Goal: Information Seeking & Learning: Learn about a topic

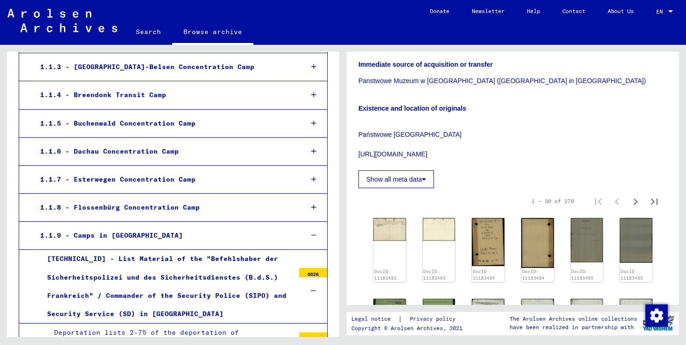
scroll to position [267, 0]
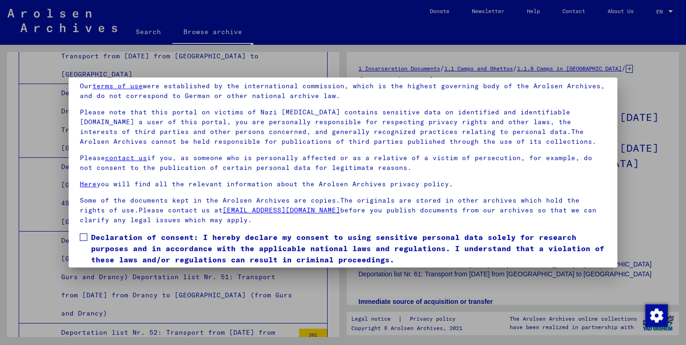
scroll to position [70, 0]
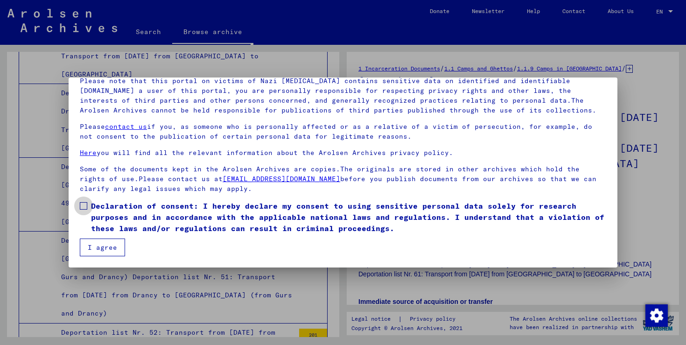
click at [84, 204] on span at bounding box center [83, 205] width 7 height 7
click at [98, 247] on button "I agree" at bounding box center [102, 247] width 45 height 18
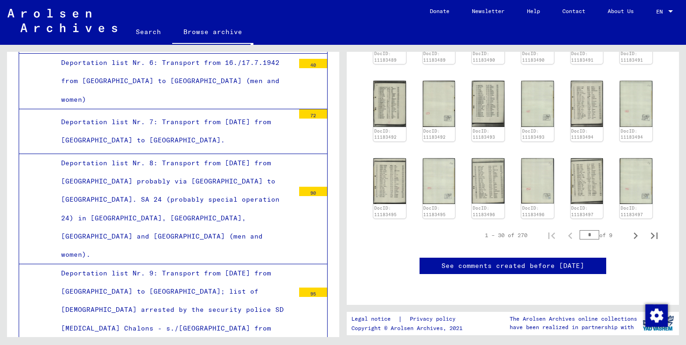
scroll to position [848, 0]
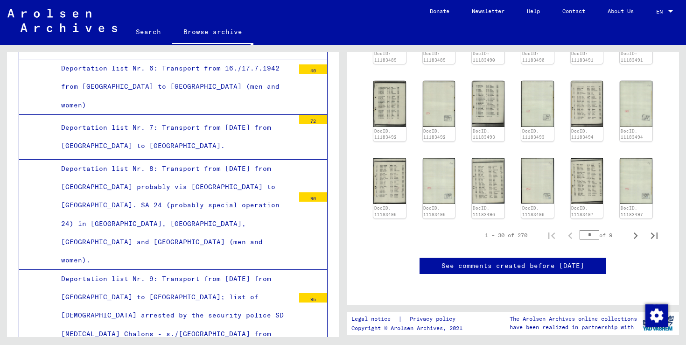
click at [315, 192] on div "90" at bounding box center [313, 196] width 28 height 9
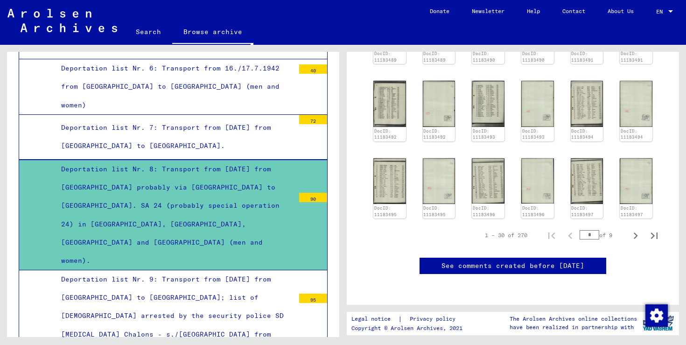
click at [168, 160] on div "Deportation list Nr. 8: Transport from [DATE] from [GEOGRAPHIC_DATA] probably v…" at bounding box center [174, 215] width 240 height 110
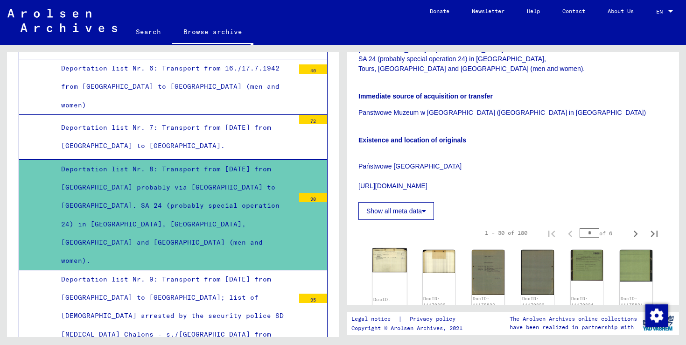
scroll to position [277, 0]
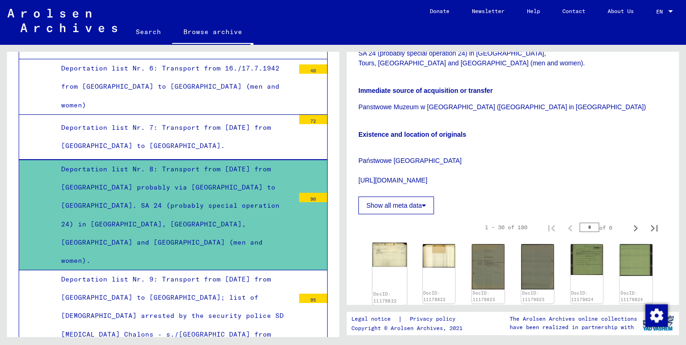
click at [391, 243] on img at bounding box center [389, 255] width 34 height 24
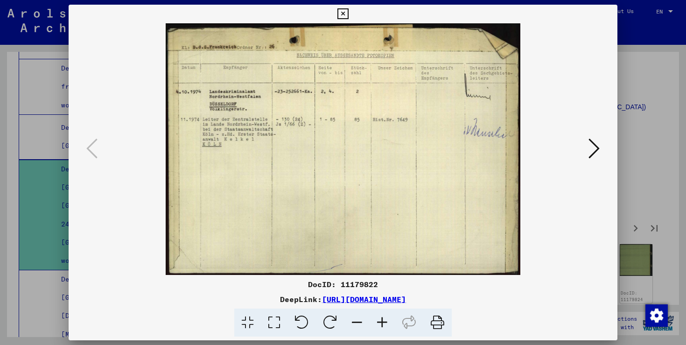
click at [590, 155] on icon at bounding box center [593, 148] width 11 height 22
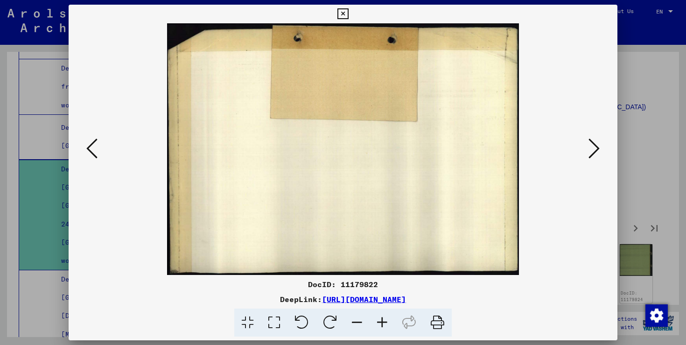
click at [590, 155] on icon at bounding box center [593, 148] width 11 height 22
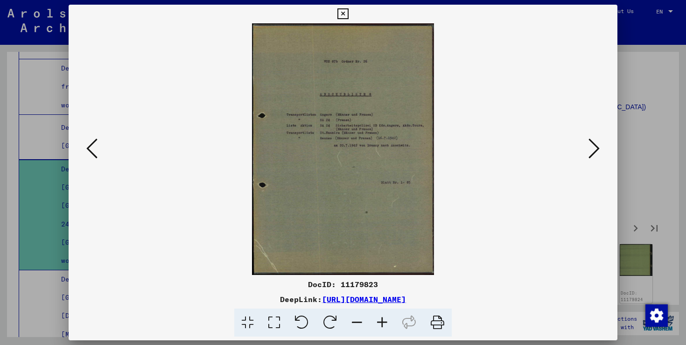
click at [590, 155] on icon at bounding box center [593, 148] width 11 height 22
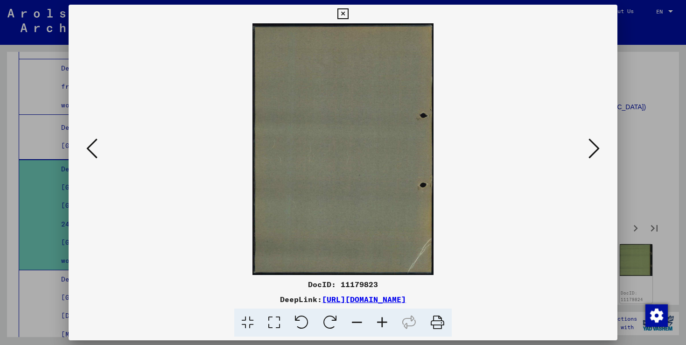
click at [590, 155] on icon at bounding box center [593, 148] width 11 height 22
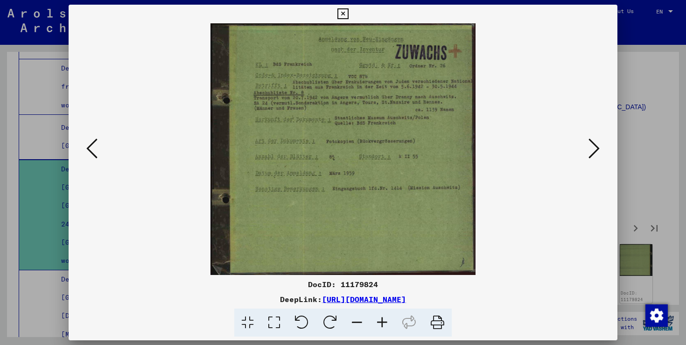
click at [590, 155] on icon at bounding box center [593, 148] width 11 height 22
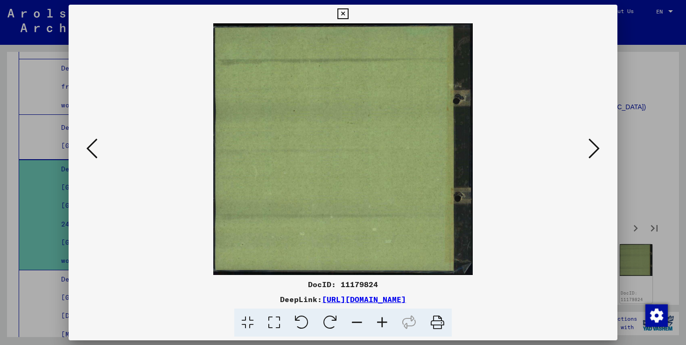
click at [590, 155] on icon at bounding box center [593, 148] width 11 height 22
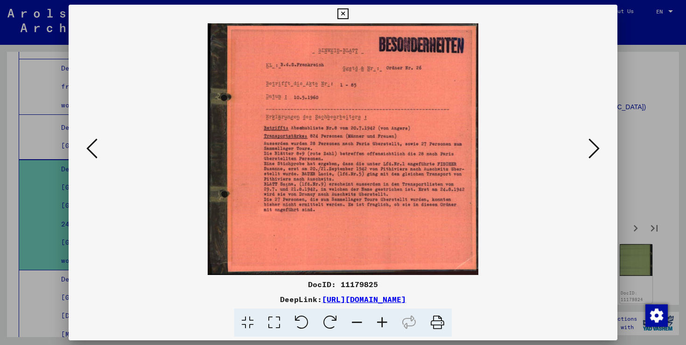
click at [590, 155] on icon at bounding box center [593, 148] width 11 height 22
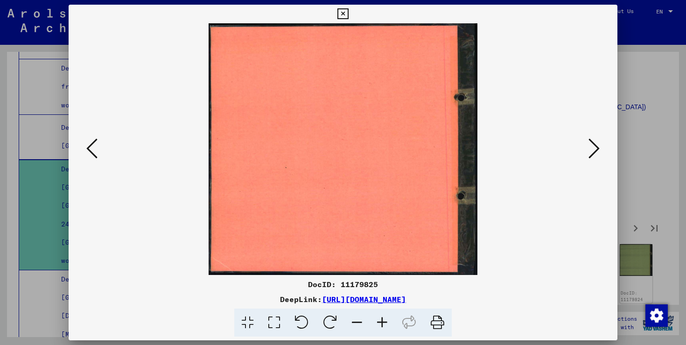
click at [590, 155] on icon at bounding box center [593, 148] width 11 height 22
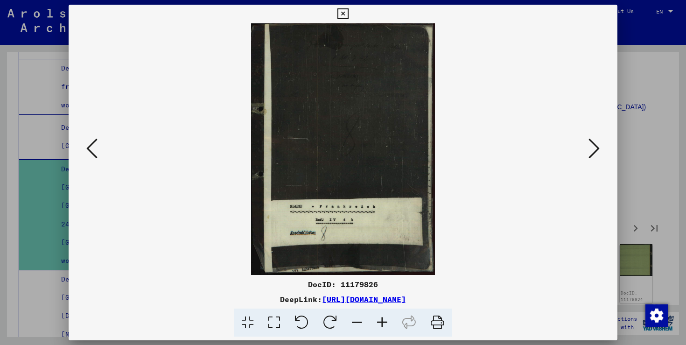
click at [590, 155] on icon at bounding box center [593, 148] width 11 height 22
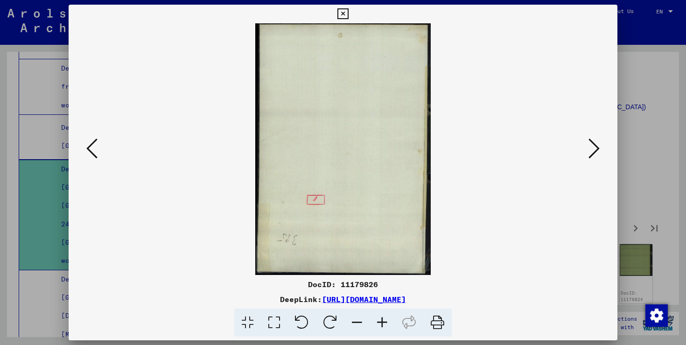
click at [590, 155] on icon at bounding box center [593, 148] width 11 height 22
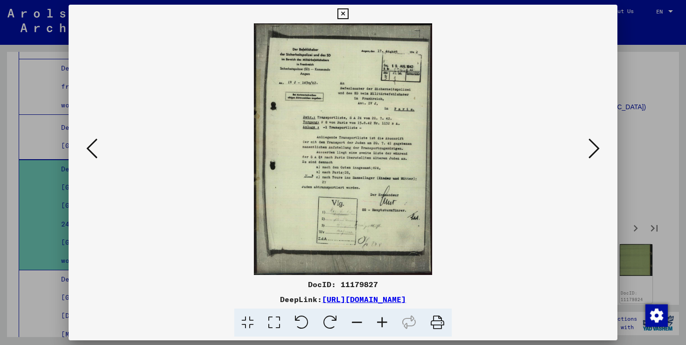
click at [590, 155] on icon at bounding box center [593, 148] width 11 height 22
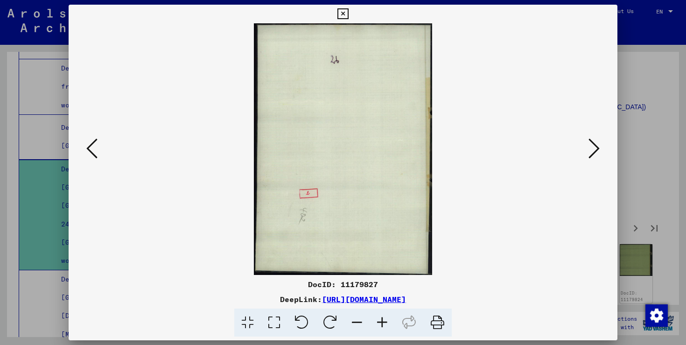
click at [590, 155] on icon at bounding box center [593, 148] width 11 height 22
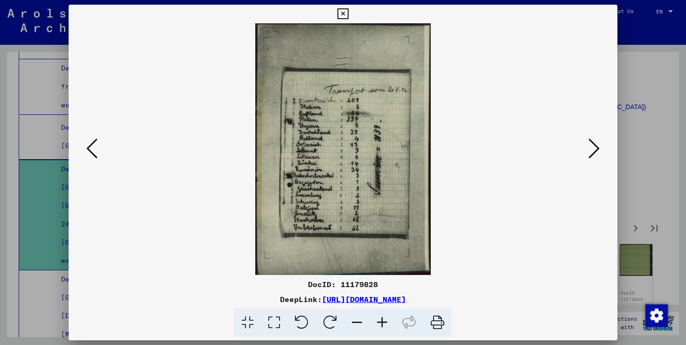
click at [590, 155] on icon at bounding box center [593, 148] width 11 height 22
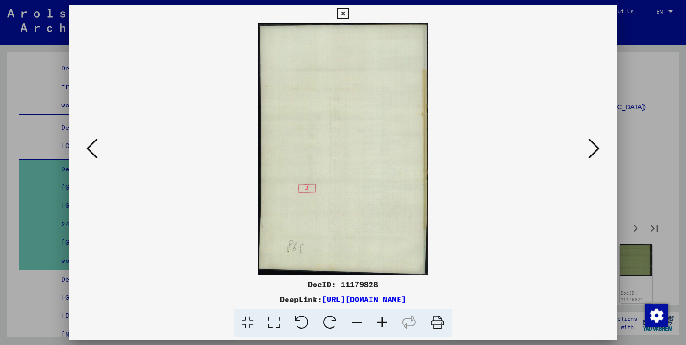
click at [590, 155] on icon at bounding box center [593, 148] width 11 height 22
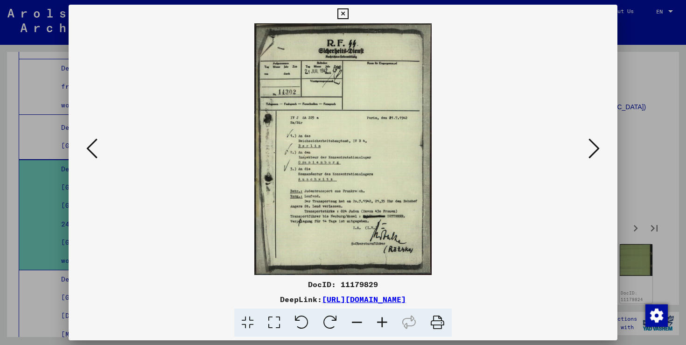
click at [594, 152] on icon at bounding box center [593, 148] width 11 height 22
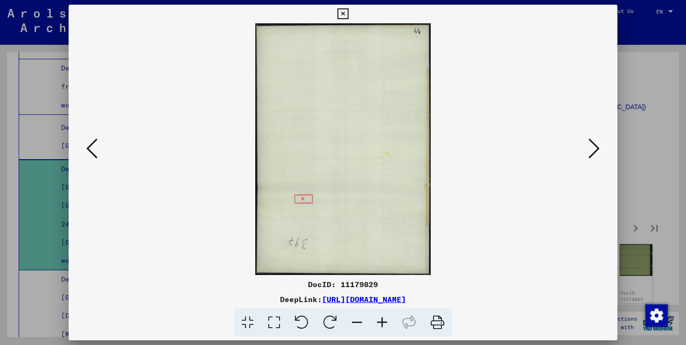
click at [594, 152] on icon at bounding box center [593, 148] width 11 height 22
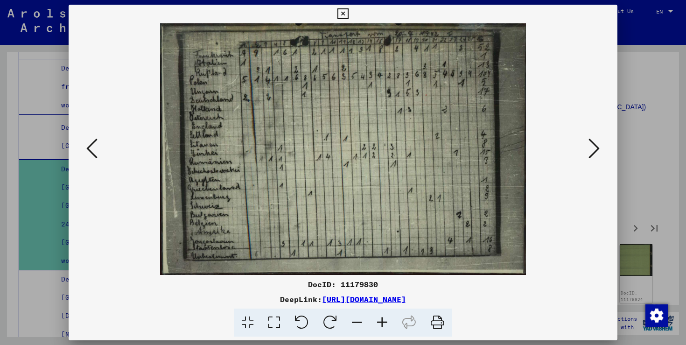
click at [594, 152] on icon at bounding box center [593, 148] width 11 height 22
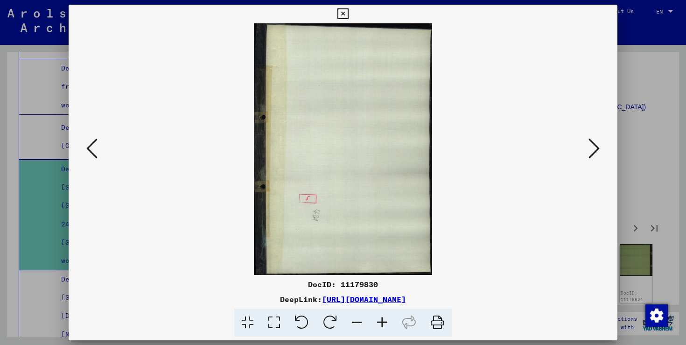
click at [594, 152] on icon at bounding box center [593, 148] width 11 height 22
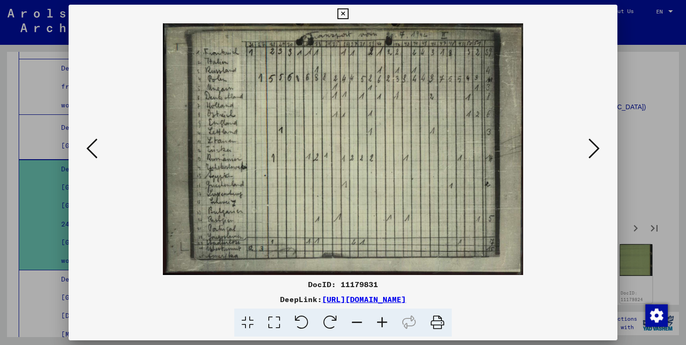
click at [594, 152] on icon at bounding box center [593, 148] width 11 height 22
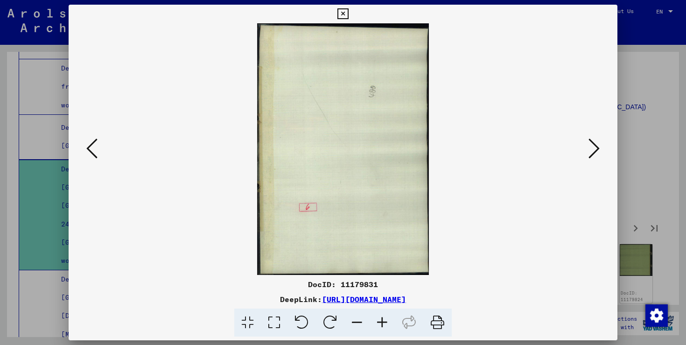
click at [594, 152] on icon at bounding box center [593, 148] width 11 height 22
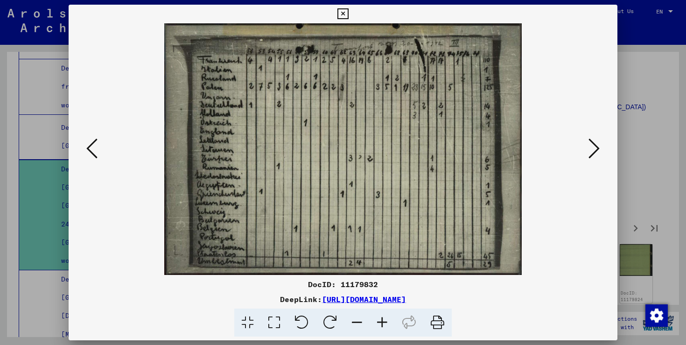
click at [594, 152] on icon at bounding box center [593, 148] width 11 height 22
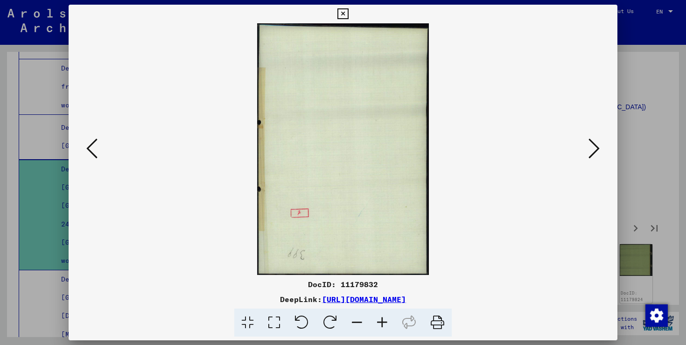
click at [594, 152] on icon at bounding box center [593, 148] width 11 height 22
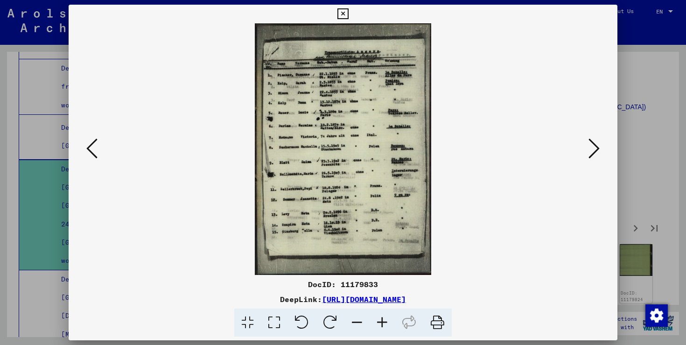
click at [594, 154] on icon at bounding box center [593, 148] width 11 height 22
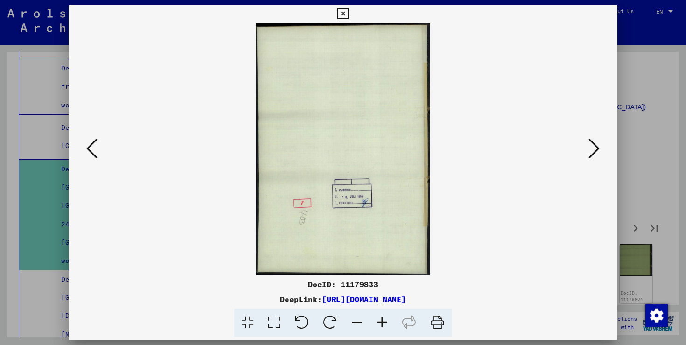
click at [594, 145] on icon at bounding box center [593, 148] width 11 height 22
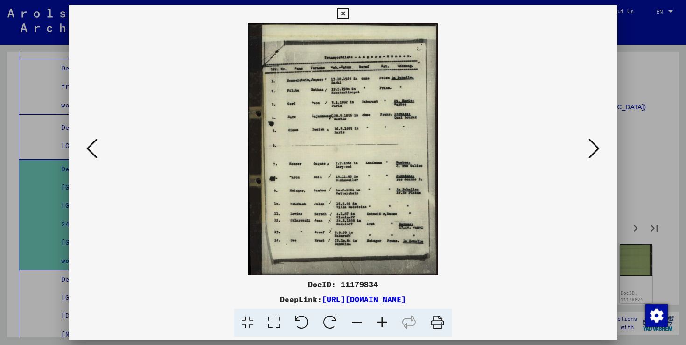
click at [594, 145] on icon at bounding box center [593, 148] width 11 height 22
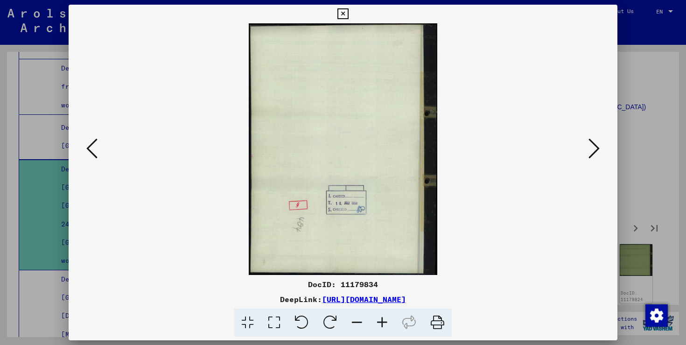
click at [594, 145] on icon at bounding box center [593, 148] width 11 height 22
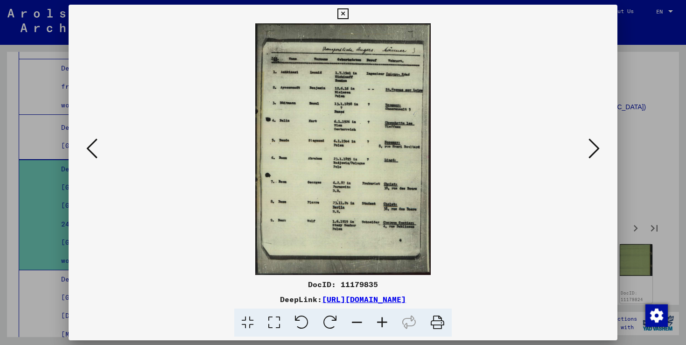
click at [594, 145] on icon at bounding box center [593, 148] width 11 height 22
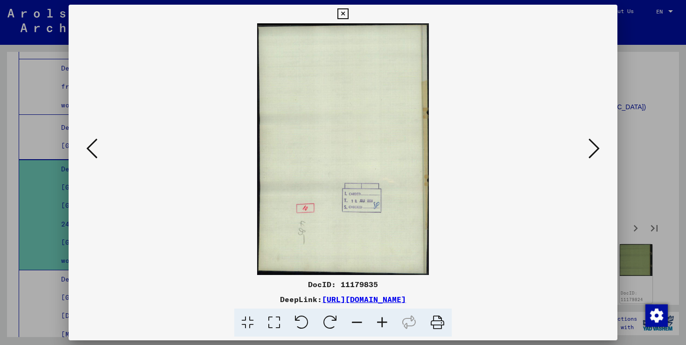
click at [594, 145] on icon at bounding box center [593, 148] width 11 height 22
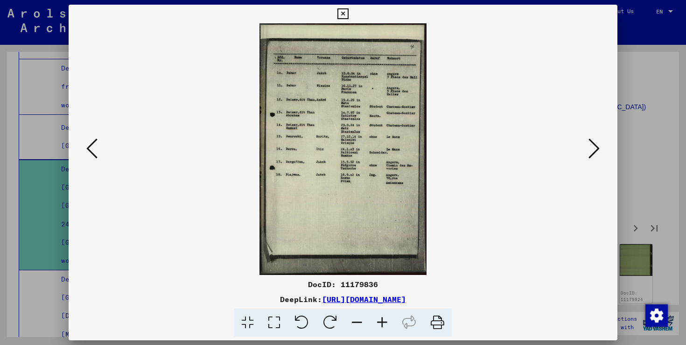
click at [594, 145] on icon at bounding box center [593, 148] width 11 height 22
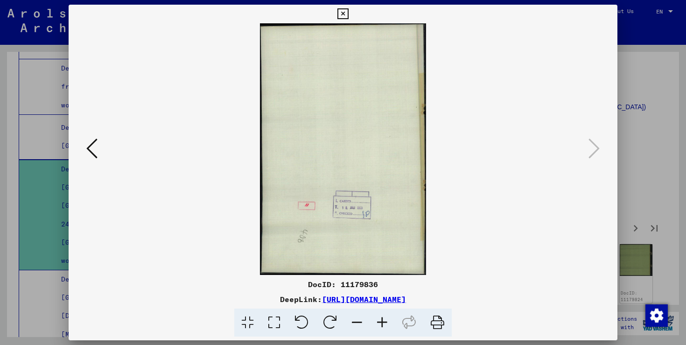
click at [657, 124] on div at bounding box center [343, 172] width 686 height 345
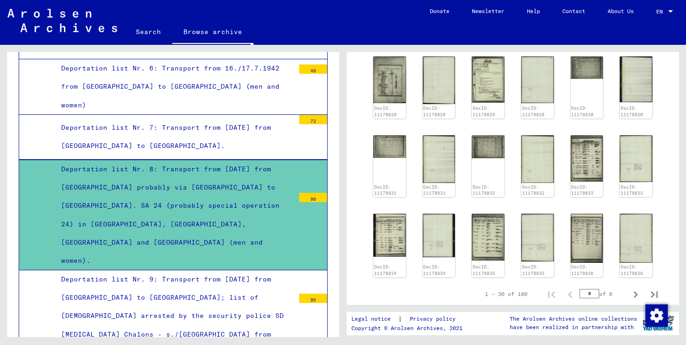
scroll to position [668, 0]
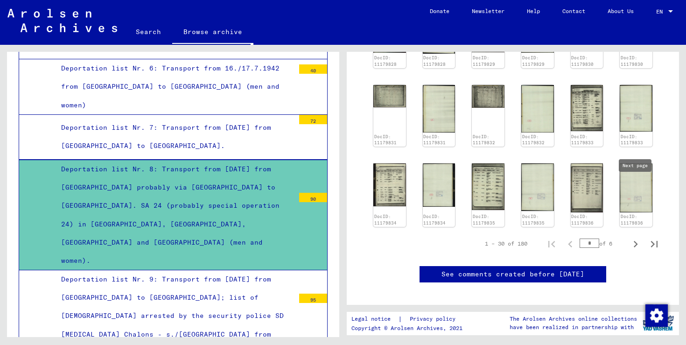
click at [635, 238] on icon "Next page" at bounding box center [635, 244] width 13 height 13
type input "*"
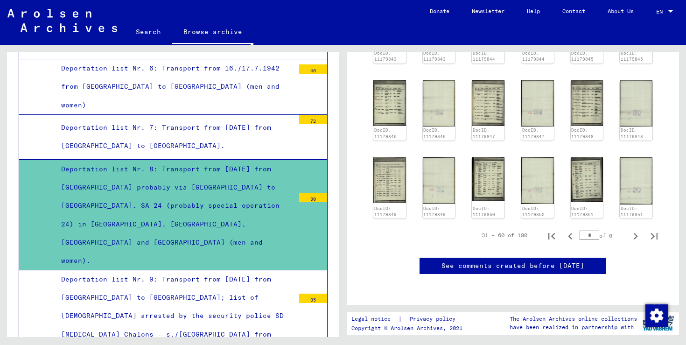
scroll to position [731, 0]
click at [312, 193] on div "90" at bounding box center [313, 197] width 28 height 9
click at [253, 160] on div "Deportation list Nr. 8: Transport from [DATE] from [GEOGRAPHIC_DATA] probably v…" at bounding box center [174, 215] width 240 height 110
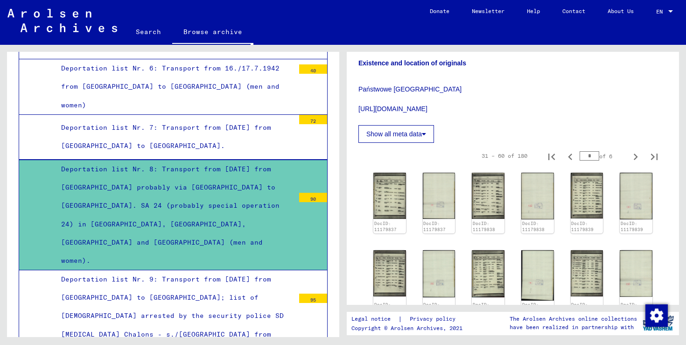
scroll to position [341, 0]
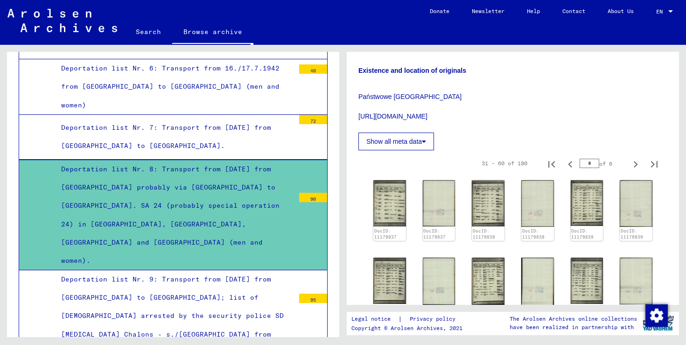
click at [426, 138] on icon at bounding box center [424, 141] width 4 height 7
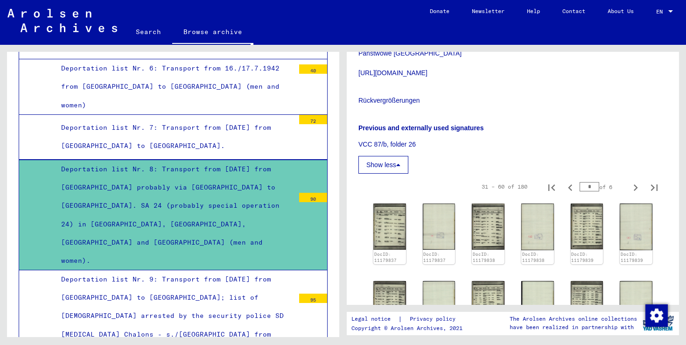
scroll to position [394, 0]
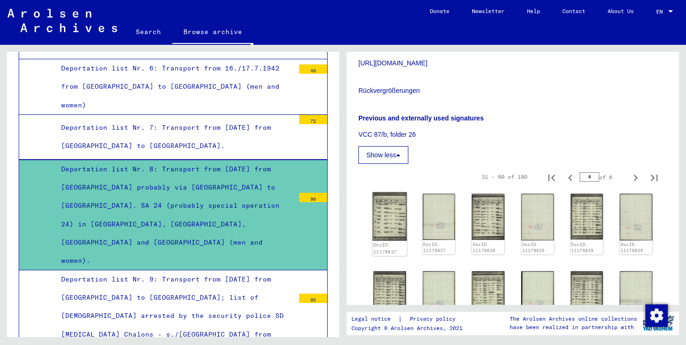
click at [389, 192] on img at bounding box center [389, 216] width 34 height 49
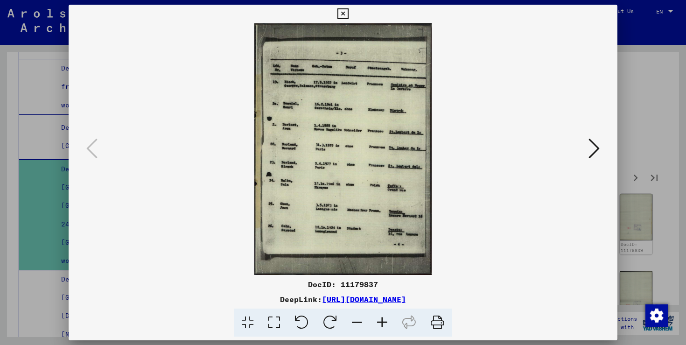
click at [595, 152] on icon at bounding box center [593, 148] width 11 height 22
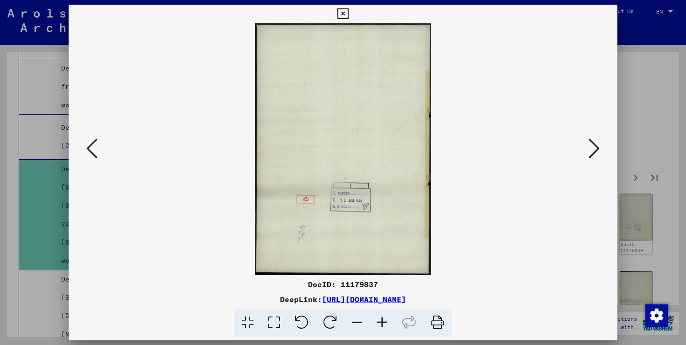
click at [595, 152] on icon at bounding box center [593, 148] width 11 height 22
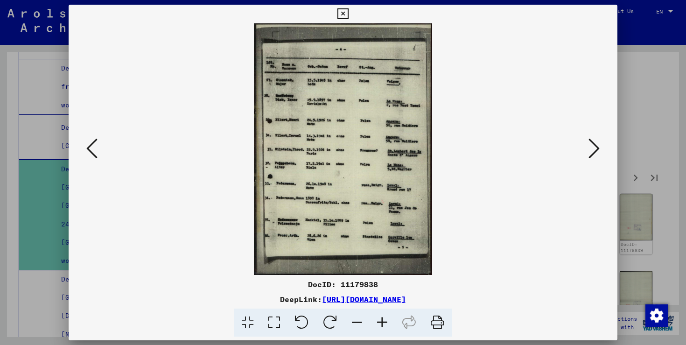
click at [595, 152] on icon at bounding box center [593, 148] width 11 height 22
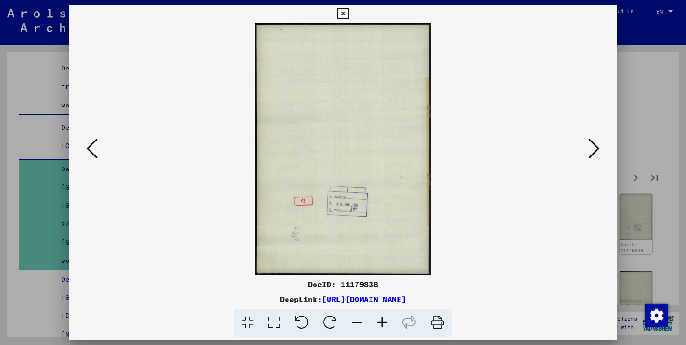
click at [595, 152] on icon at bounding box center [593, 148] width 11 height 22
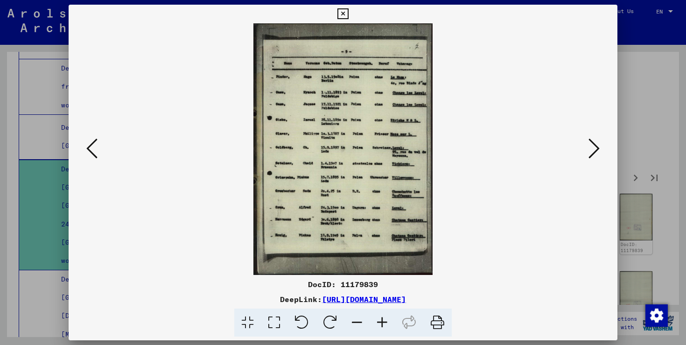
click at [595, 152] on icon at bounding box center [593, 148] width 11 height 22
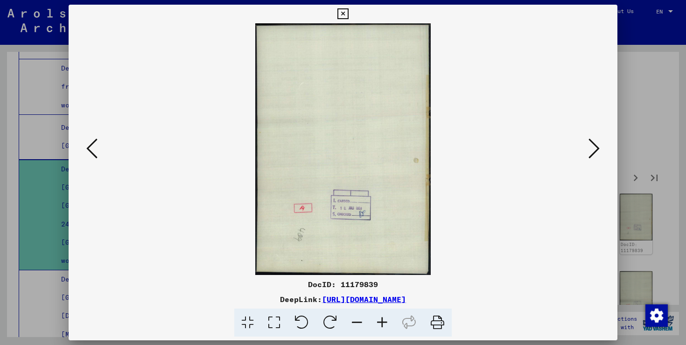
click at [595, 152] on icon at bounding box center [593, 148] width 11 height 22
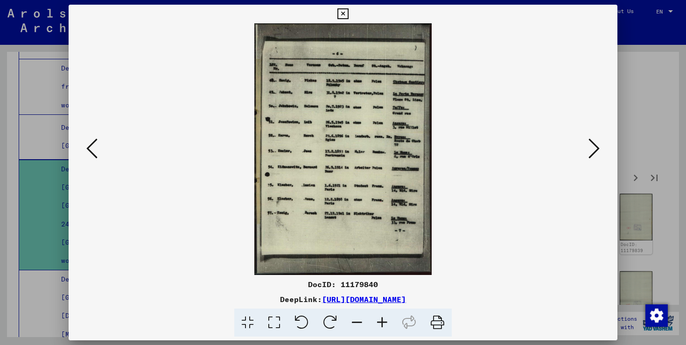
click at [595, 152] on icon at bounding box center [593, 148] width 11 height 22
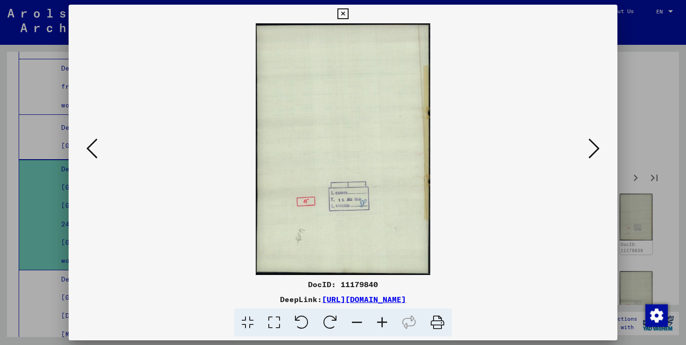
click at [595, 152] on icon at bounding box center [593, 148] width 11 height 22
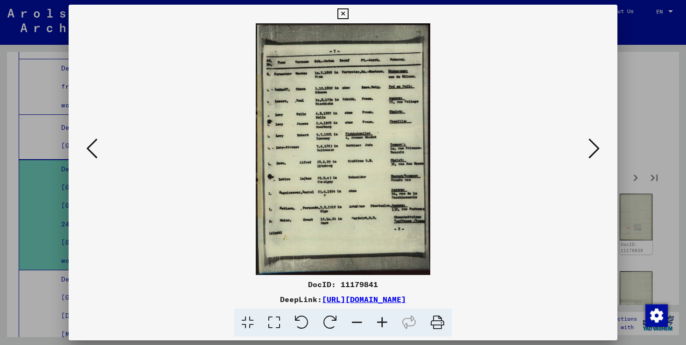
click at [94, 152] on icon at bounding box center [91, 148] width 11 height 22
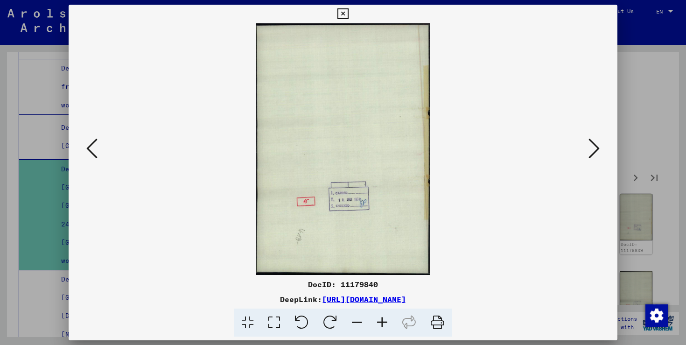
click at [94, 152] on icon at bounding box center [91, 148] width 11 height 22
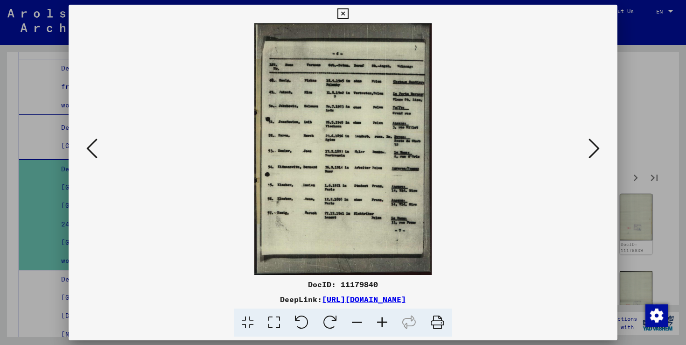
click at [592, 151] on icon at bounding box center [593, 148] width 11 height 22
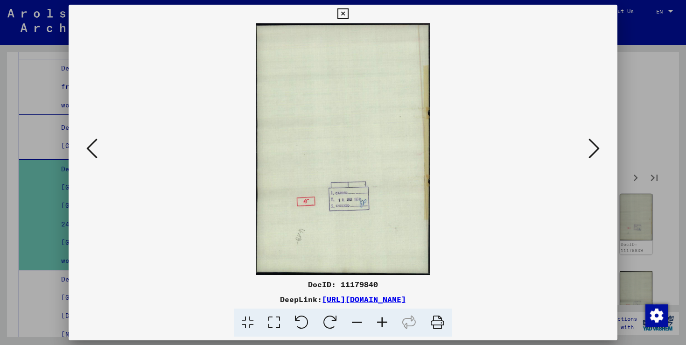
click at [592, 151] on icon at bounding box center [593, 148] width 11 height 22
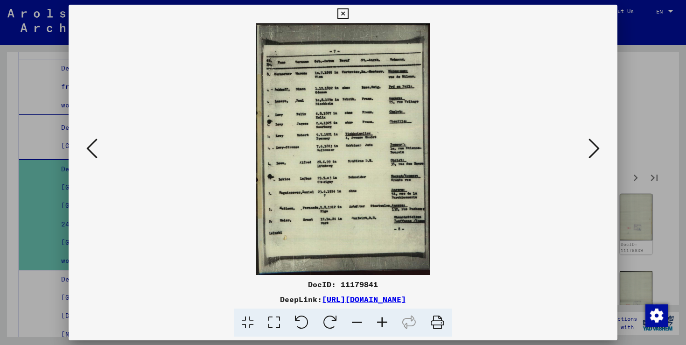
click at [592, 151] on icon at bounding box center [593, 148] width 11 height 22
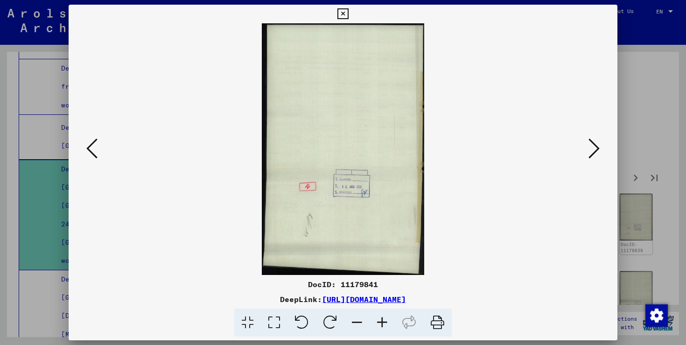
click at [592, 151] on icon at bounding box center [593, 148] width 11 height 22
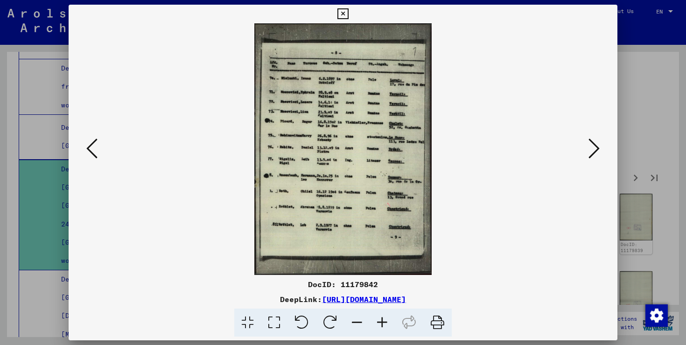
click at [594, 147] on icon at bounding box center [593, 148] width 11 height 22
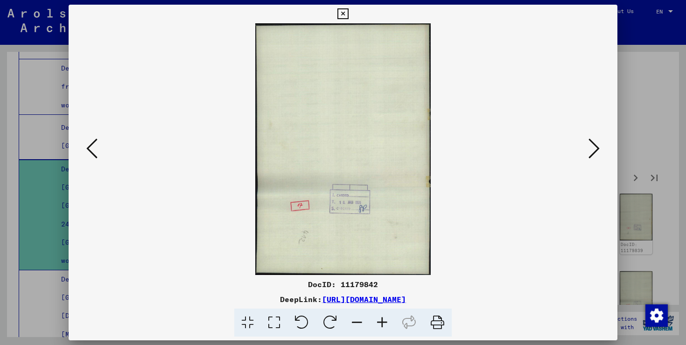
click at [594, 147] on icon at bounding box center [593, 148] width 11 height 22
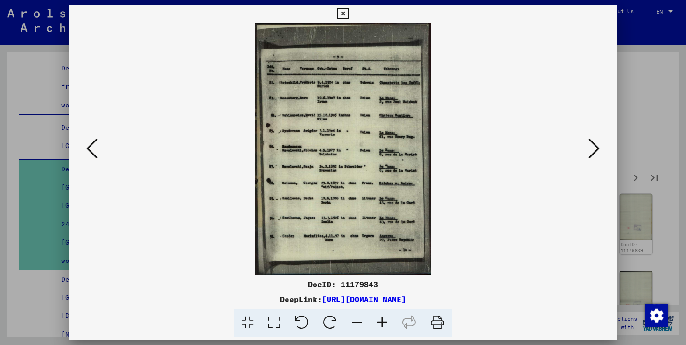
click at [594, 147] on icon at bounding box center [593, 148] width 11 height 22
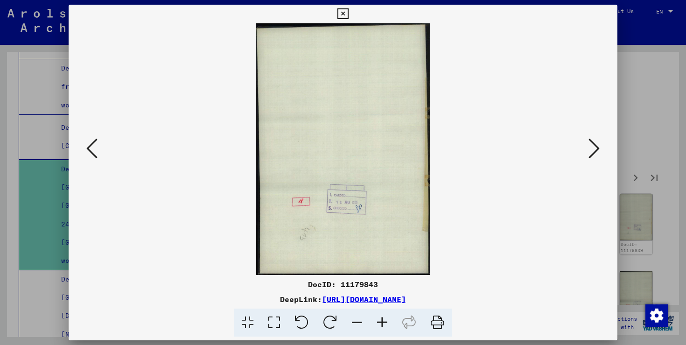
click at [594, 147] on icon at bounding box center [593, 148] width 11 height 22
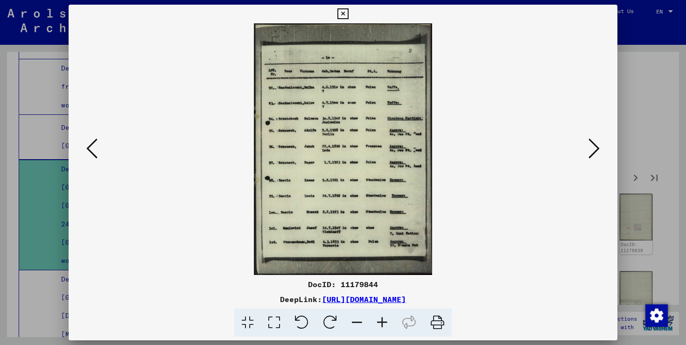
click at [594, 147] on icon at bounding box center [593, 148] width 11 height 22
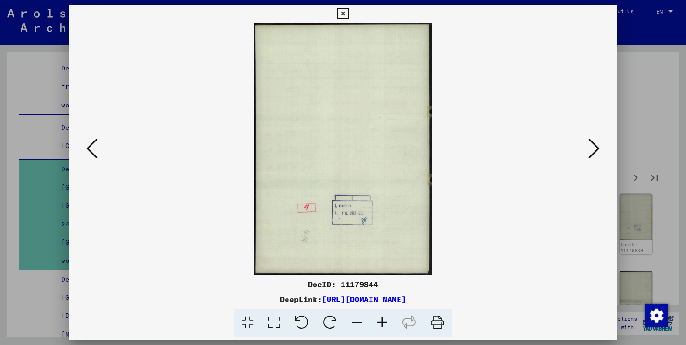
click at [594, 147] on icon at bounding box center [593, 148] width 11 height 22
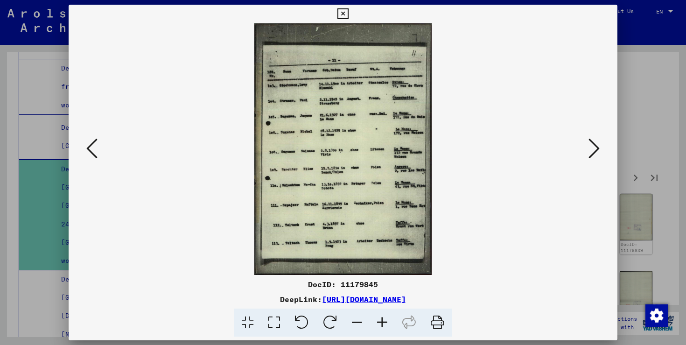
click at [594, 147] on icon at bounding box center [593, 148] width 11 height 22
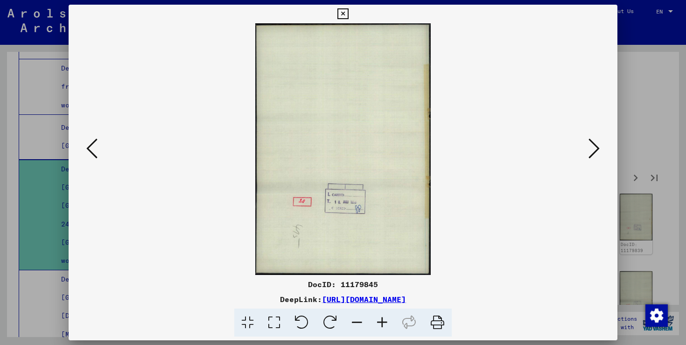
click at [594, 147] on icon at bounding box center [593, 148] width 11 height 22
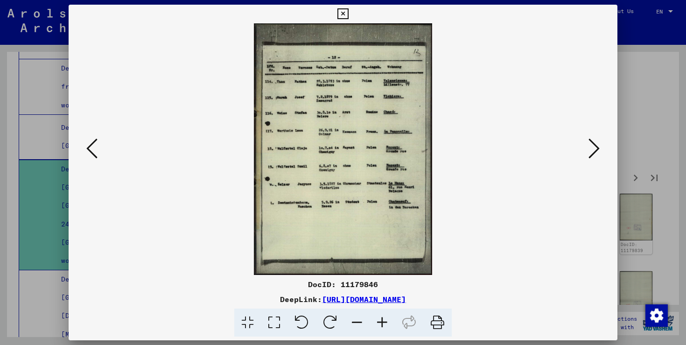
click at [594, 147] on icon at bounding box center [593, 148] width 11 height 22
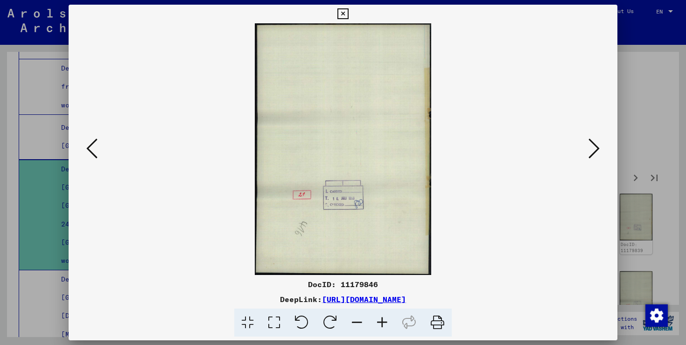
click at [594, 147] on icon at bounding box center [593, 148] width 11 height 22
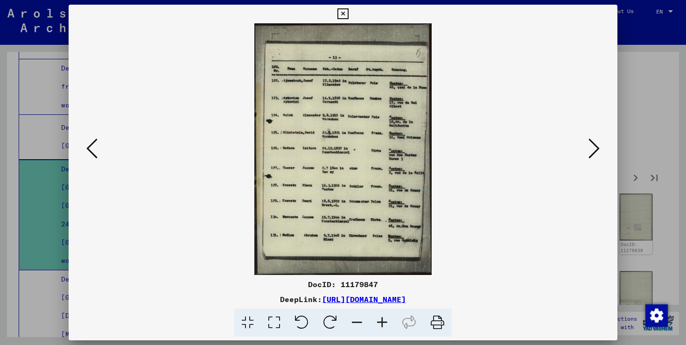
click at [594, 147] on icon at bounding box center [593, 148] width 11 height 22
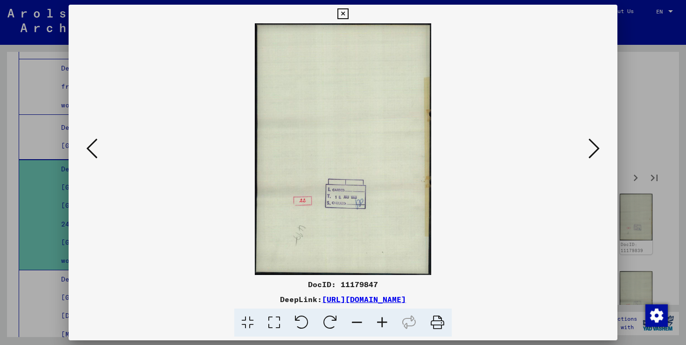
click at [594, 147] on icon at bounding box center [593, 148] width 11 height 22
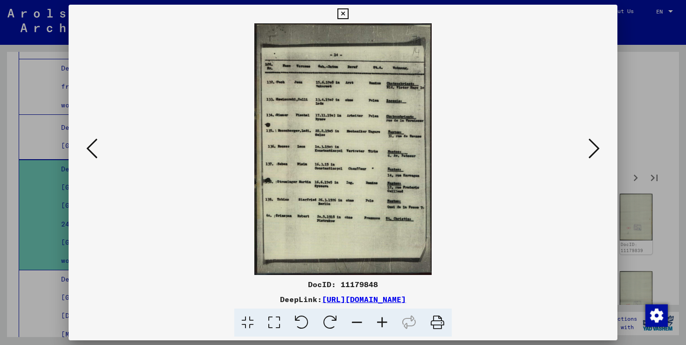
click at [594, 147] on icon at bounding box center [593, 148] width 11 height 22
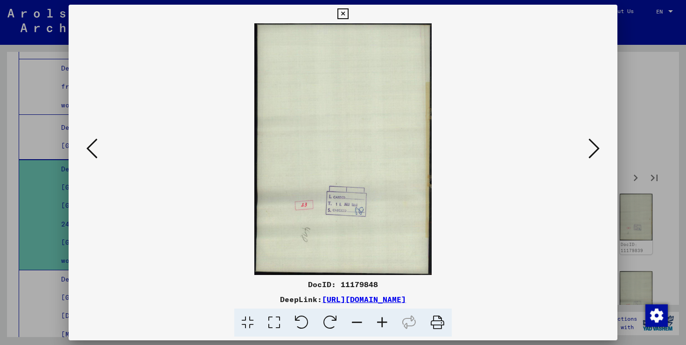
click at [594, 147] on icon at bounding box center [593, 148] width 11 height 22
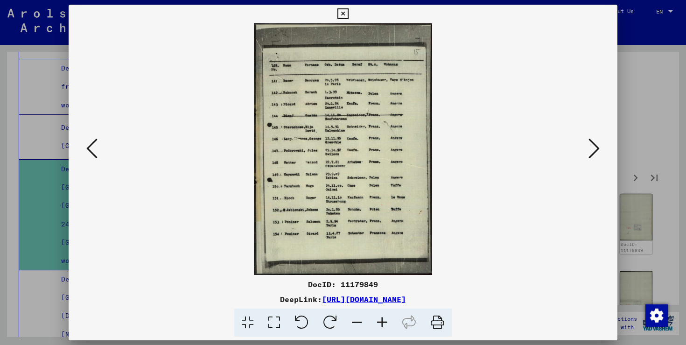
click at [594, 147] on icon at bounding box center [593, 148] width 11 height 22
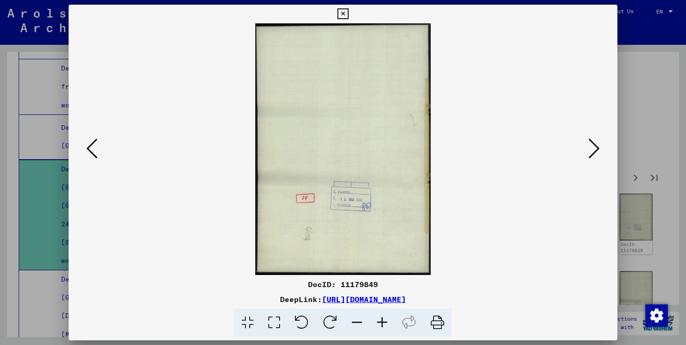
click at [594, 147] on icon at bounding box center [593, 148] width 11 height 22
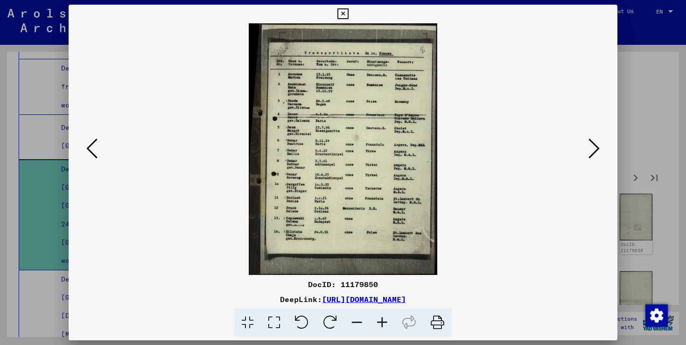
click at [594, 147] on icon at bounding box center [593, 148] width 11 height 22
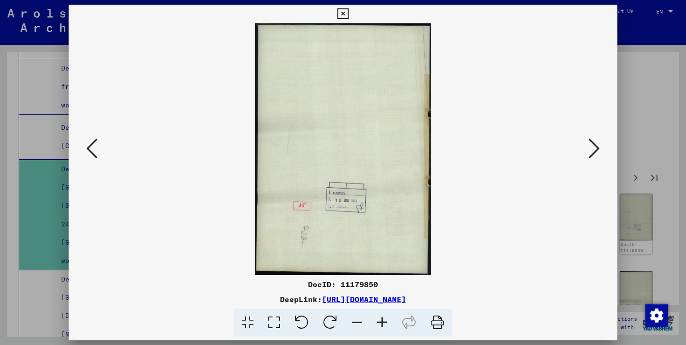
click at [594, 147] on icon at bounding box center [593, 148] width 11 height 22
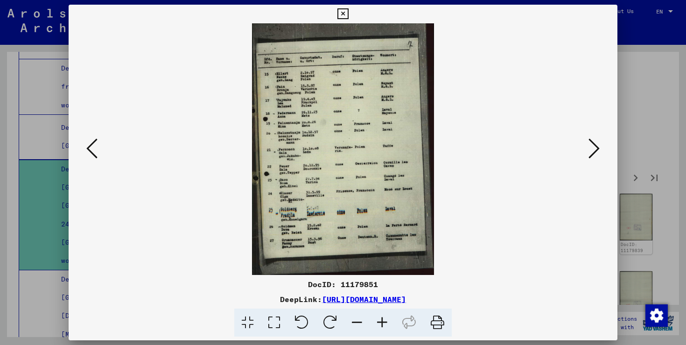
click at [594, 147] on icon at bounding box center [593, 148] width 11 height 22
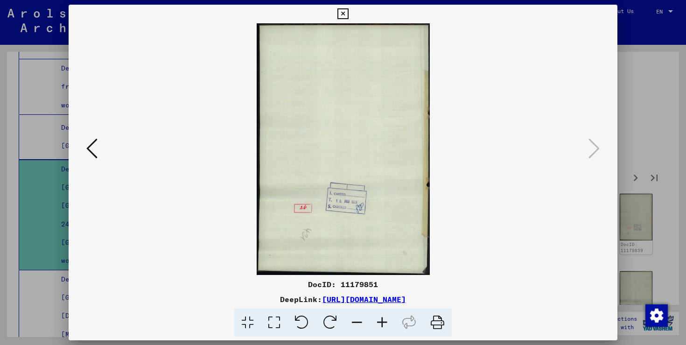
click at [676, 88] on div at bounding box center [343, 172] width 686 height 345
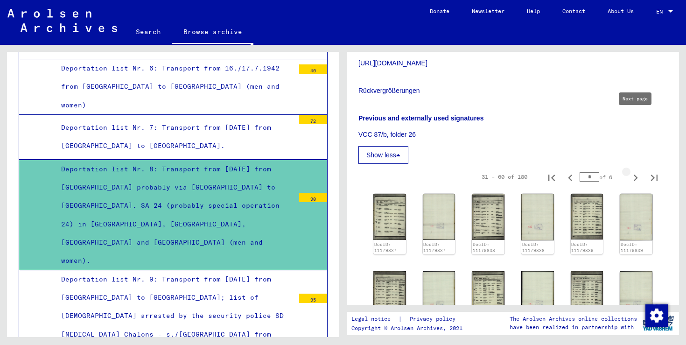
click at [636, 175] on icon "Next page" at bounding box center [636, 178] width 4 height 7
type input "*"
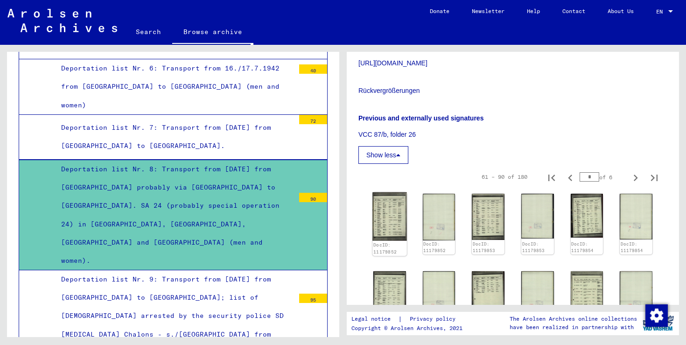
click at [387, 192] on div "DocID: 11179852" at bounding box center [389, 223] width 34 height 63
click at [386, 192] on img at bounding box center [389, 216] width 34 height 49
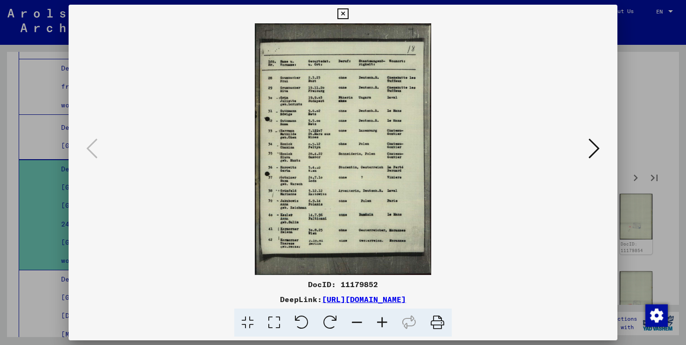
click at [603, 150] on div at bounding box center [343, 149] width 549 height 252
click at [596, 151] on icon at bounding box center [593, 148] width 11 height 22
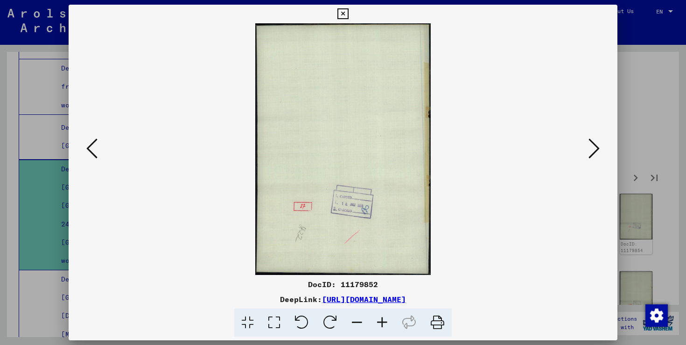
click at [596, 151] on icon at bounding box center [593, 148] width 11 height 22
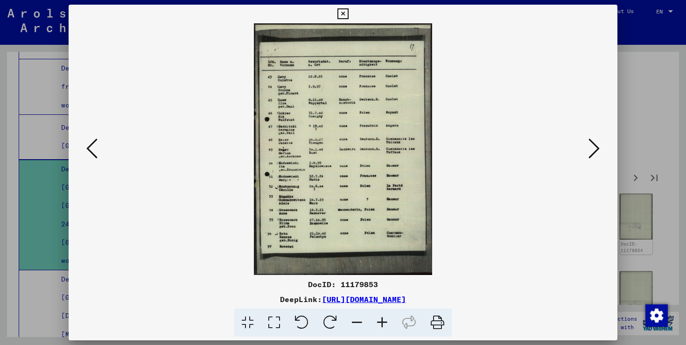
click at [596, 151] on icon at bounding box center [593, 148] width 11 height 22
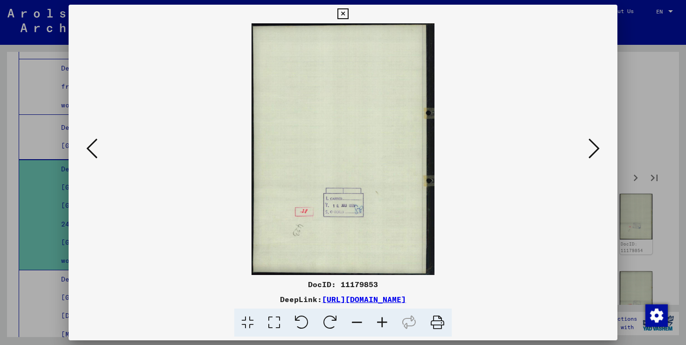
click at [596, 151] on icon at bounding box center [593, 148] width 11 height 22
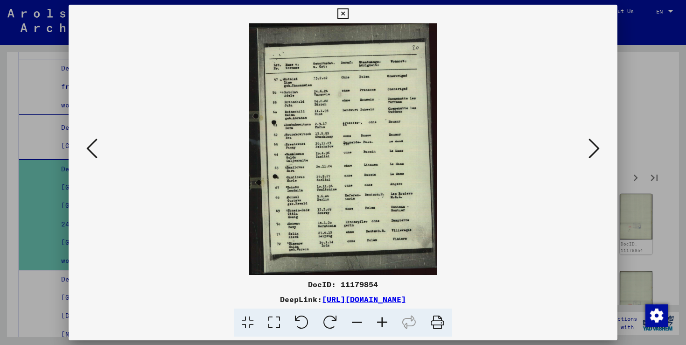
click at [596, 151] on icon at bounding box center [593, 148] width 11 height 22
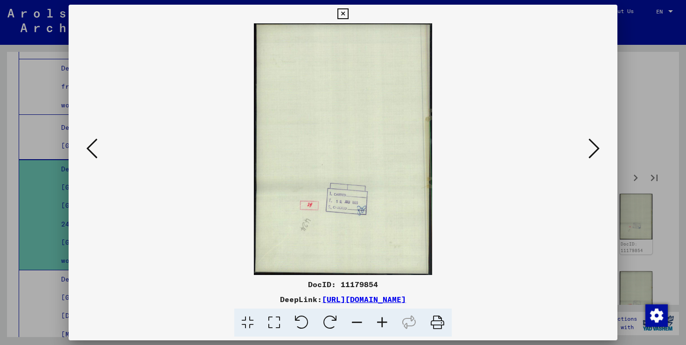
click at [596, 151] on icon at bounding box center [593, 148] width 11 height 22
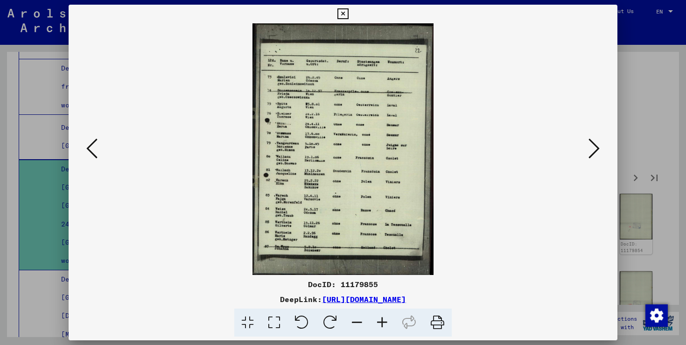
click at [596, 151] on icon at bounding box center [593, 148] width 11 height 22
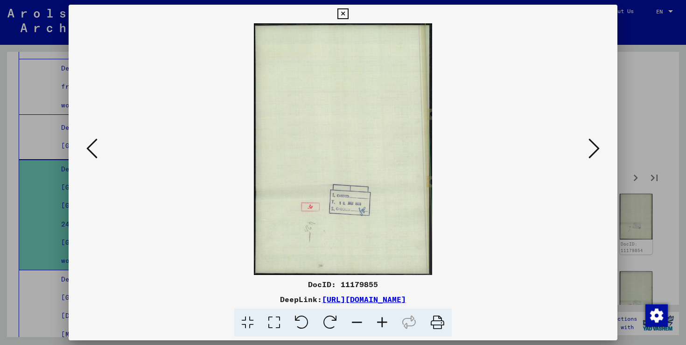
click at [596, 151] on icon at bounding box center [593, 148] width 11 height 22
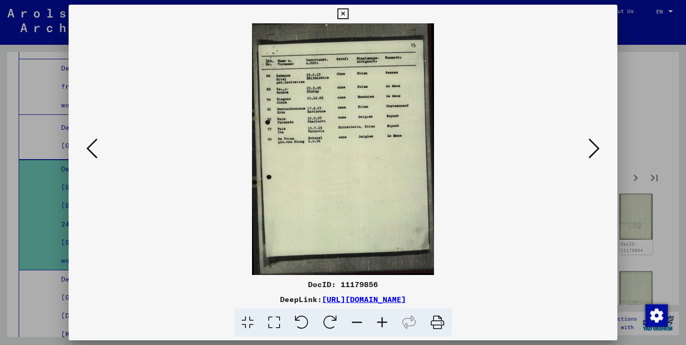
click at [596, 151] on icon at bounding box center [593, 148] width 11 height 22
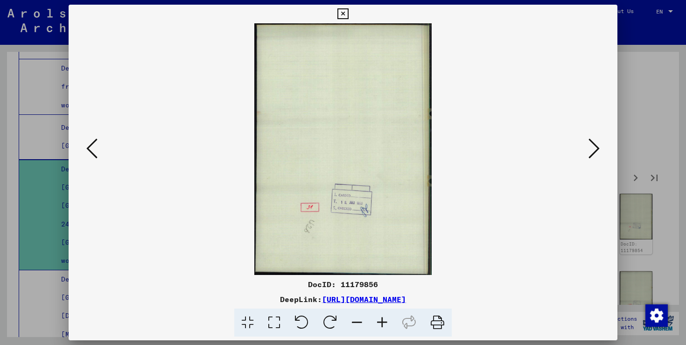
click at [596, 151] on icon at bounding box center [593, 148] width 11 height 22
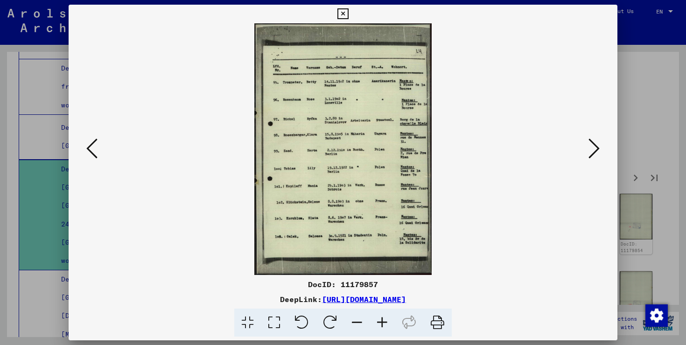
click at [596, 151] on icon at bounding box center [593, 148] width 11 height 22
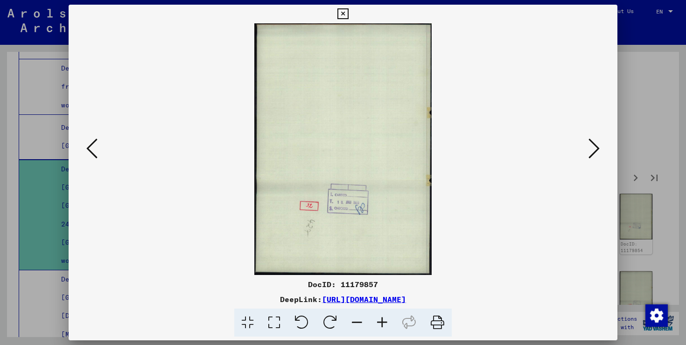
click at [596, 151] on icon at bounding box center [593, 148] width 11 height 22
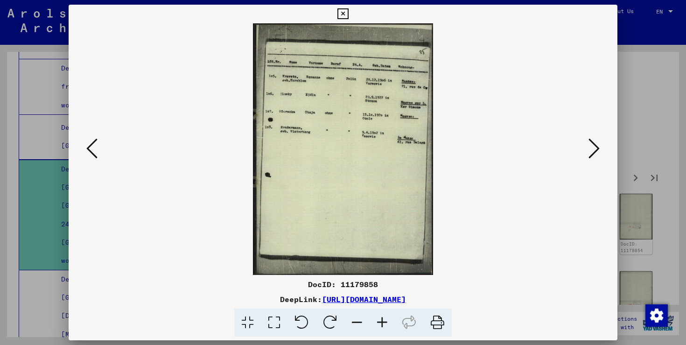
click at [596, 151] on icon at bounding box center [593, 148] width 11 height 22
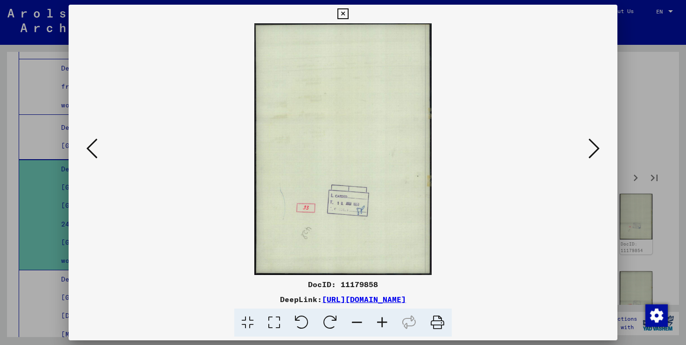
click at [596, 151] on icon at bounding box center [593, 148] width 11 height 22
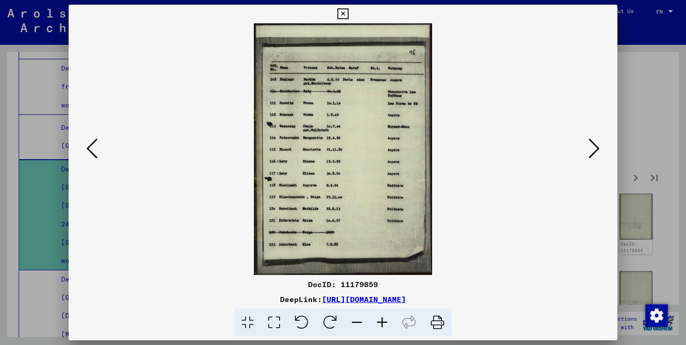
click at [596, 151] on icon at bounding box center [593, 148] width 11 height 22
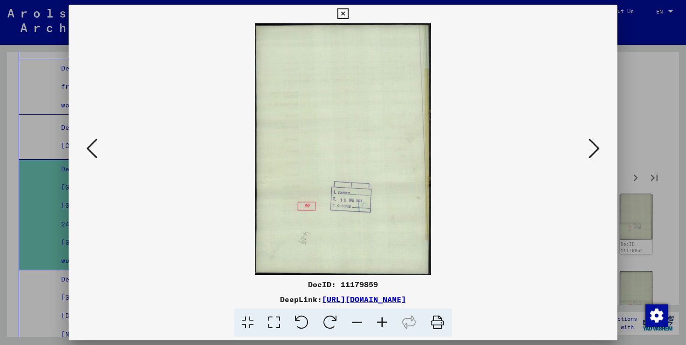
click at [596, 151] on icon at bounding box center [593, 148] width 11 height 22
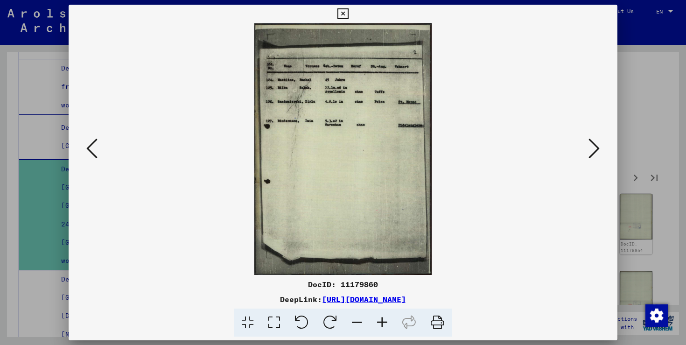
click at [594, 149] on icon at bounding box center [593, 148] width 11 height 22
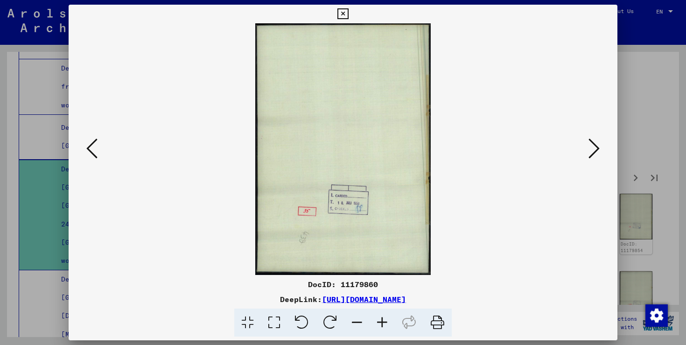
click at [594, 149] on icon at bounding box center [593, 148] width 11 height 22
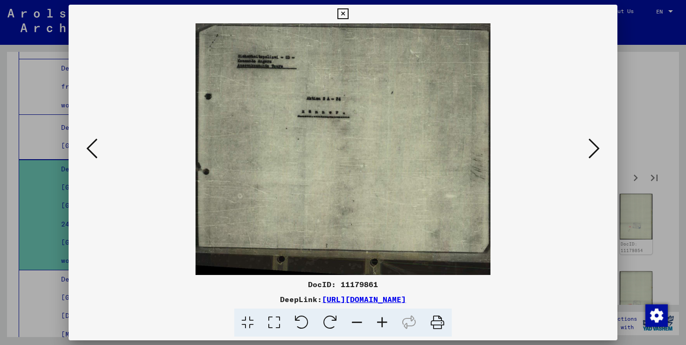
click at [594, 149] on icon at bounding box center [593, 148] width 11 height 22
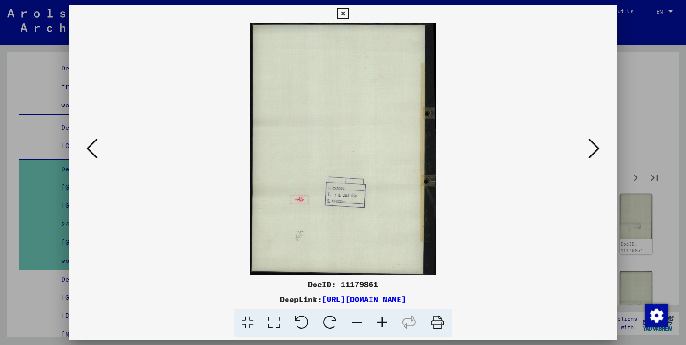
click at [594, 149] on icon at bounding box center [593, 148] width 11 height 22
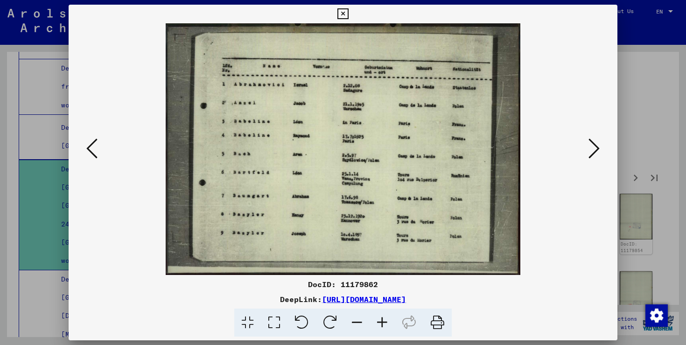
click at [594, 149] on icon at bounding box center [593, 148] width 11 height 22
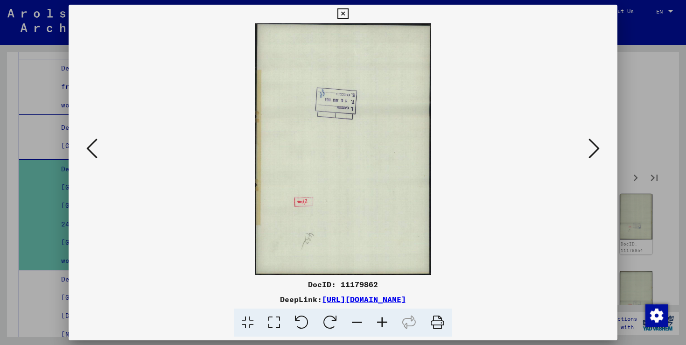
click at [594, 149] on icon at bounding box center [593, 148] width 11 height 22
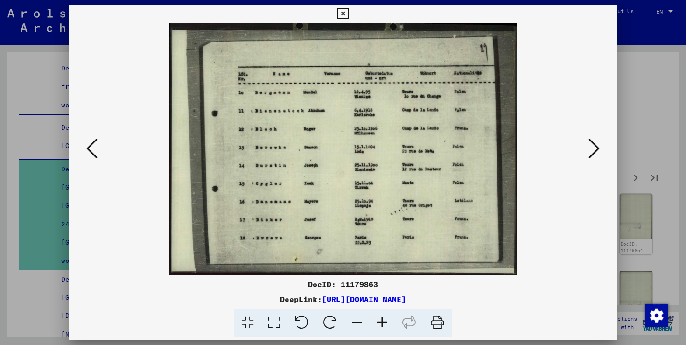
click at [594, 149] on icon at bounding box center [593, 148] width 11 height 22
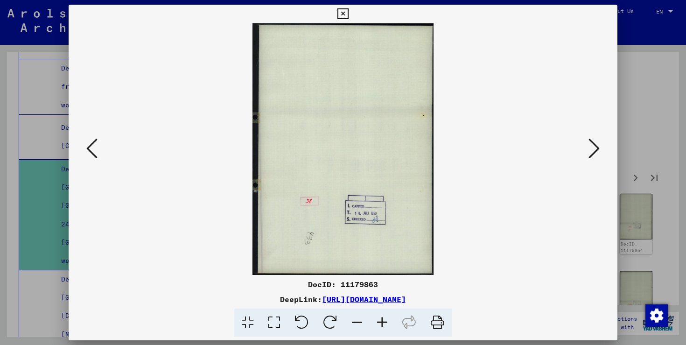
click at [594, 149] on icon at bounding box center [593, 148] width 11 height 22
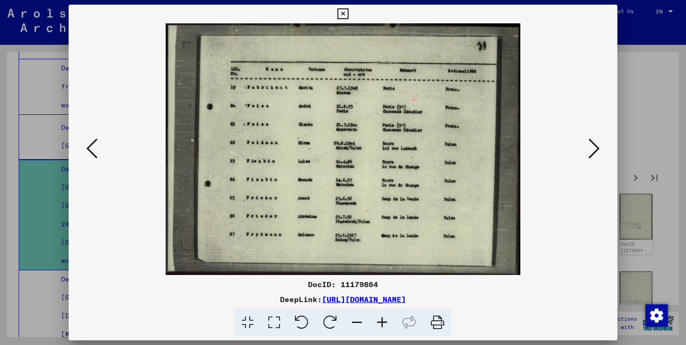
click at [594, 149] on icon at bounding box center [593, 148] width 11 height 22
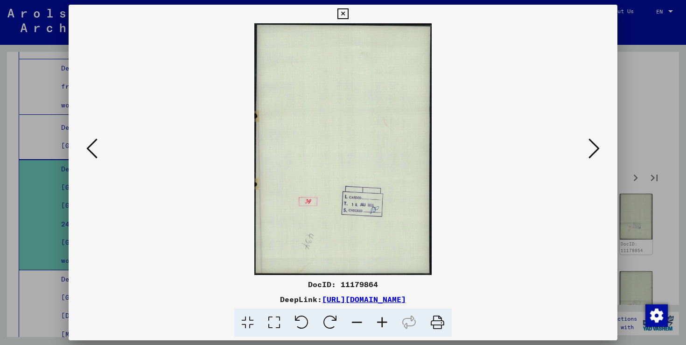
click at [594, 149] on icon at bounding box center [593, 148] width 11 height 22
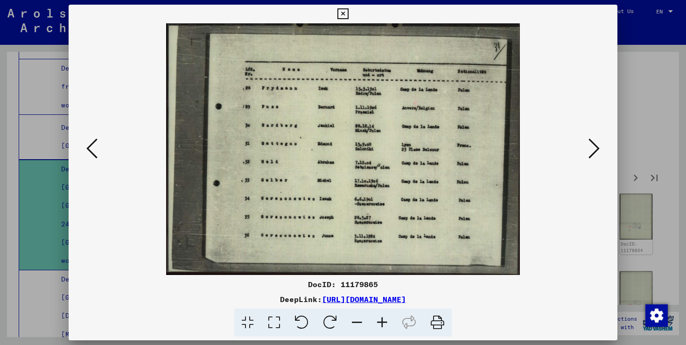
click at [594, 149] on icon at bounding box center [593, 148] width 11 height 22
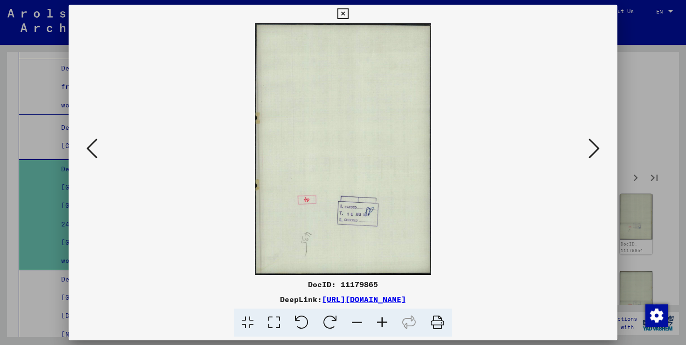
click at [594, 149] on icon at bounding box center [593, 148] width 11 height 22
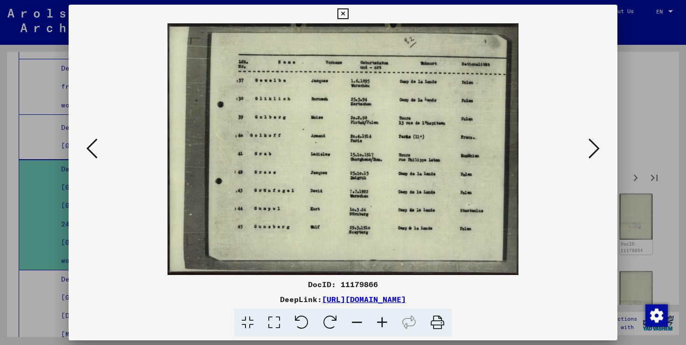
click at [594, 149] on icon at bounding box center [593, 148] width 11 height 22
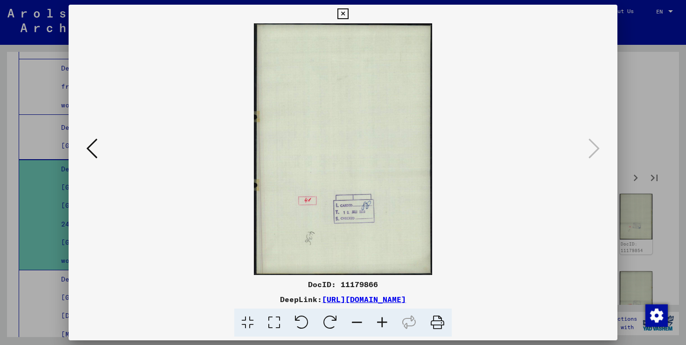
click at [637, 115] on div at bounding box center [343, 172] width 686 height 345
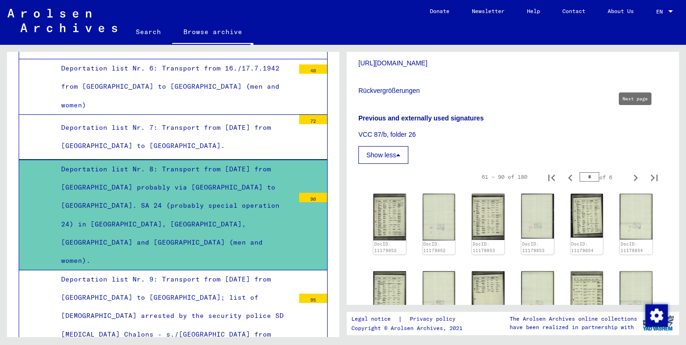
click at [636, 175] on icon "Next page" at bounding box center [636, 178] width 4 height 7
type input "*"
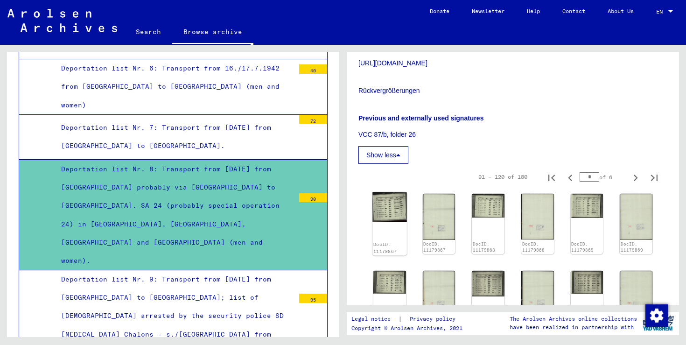
click at [394, 192] on img at bounding box center [389, 207] width 34 height 30
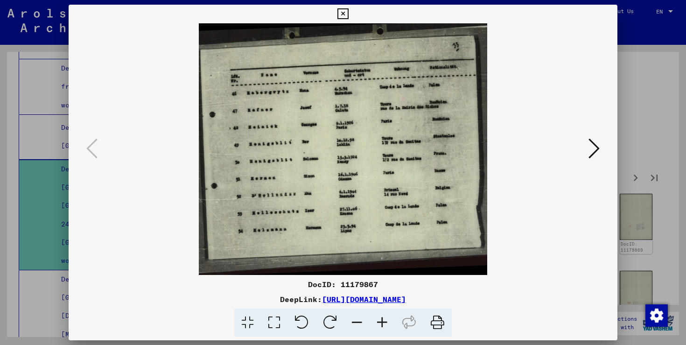
click at [394, 161] on img at bounding box center [342, 149] width 485 height 252
click at [598, 146] on icon at bounding box center [593, 148] width 11 height 22
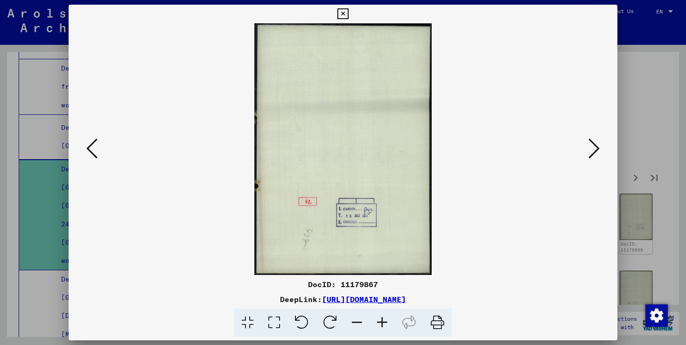
click at [598, 146] on icon at bounding box center [593, 148] width 11 height 22
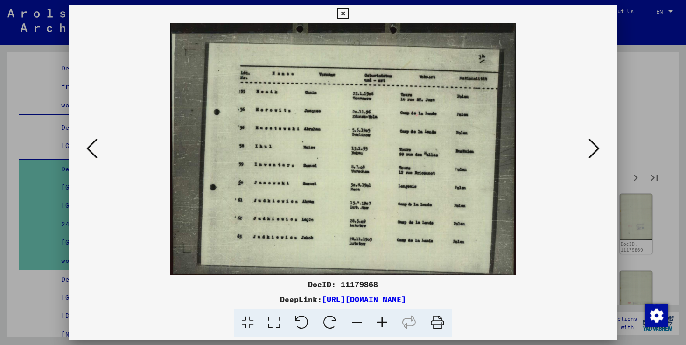
click at [598, 146] on icon at bounding box center [593, 148] width 11 height 22
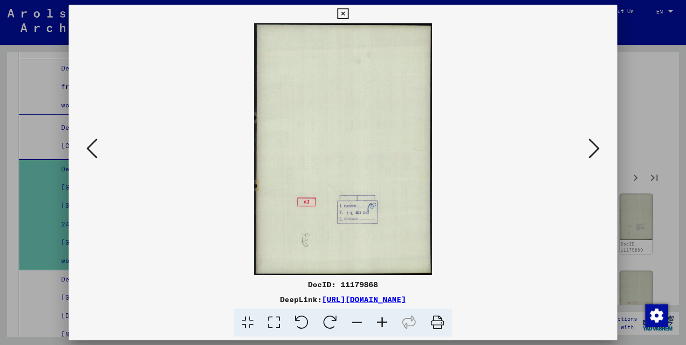
click at [598, 146] on icon at bounding box center [593, 148] width 11 height 22
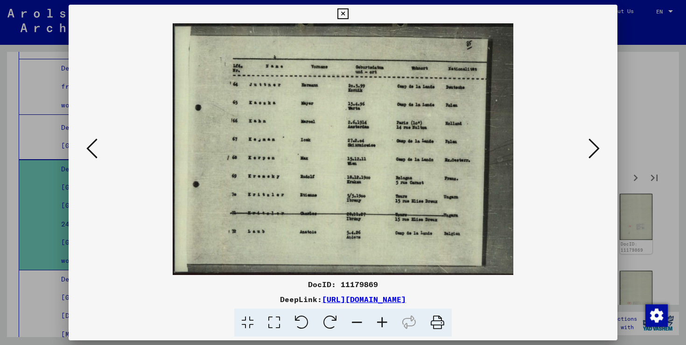
click at [598, 146] on icon at bounding box center [593, 148] width 11 height 22
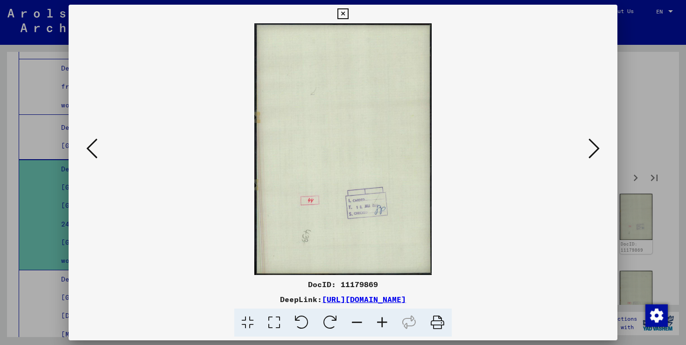
click at [598, 146] on icon at bounding box center [593, 148] width 11 height 22
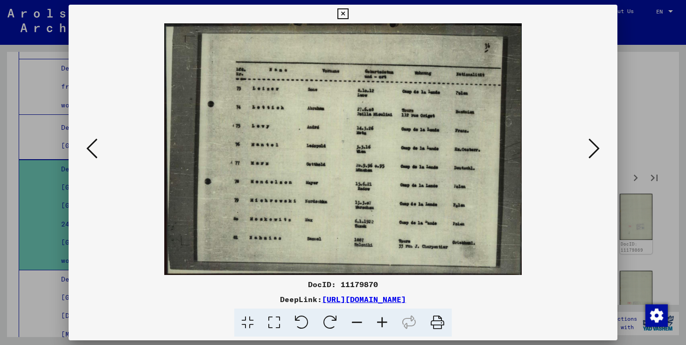
click at [594, 149] on icon at bounding box center [593, 148] width 11 height 22
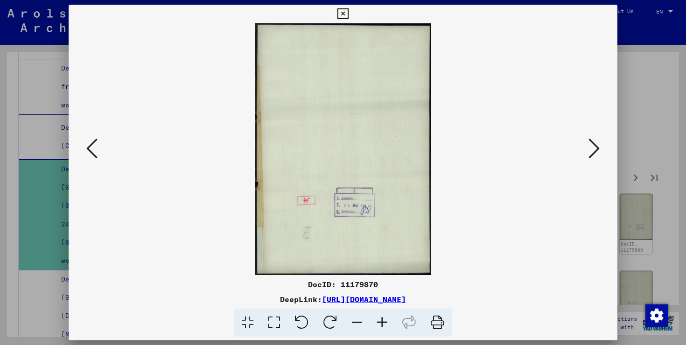
click at [594, 149] on icon at bounding box center [593, 148] width 11 height 22
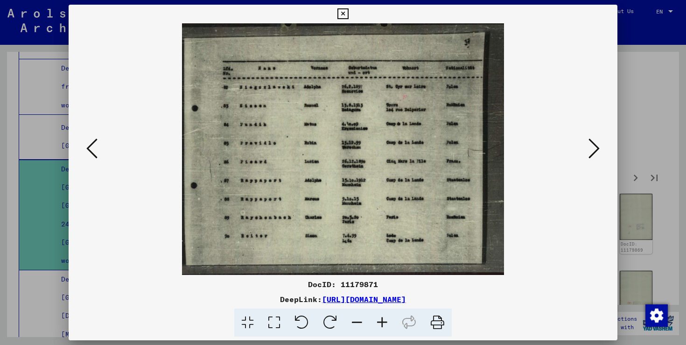
click at [88, 154] on icon at bounding box center [91, 148] width 11 height 22
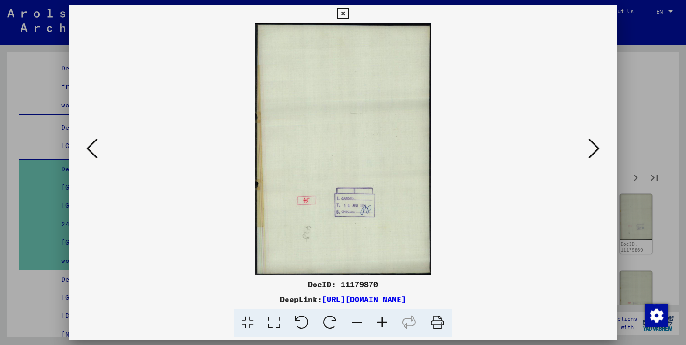
click at [99, 148] on button at bounding box center [92, 149] width 17 height 27
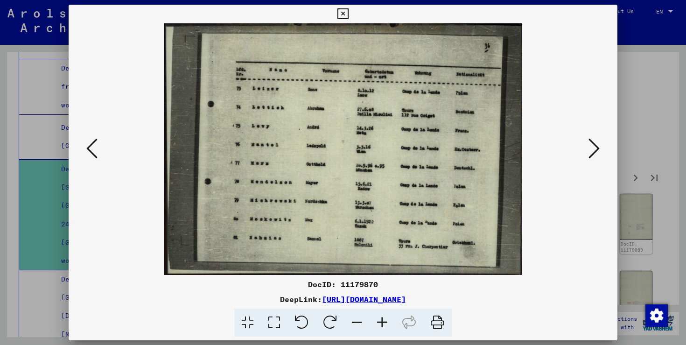
click at [597, 148] on icon at bounding box center [593, 148] width 11 height 22
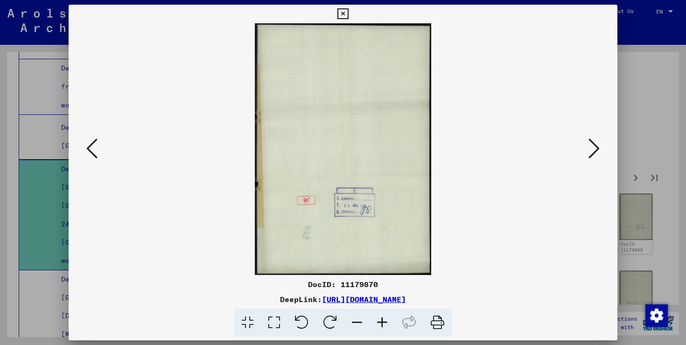
click at [597, 148] on icon at bounding box center [593, 148] width 11 height 22
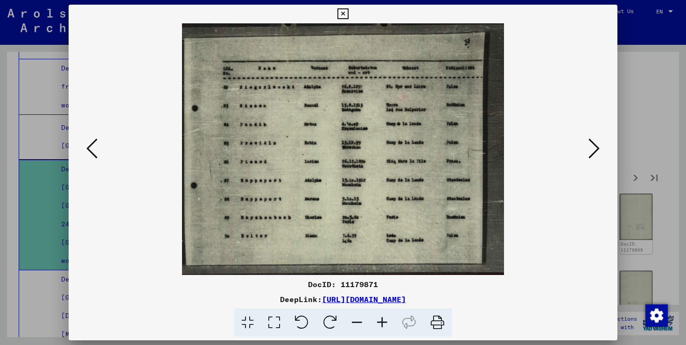
click at [597, 148] on icon at bounding box center [593, 148] width 11 height 22
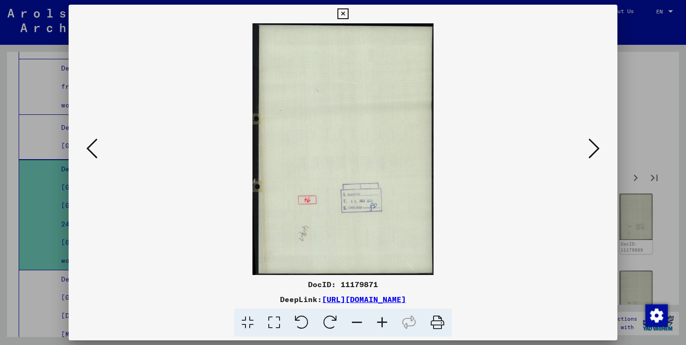
click at [597, 148] on icon at bounding box center [593, 148] width 11 height 22
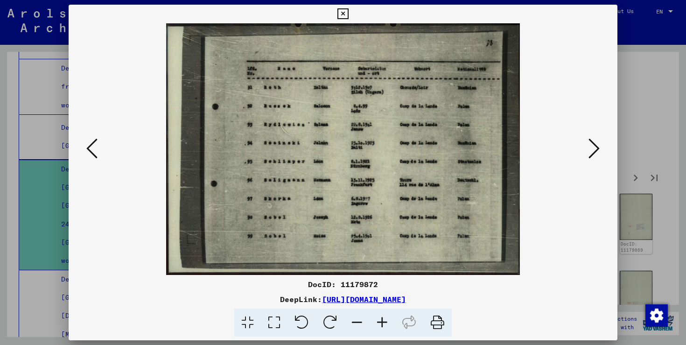
click at [597, 148] on icon at bounding box center [593, 148] width 11 height 22
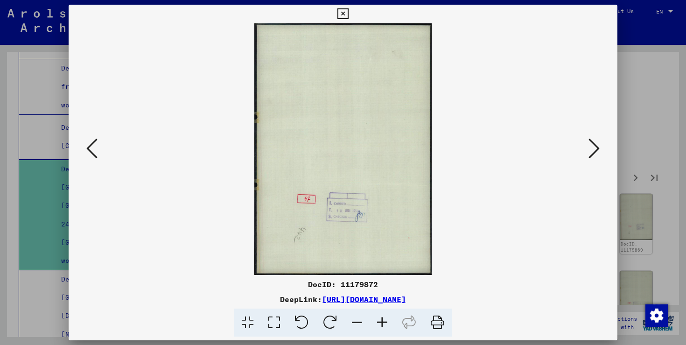
click at [597, 148] on icon at bounding box center [593, 148] width 11 height 22
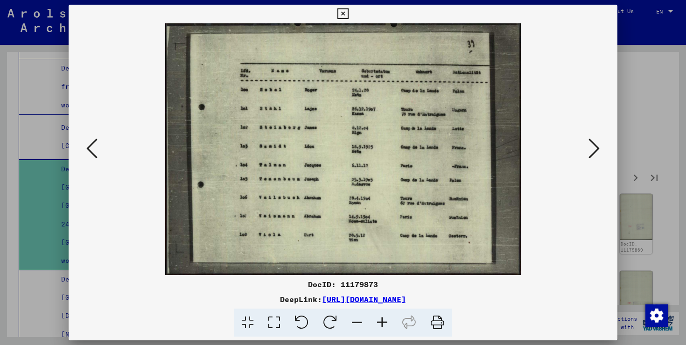
click at [597, 148] on icon at bounding box center [593, 148] width 11 height 22
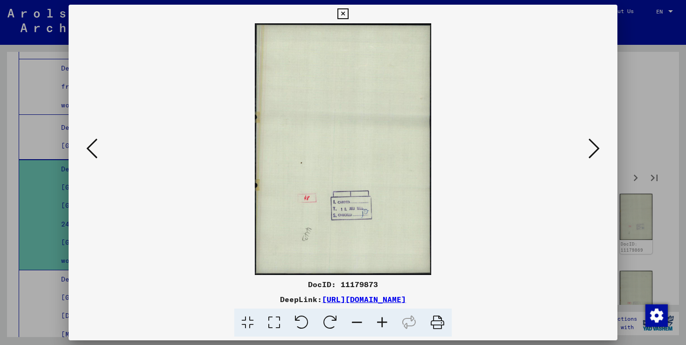
click at [597, 148] on icon at bounding box center [593, 148] width 11 height 22
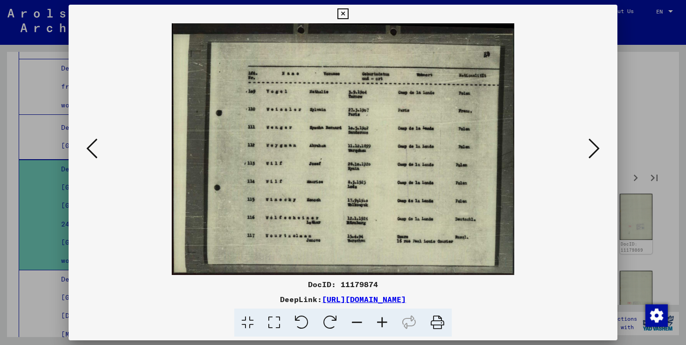
click at [597, 148] on icon at bounding box center [593, 148] width 11 height 22
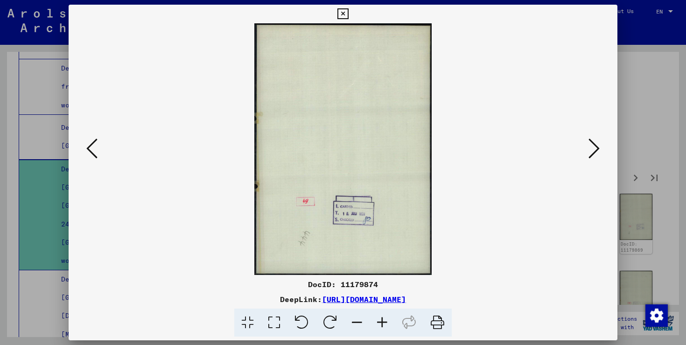
click at [597, 148] on icon at bounding box center [593, 148] width 11 height 22
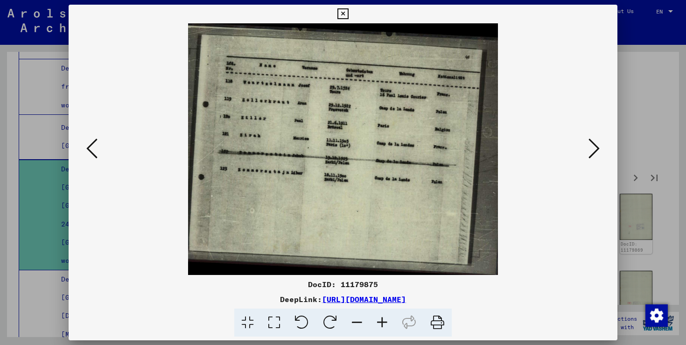
click at [597, 148] on icon at bounding box center [593, 148] width 11 height 22
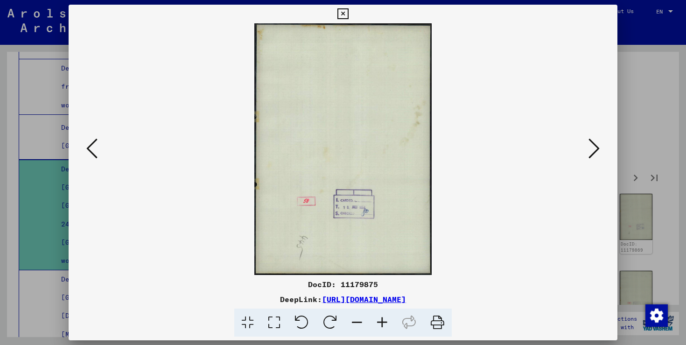
click at [597, 148] on icon at bounding box center [593, 148] width 11 height 22
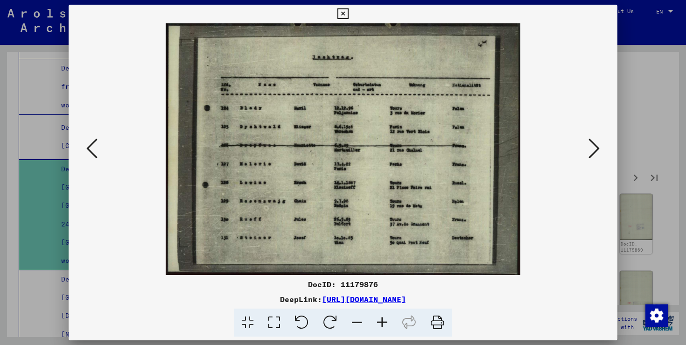
click at [597, 148] on icon at bounding box center [593, 148] width 11 height 22
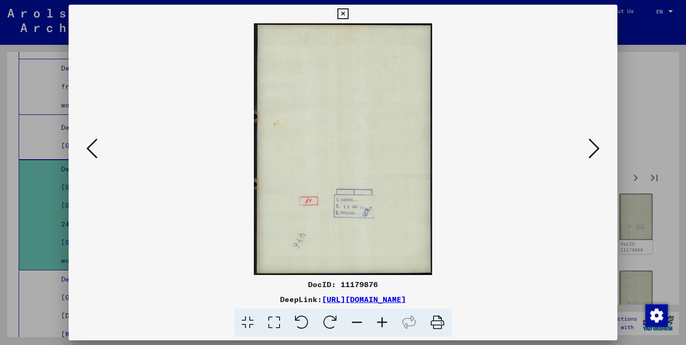
click at [597, 148] on icon at bounding box center [593, 148] width 11 height 22
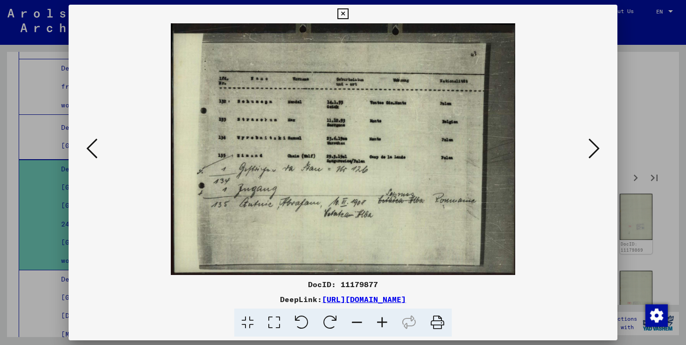
click at [597, 148] on icon at bounding box center [593, 148] width 11 height 22
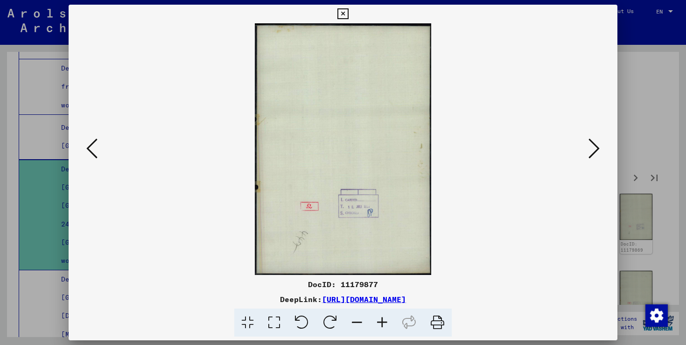
click at [597, 148] on icon at bounding box center [593, 148] width 11 height 22
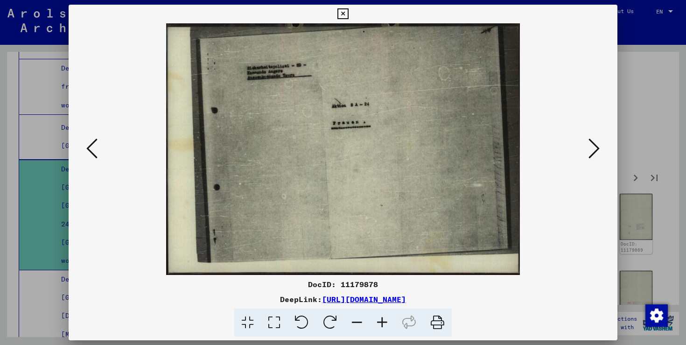
click at [597, 148] on icon at bounding box center [593, 148] width 11 height 22
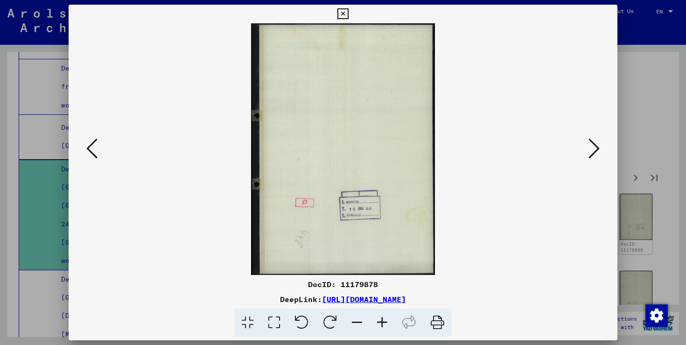
click at [597, 148] on icon at bounding box center [593, 148] width 11 height 22
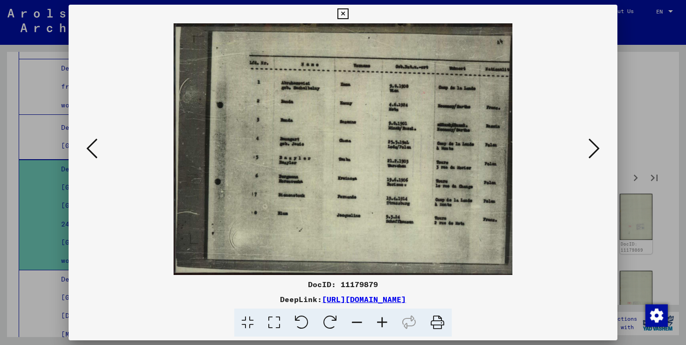
click at [597, 148] on icon at bounding box center [593, 148] width 11 height 22
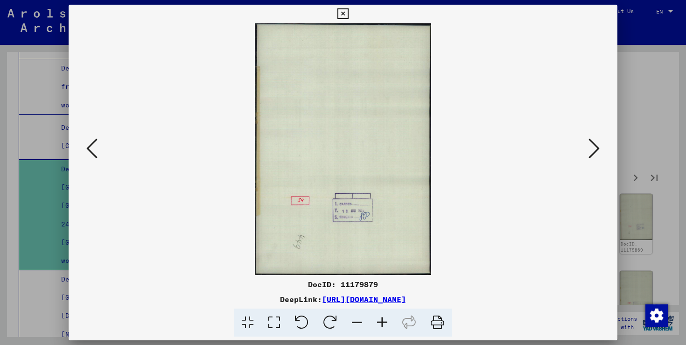
click at [597, 148] on icon at bounding box center [593, 148] width 11 height 22
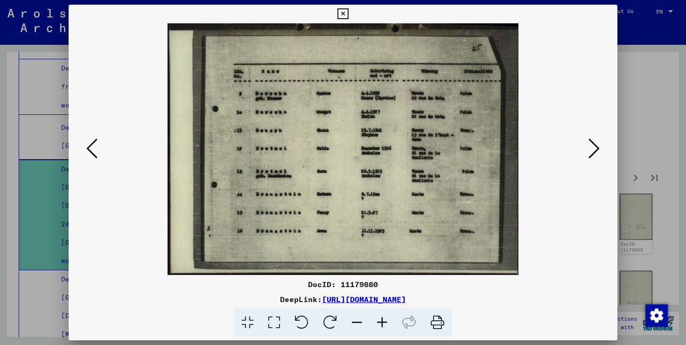
click at [597, 148] on icon at bounding box center [593, 148] width 11 height 22
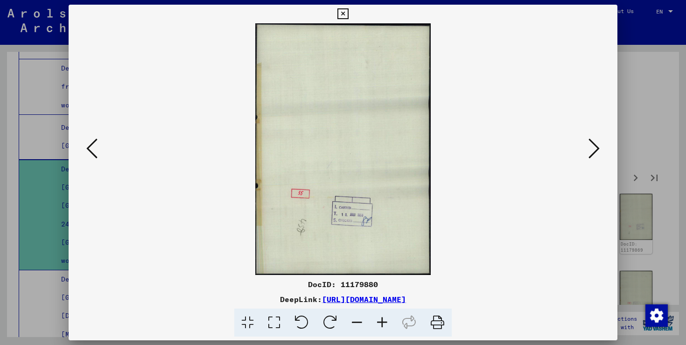
click at [597, 148] on icon at bounding box center [593, 148] width 11 height 22
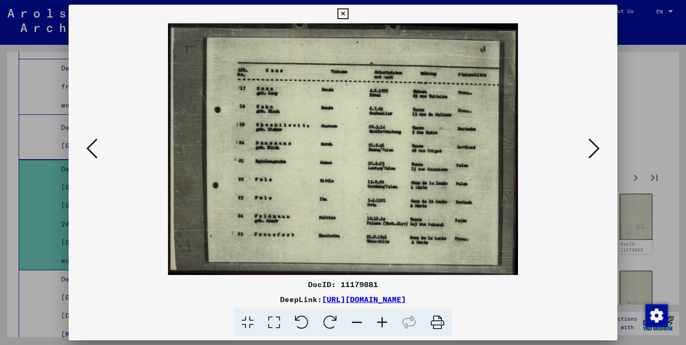
click at [597, 148] on icon at bounding box center [593, 148] width 11 height 22
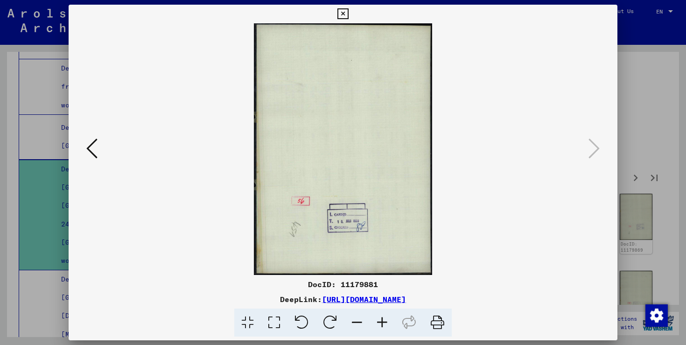
click at [645, 98] on div at bounding box center [343, 172] width 686 height 345
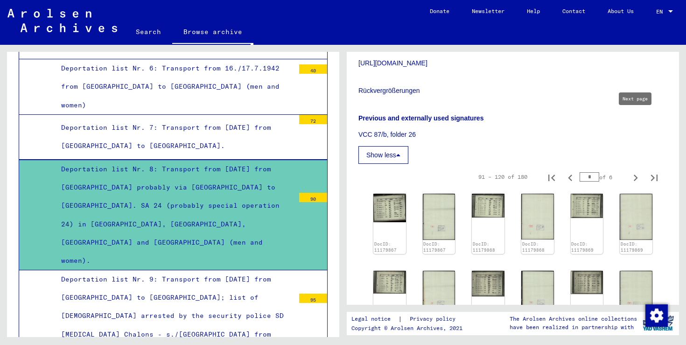
click at [636, 171] on icon "Next page" at bounding box center [635, 177] width 13 height 13
type input "*"
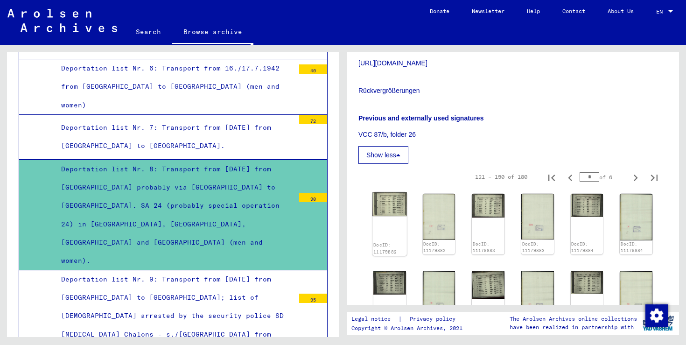
click at [394, 192] on img at bounding box center [389, 204] width 34 height 24
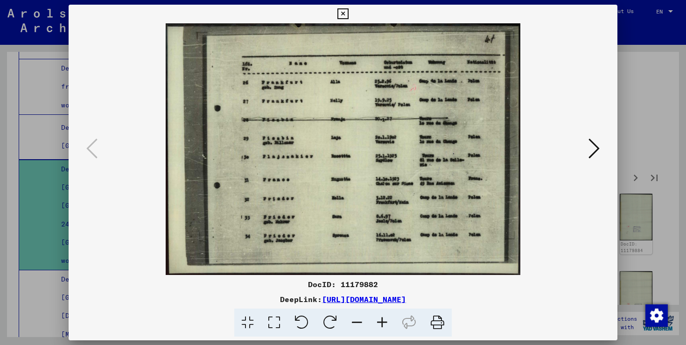
click at [597, 150] on icon at bounding box center [593, 148] width 11 height 22
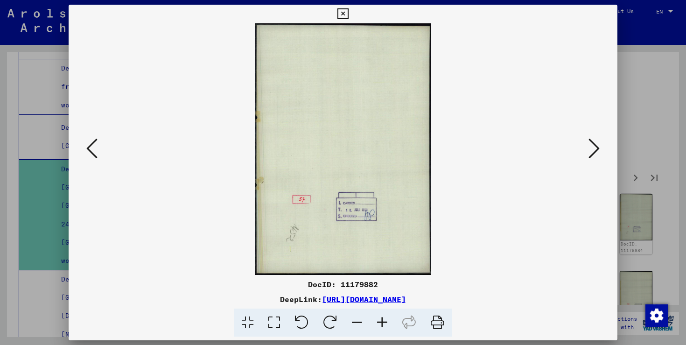
click at [597, 151] on icon at bounding box center [593, 148] width 11 height 22
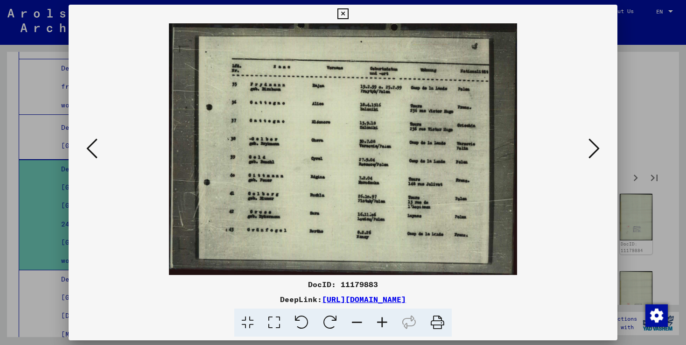
click at [597, 151] on icon at bounding box center [593, 148] width 11 height 22
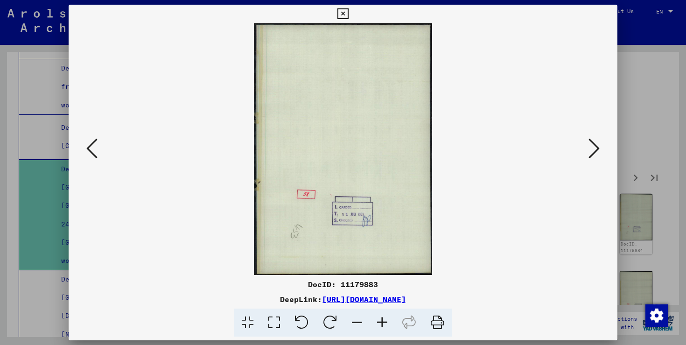
click at [95, 144] on icon at bounding box center [91, 148] width 11 height 22
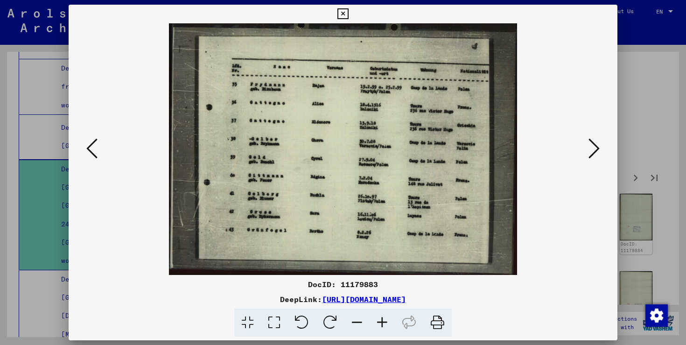
click at [595, 151] on icon at bounding box center [593, 148] width 11 height 22
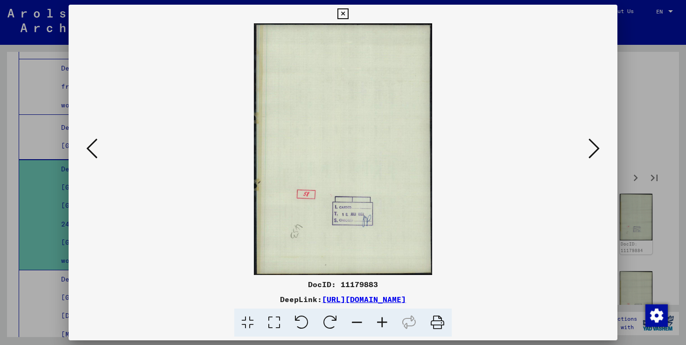
click at [91, 153] on icon at bounding box center [91, 148] width 11 height 22
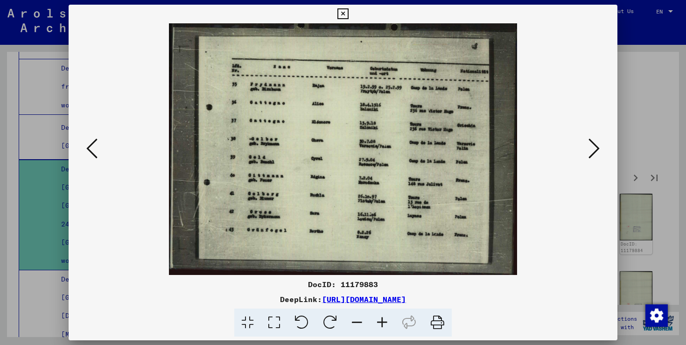
click at [509, 298] on div "DeepLink: [URL][DOMAIN_NAME]" at bounding box center [343, 299] width 549 height 11
click at [594, 154] on icon at bounding box center [593, 148] width 11 height 22
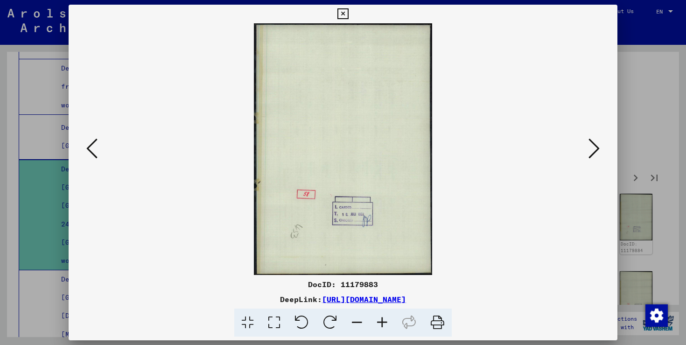
click at [594, 154] on icon at bounding box center [593, 148] width 11 height 22
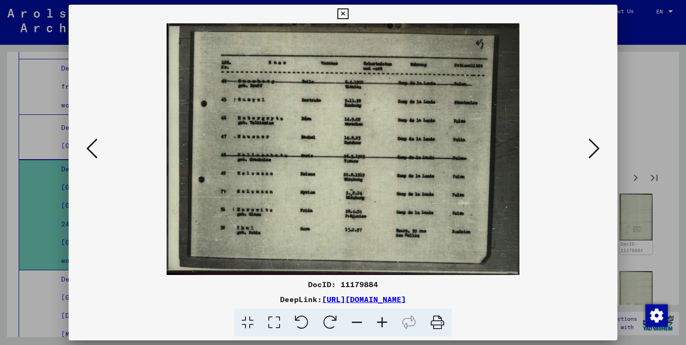
click at [593, 154] on icon at bounding box center [593, 148] width 11 height 22
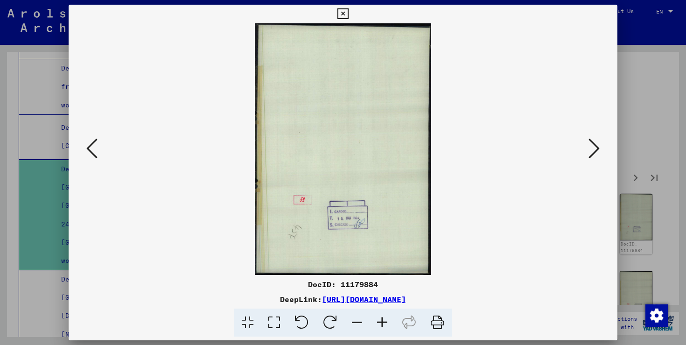
click at [593, 154] on icon at bounding box center [593, 148] width 11 height 22
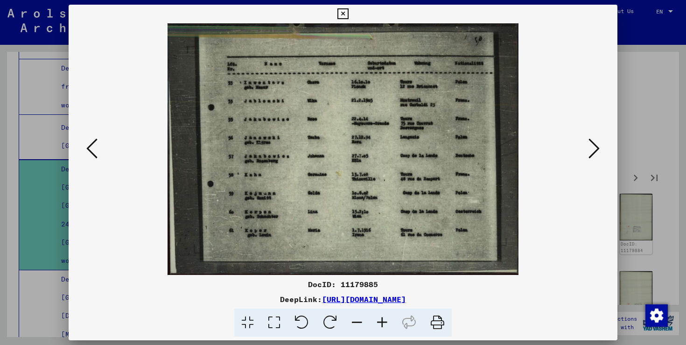
click at [594, 147] on icon at bounding box center [593, 148] width 11 height 22
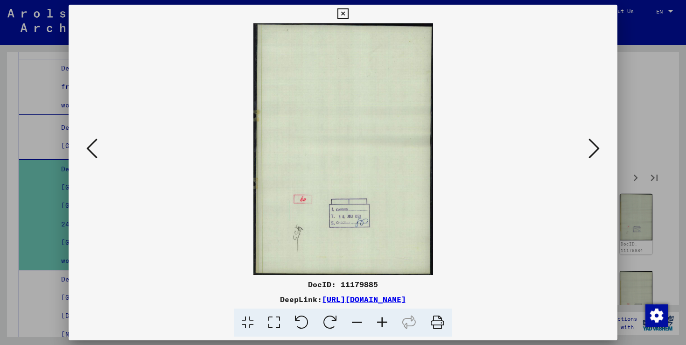
click at [594, 147] on icon at bounding box center [593, 148] width 11 height 22
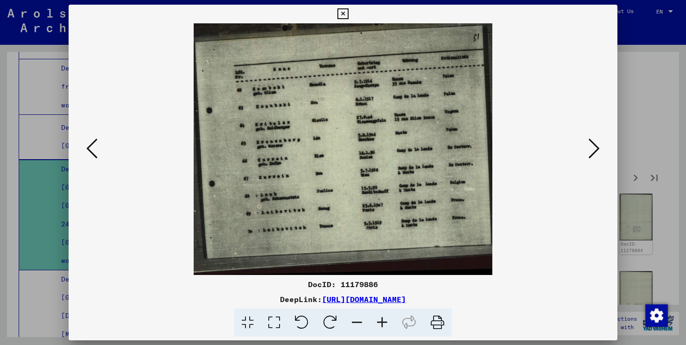
click at [594, 147] on icon at bounding box center [593, 148] width 11 height 22
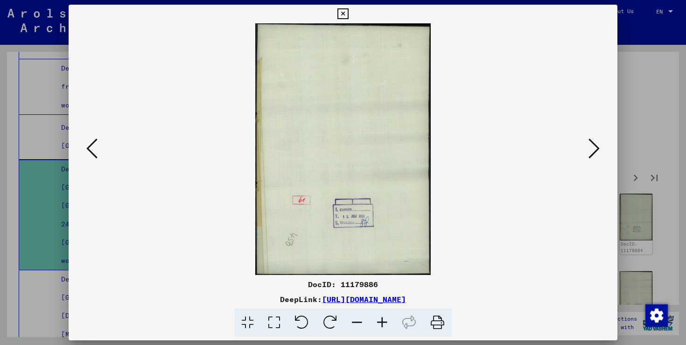
click at [594, 147] on icon at bounding box center [593, 148] width 11 height 22
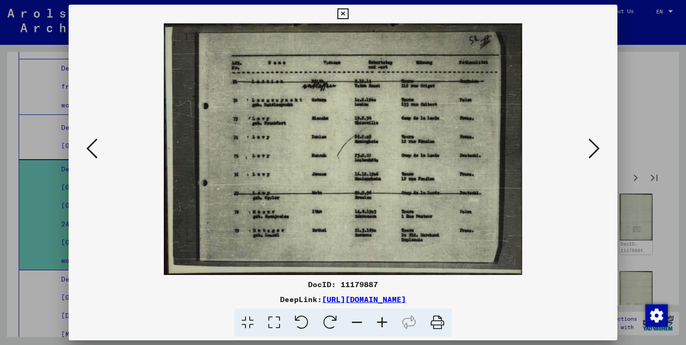
click at [594, 147] on icon at bounding box center [593, 148] width 11 height 22
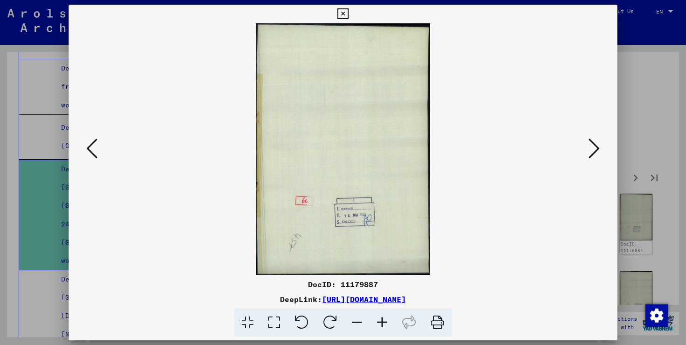
click at [594, 147] on icon at bounding box center [593, 148] width 11 height 22
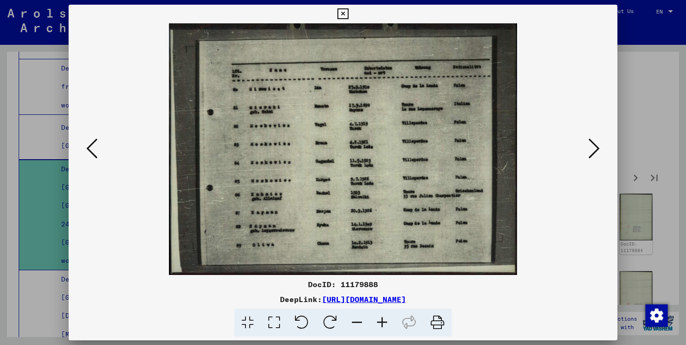
click at [594, 147] on icon at bounding box center [593, 148] width 11 height 22
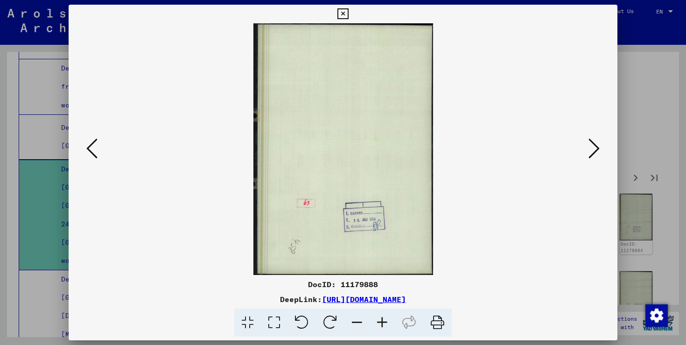
click at [594, 147] on icon at bounding box center [593, 148] width 11 height 22
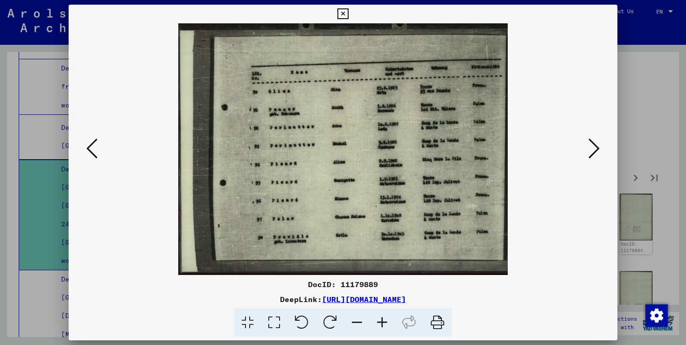
click at [594, 147] on icon at bounding box center [593, 148] width 11 height 22
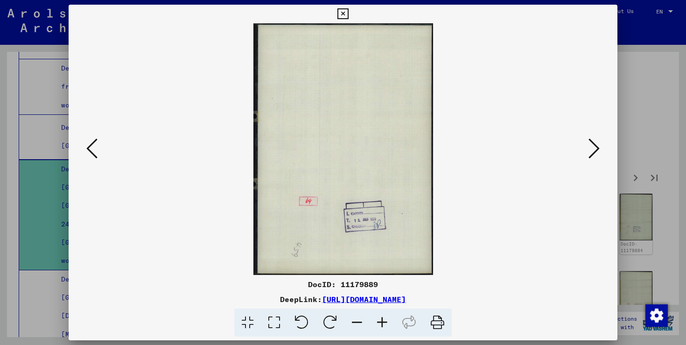
click at [594, 147] on icon at bounding box center [593, 148] width 11 height 22
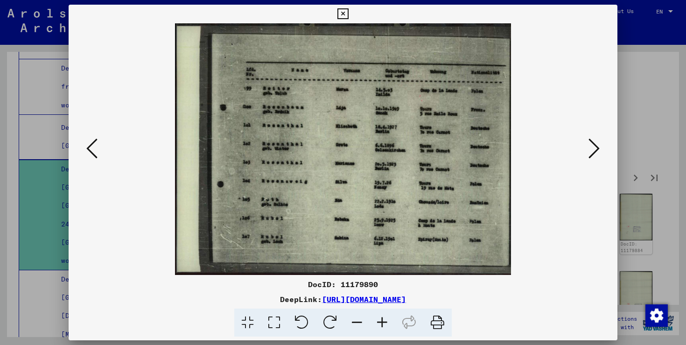
click at [594, 147] on icon at bounding box center [593, 148] width 11 height 22
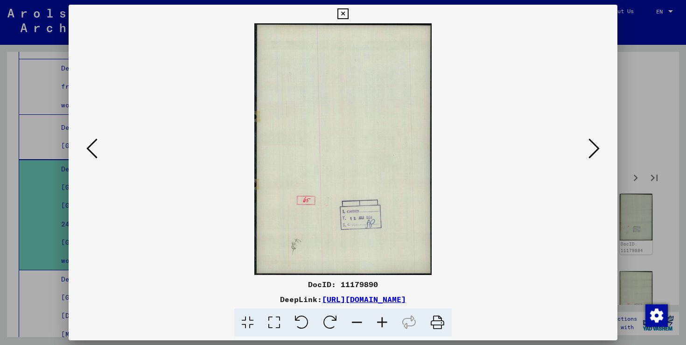
click at [594, 147] on icon at bounding box center [593, 148] width 11 height 22
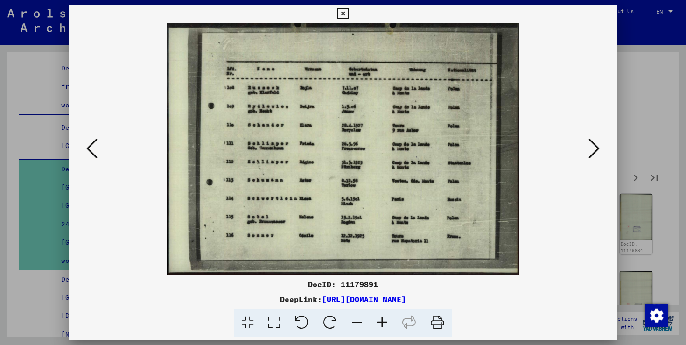
click at [594, 147] on icon at bounding box center [593, 148] width 11 height 22
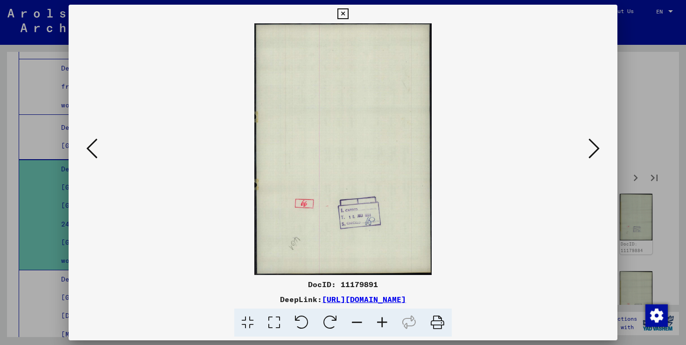
click at [594, 147] on icon at bounding box center [593, 148] width 11 height 22
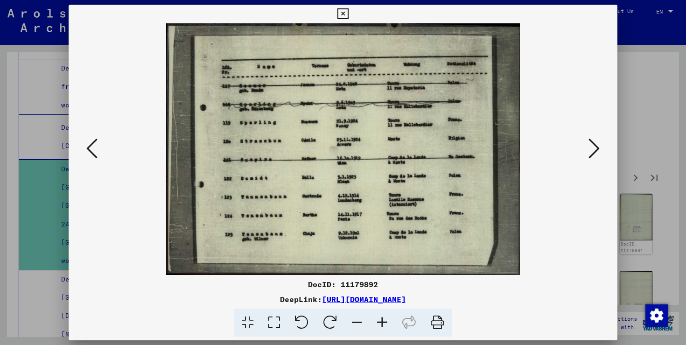
click at [594, 147] on icon at bounding box center [593, 148] width 11 height 22
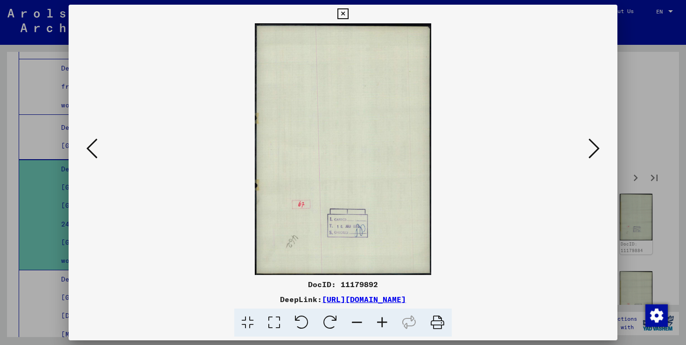
click at [594, 147] on icon at bounding box center [593, 148] width 11 height 22
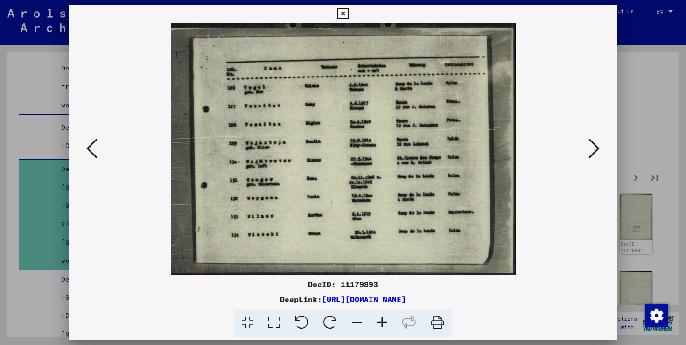
click at [594, 147] on icon at bounding box center [593, 148] width 11 height 22
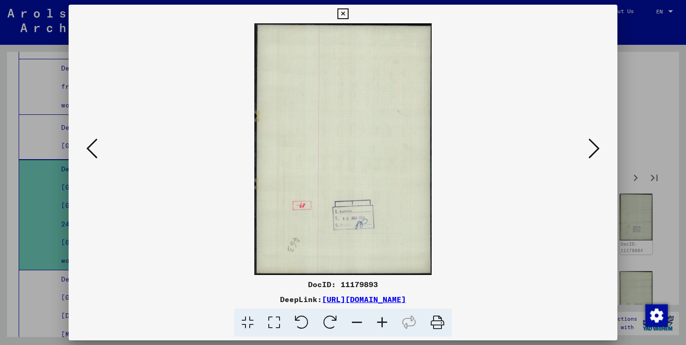
click at [594, 147] on icon at bounding box center [593, 148] width 11 height 22
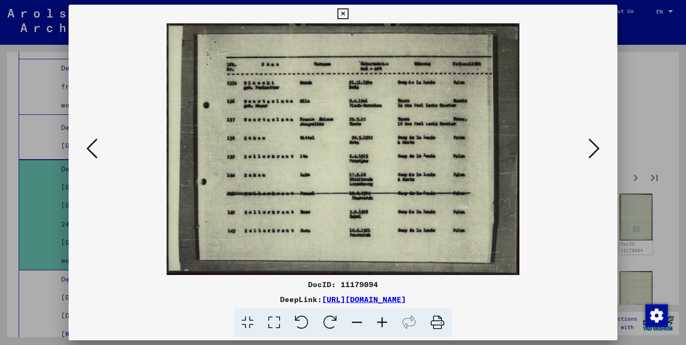
click at [594, 147] on icon at bounding box center [593, 148] width 11 height 22
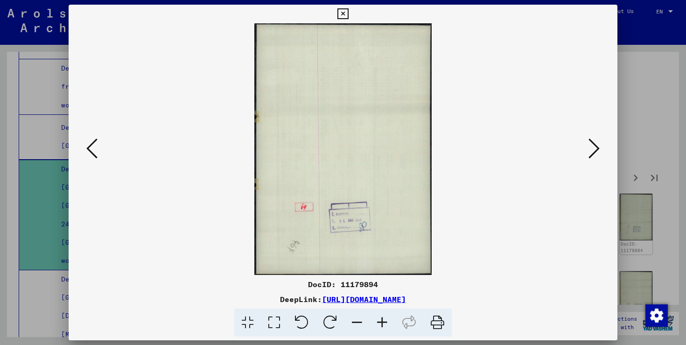
click at [594, 147] on icon at bounding box center [593, 148] width 11 height 22
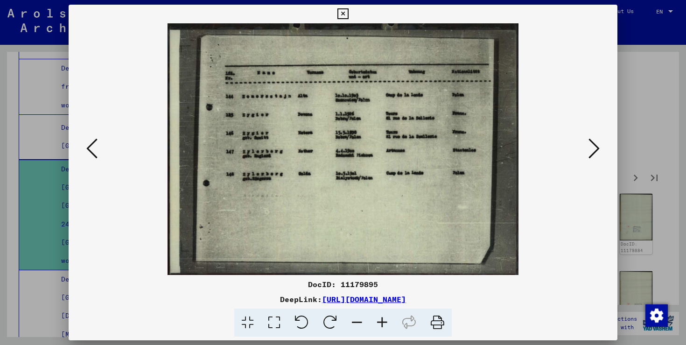
drag, startPoint x: 524, startPoint y: 297, endPoint x: 226, endPoint y: 297, distance: 298.2
click at [226, 297] on div "DeepLink: [URL][DOMAIN_NAME]" at bounding box center [343, 299] width 549 height 11
copy link "[URL][DOMAIN_NAME]"
click at [647, 73] on div at bounding box center [343, 172] width 686 height 345
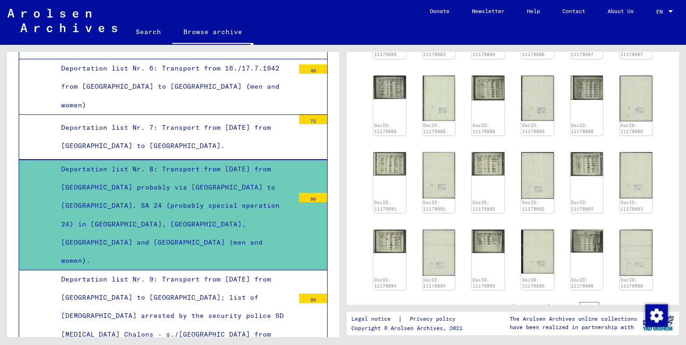
scroll to position [671, 0]
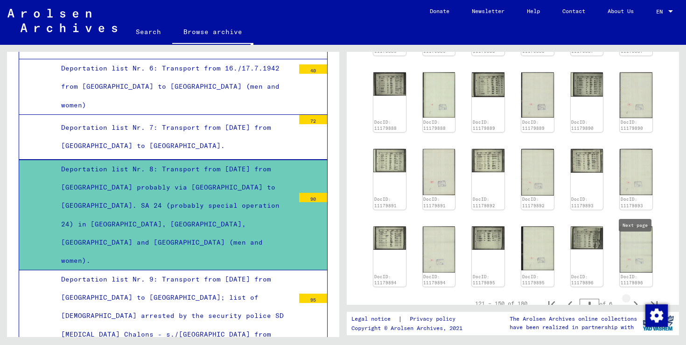
click at [637, 298] on icon "Next page" at bounding box center [635, 304] width 13 height 13
type input "*"
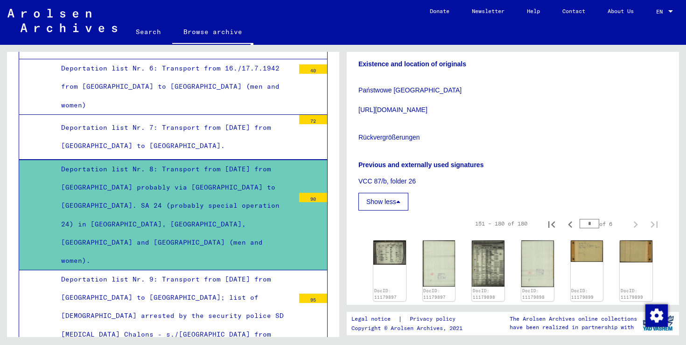
scroll to position [351, 0]
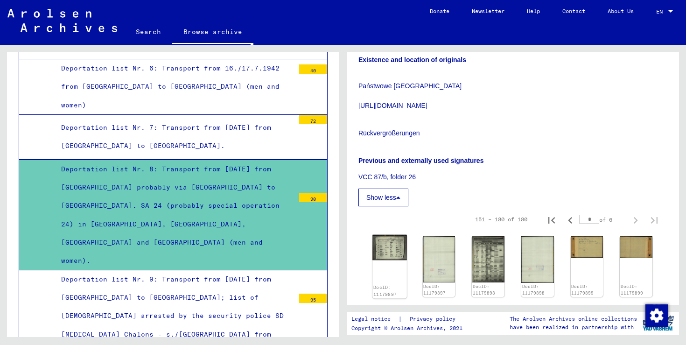
click at [391, 235] on div "DocID: 11179897" at bounding box center [389, 266] width 34 height 63
click at [396, 235] on img at bounding box center [389, 247] width 34 height 25
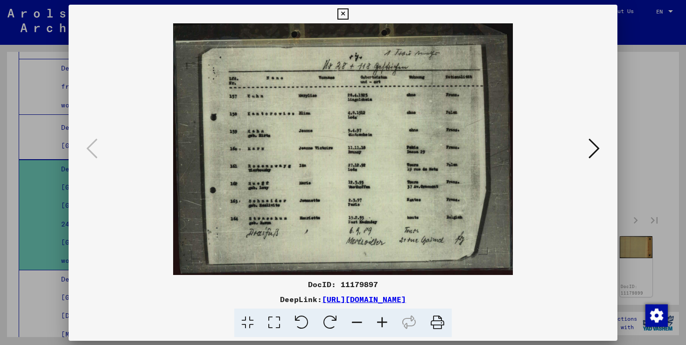
click at [396, 195] on img at bounding box center [342, 149] width 485 height 252
click at [595, 147] on icon at bounding box center [593, 148] width 11 height 22
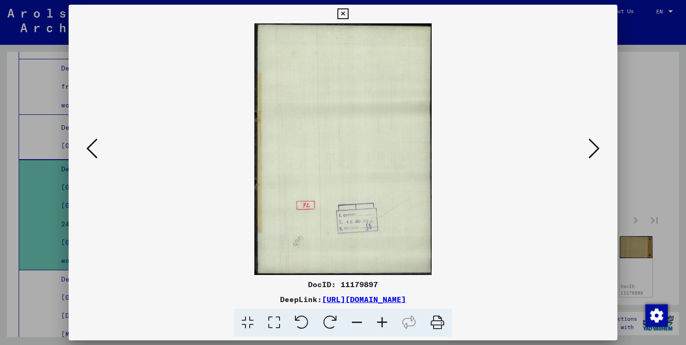
click at [595, 147] on icon at bounding box center [593, 148] width 11 height 22
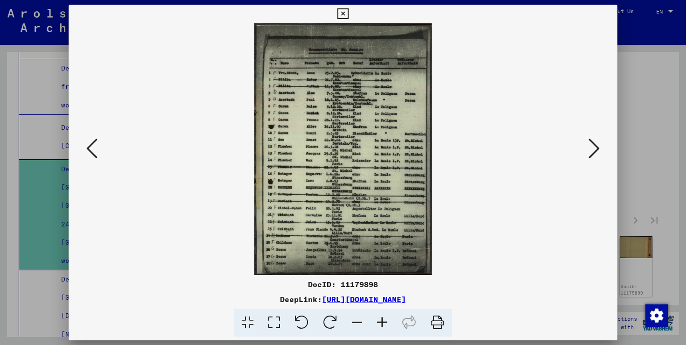
click at [85, 154] on button at bounding box center [92, 149] width 17 height 27
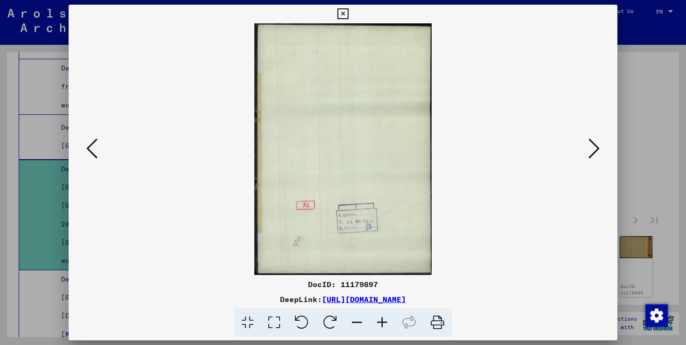
click at [89, 154] on icon at bounding box center [91, 148] width 11 height 22
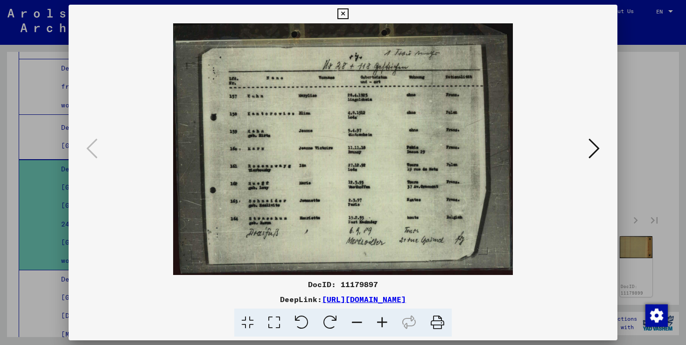
click at [596, 148] on icon at bounding box center [593, 148] width 11 height 22
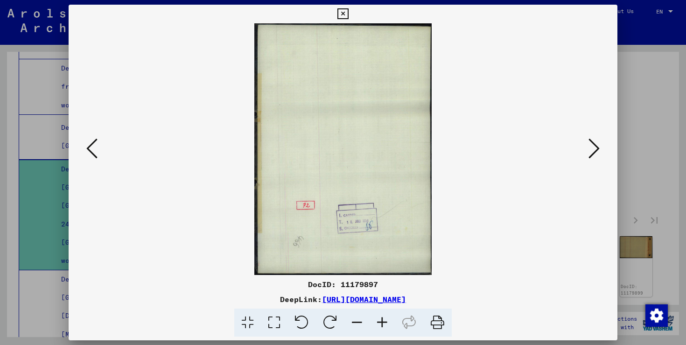
click at [596, 148] on icon at bounding box center [593, 148] width 11 height 22
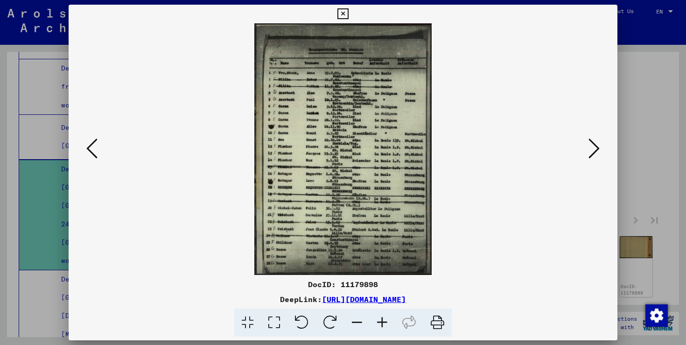
click at [596, 148] on icon at bounding box center [593, 148] width 11 height 22
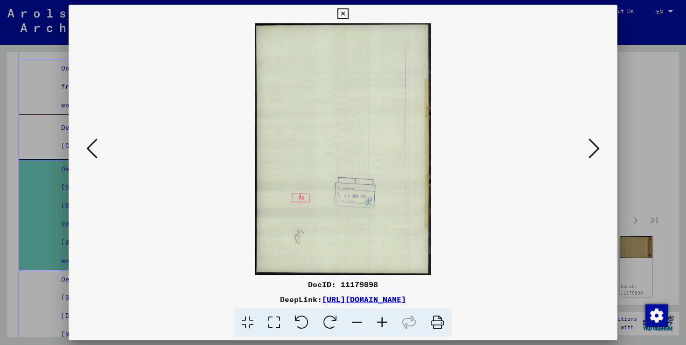
click at [596, 148] on icon at bounding box center [593, 148] width 11 height 22
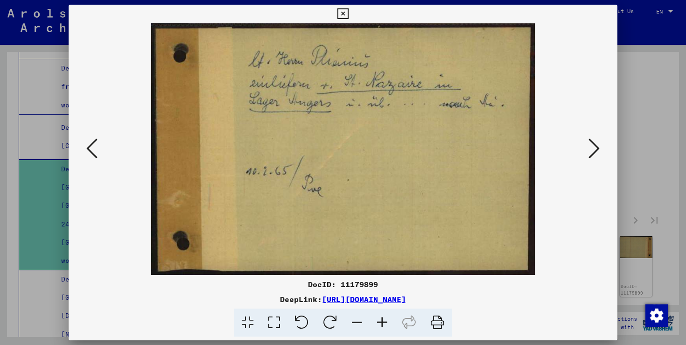
click at [596, 148] on icon at bounding box center [593, 148] width 11 height 22
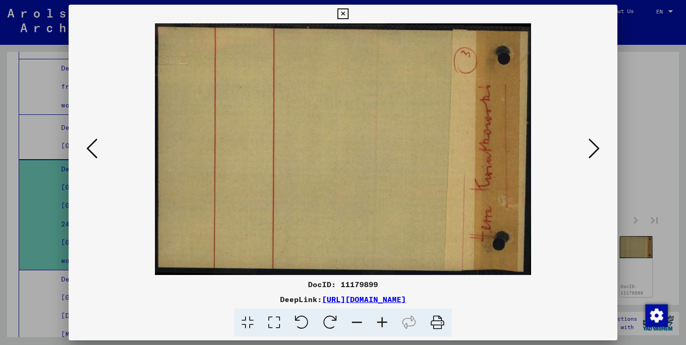
click at [596, 148] on icon at bounding box center [593, 148] width 11 height 22
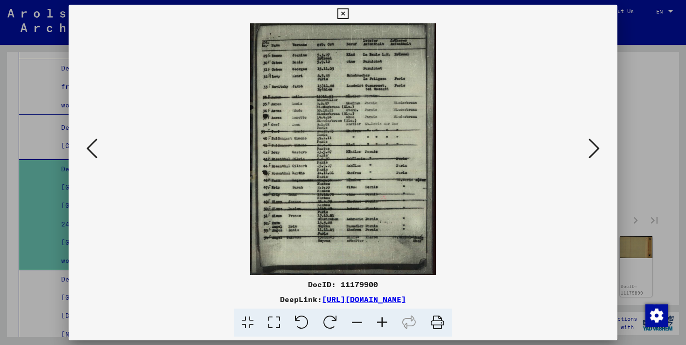
click at [596, 148] on icon at bounding box center [593, 148] width 11 height 22
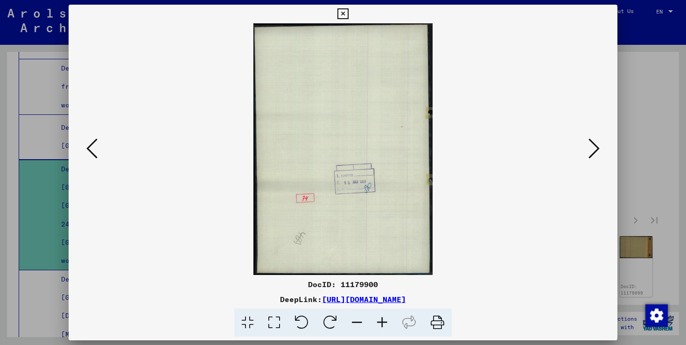
click at [596, 148] on icon at bounding box center [593, 148] width 11 height 22
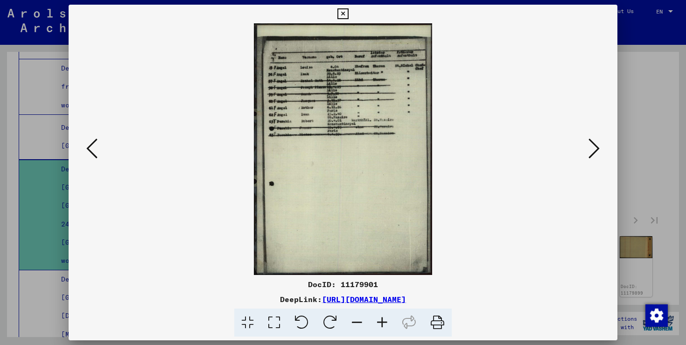
click at [596, 148] on icon at bounding box center [593, 148] width 11 height 22
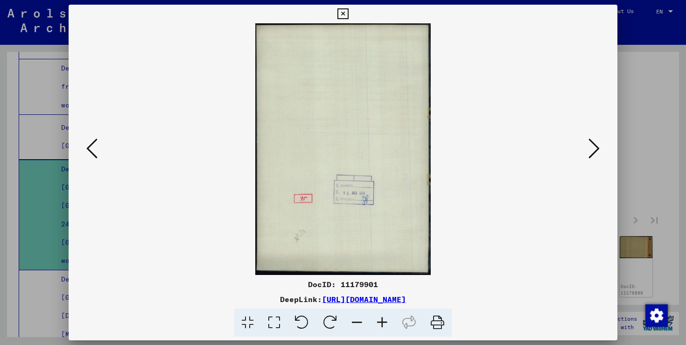
click at [596, 148] on icon at bounding box center [593, 148] width 11 height 22
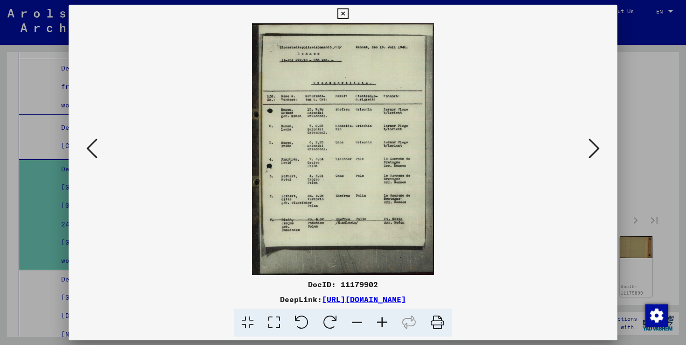
click at [97, 150] on icon at bounding box center [91, 148] width 11 height 22
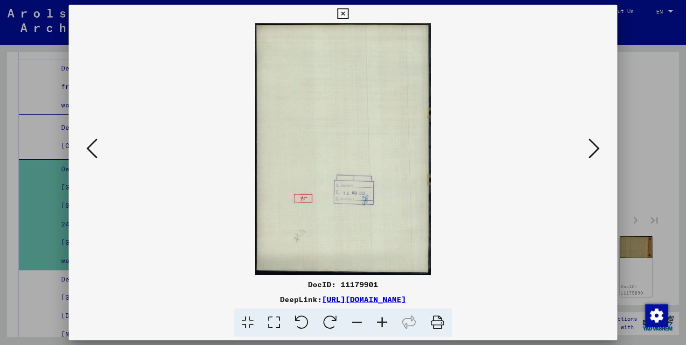
click at [97, 150] on icon at bounding box center [91, 148] width 11 height 22
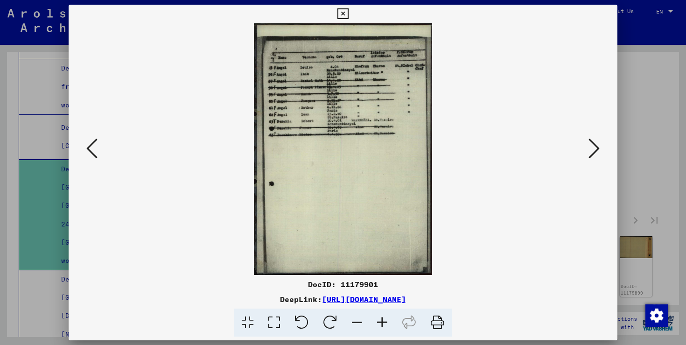
click at [587, 147] on button at bounding box center [594, 149] width 17 height 27
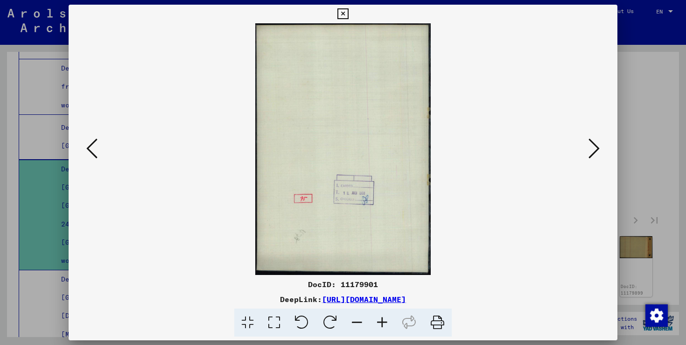
click at [587, 147] on button at bounding box center [594, 149] width 17 height 27
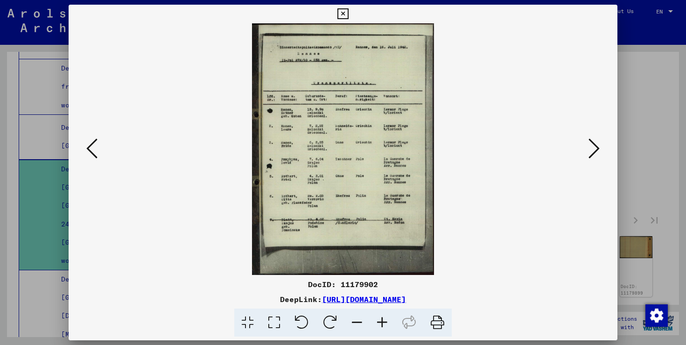
click at [587, 147] on button at bounding box center [594, 149] width 17 height 27
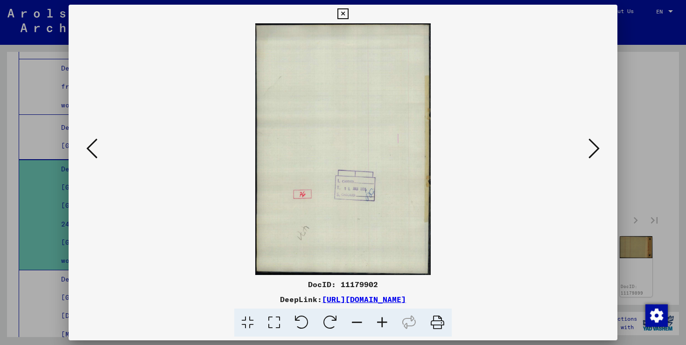
click at [587, 147] on button at bounding box center [594, 149] width 17 height 27
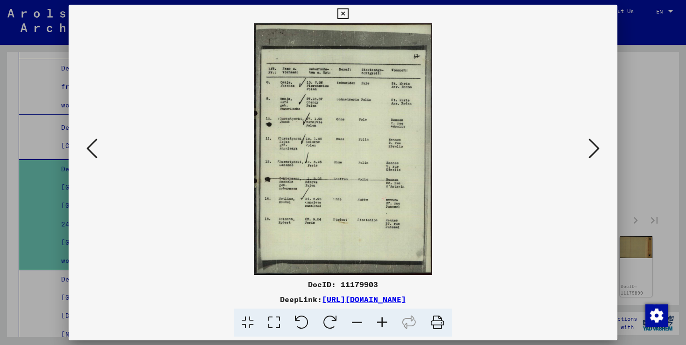
click at [587, 147] on button at bounding box center [594, 149] width 17 height 27
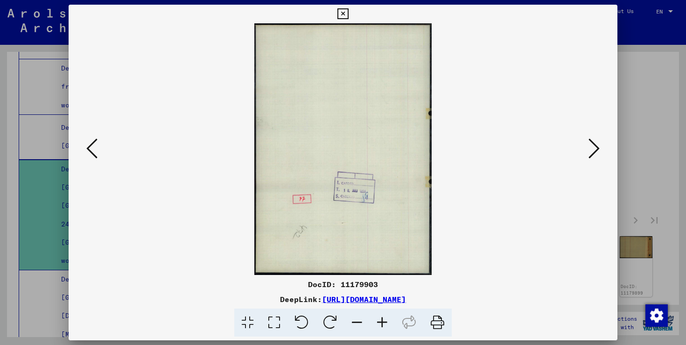
click at [587, 147] on button at bounding box center [594, 149] width 17 height 27
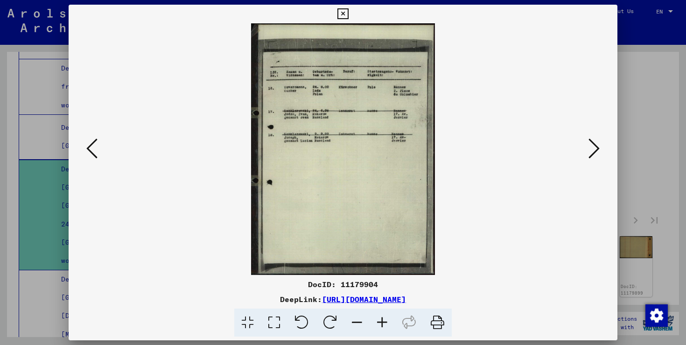
click at [587, 147] on button at bounding box center [594, 149] width 17 height 27
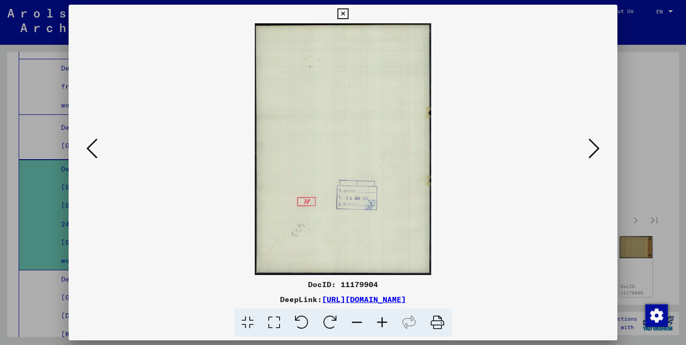
click at [596, 147] on icon at bounding box center [593, 148] width 11 height 22
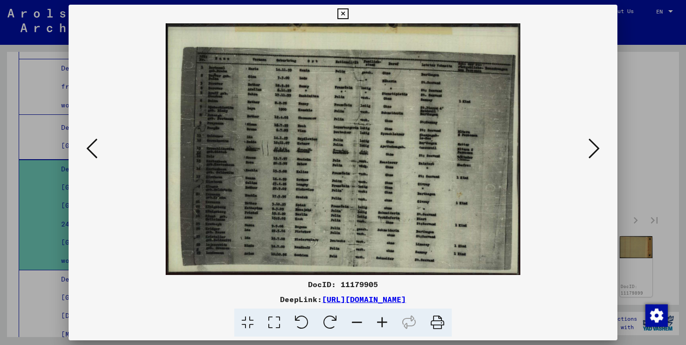
click at [591, 148] on icon at bounding box center [593, 148] width 11 height 22
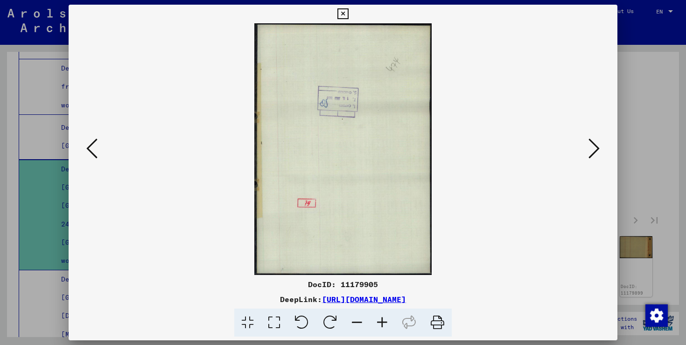
click at [591, 148] on icon at bounding box center [593, 148] width 11 height 22
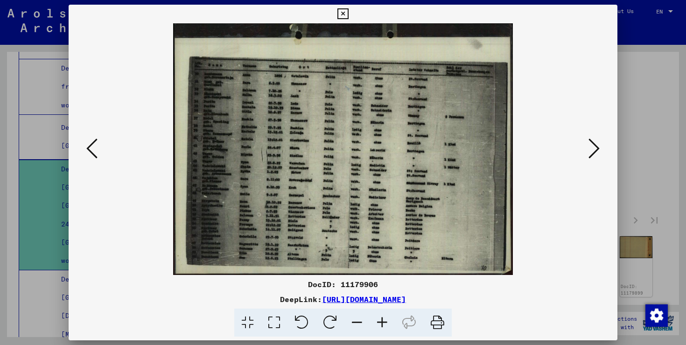
click at [592, 149] on icon at bounding box center [593, 148] width 11 height 22
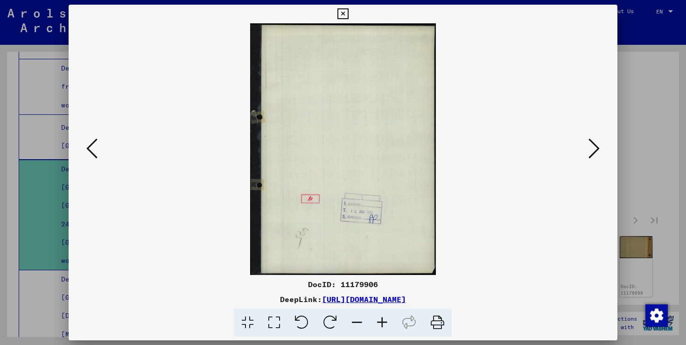
click at [592, 149] on icon at bounding box center [593, 148] width 11 height 22
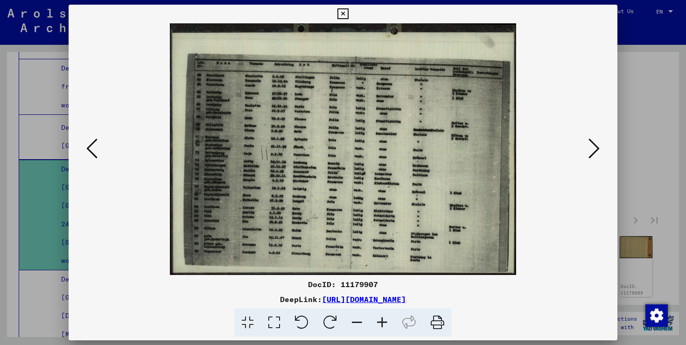
click at [385, 324] on icon at bounding box center [382, 322] width 25 height 28
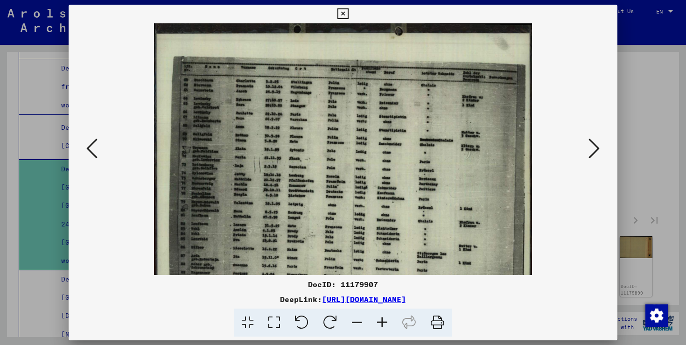
click at [385, 324] on icon at bounding box center [382, 322] width 25 height 28
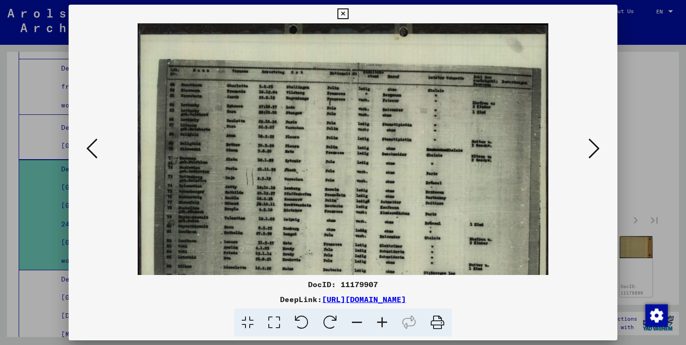
click at [385, 324] on icon at bounding box center [382, 322] width 25 height 28
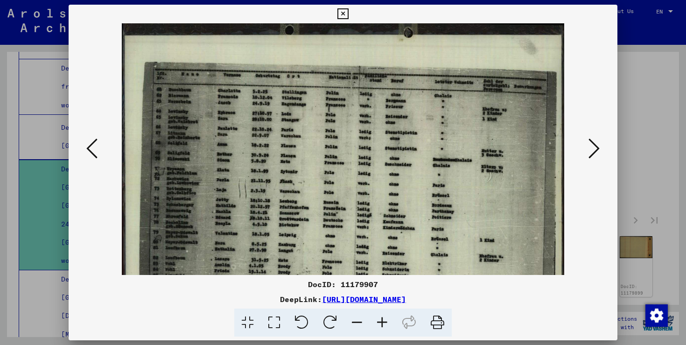
click at [385, 324] on icon at bounding box center [382, 322] width 25 height 28
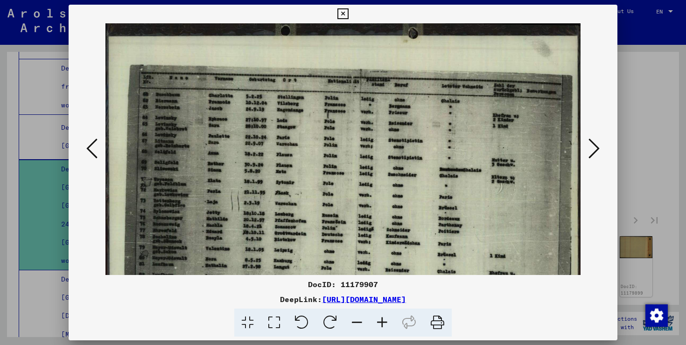
click at [385, 324] on icon at bounding box center [382, 322] width 25 height 28
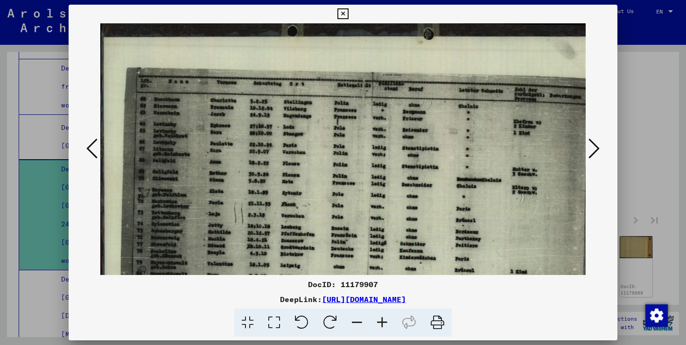
click at [385, 324] on icon at bounding box center [382, 322] width 25 height 28
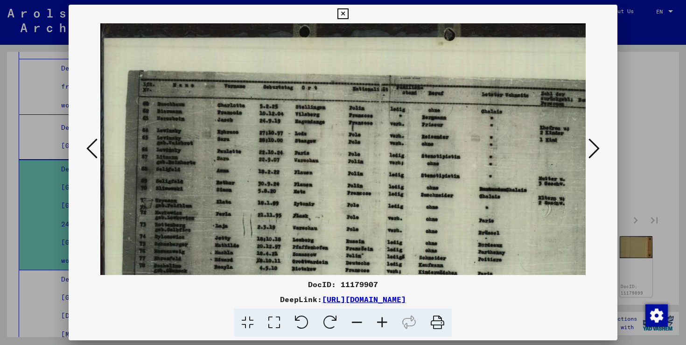
click at [385, 324] on icon at bounding box center [382, 322] width 25 height 28
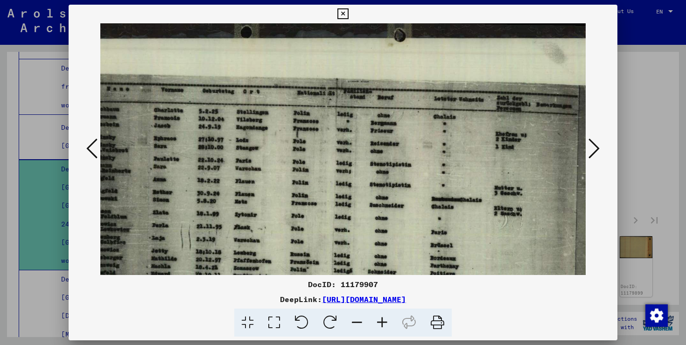
scroll to position [0, 85]
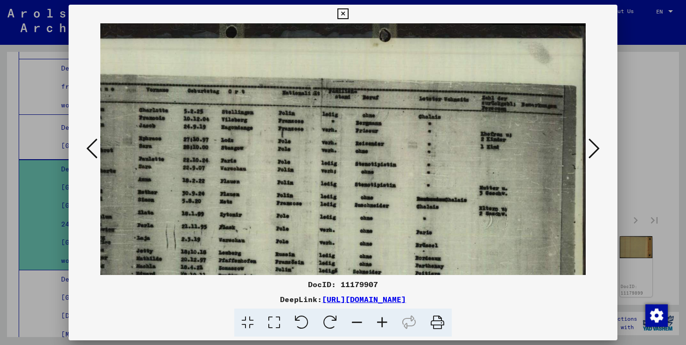
drag, startPoint x: 560, startPoint y: 160, endPoint x: 465, endPoint y: 168, distance: 95.5
click at [464, 168] on img at bounding box center [300, 230] width 571 height 415
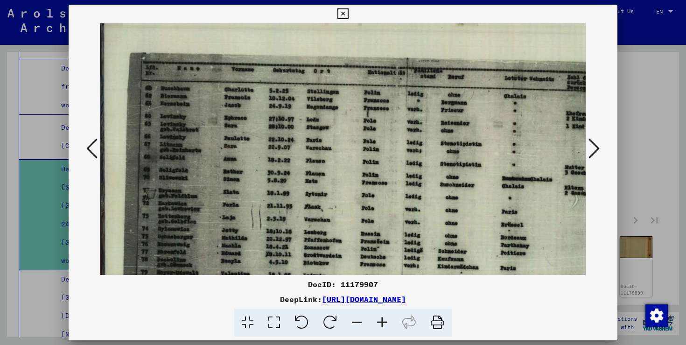
scroll to position [20, 0]
drag, startPoint x: 460, startPoint y: 167, endPoint x: 543, endPoint y: 147, distance: 85.3
click at [543, 147] on img at bounding box center [385, 210] width 571 height 415
click at [597, 148] on icon at bounding box center [593, 148] width 11 height 22
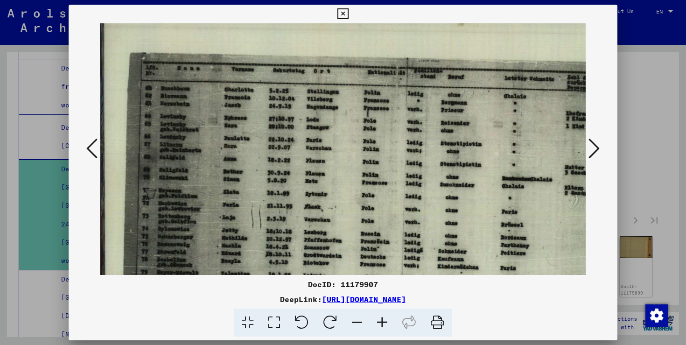
scroll to position [0, 0]
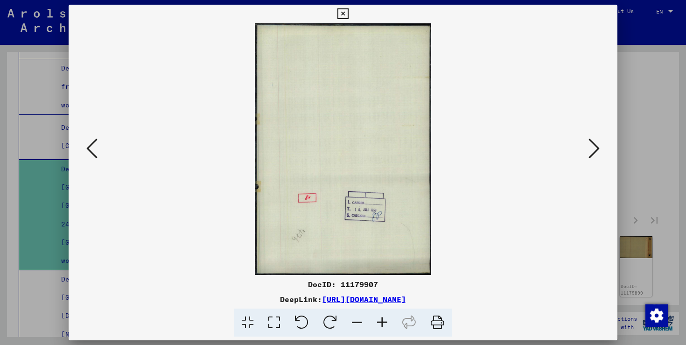
click at [597, 148] on icon at bounding box center [593, 148] width 11 height 22
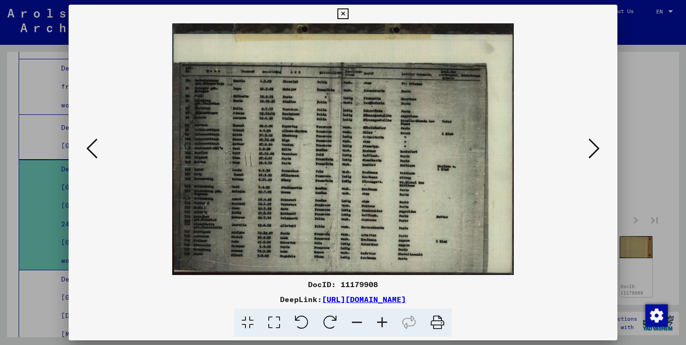
click at [597, 148] on icon at bounding box center [593, 148] width 11 height 22
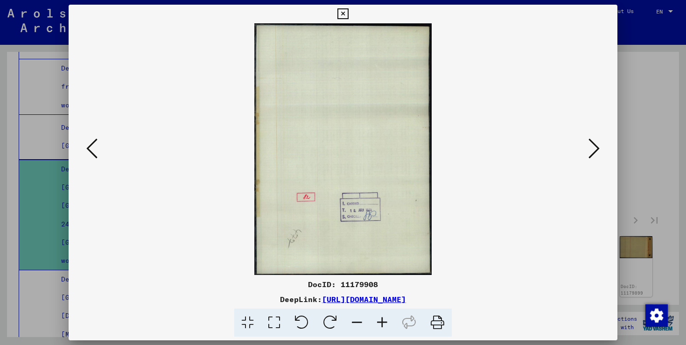
click at [597, 148] on icon at bounding box center [593, 148] width 11 height 22
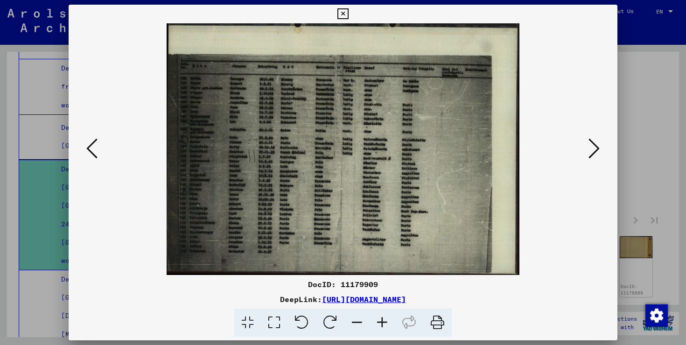
click at [597, 148] on icon at bounding box center [593, 148] width 11 height 22
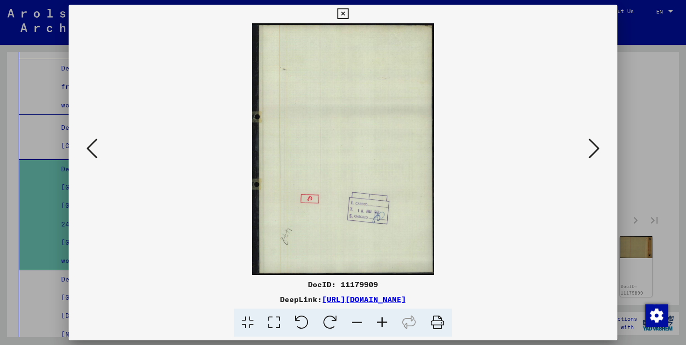
click at [597, 148] on icon at bounding box center [593, 148] width 11 height 22
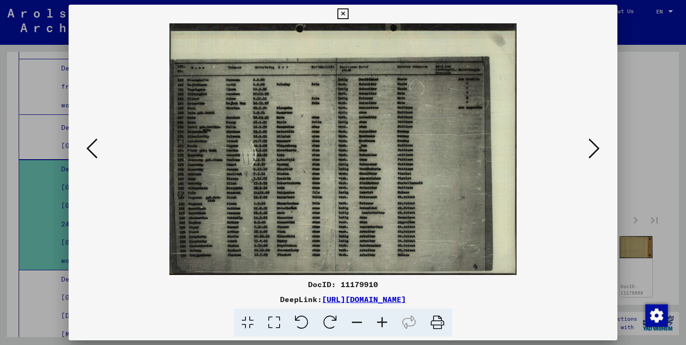
click at [597, 148] on icon at bounding box center [593, 148] width 11 height 22
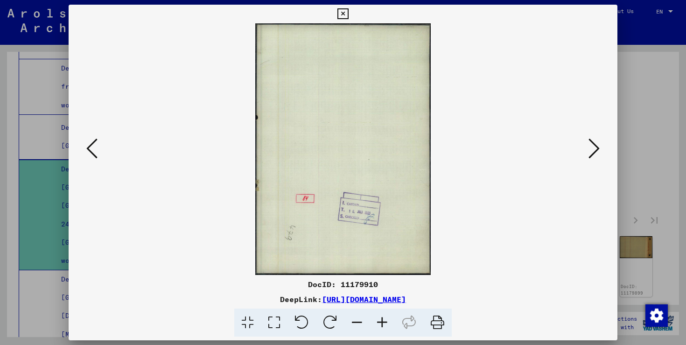
click at [597, 148] on icon at bounding box center [593, 148] width 11 height 22
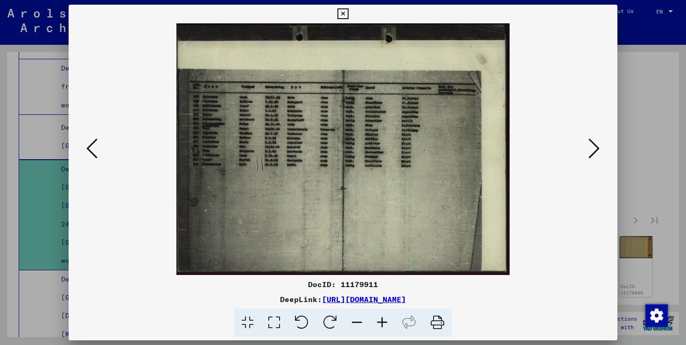
click at [597, 148] on icon at bounding box center [593, 148] width 11 height 22
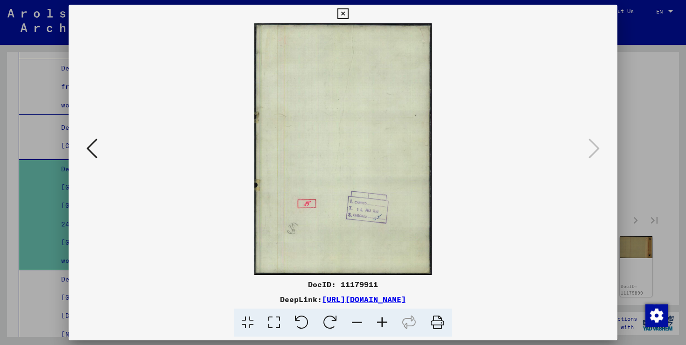
click at [634, 127] on div at bounding box center [343, 172] width 686 height 345
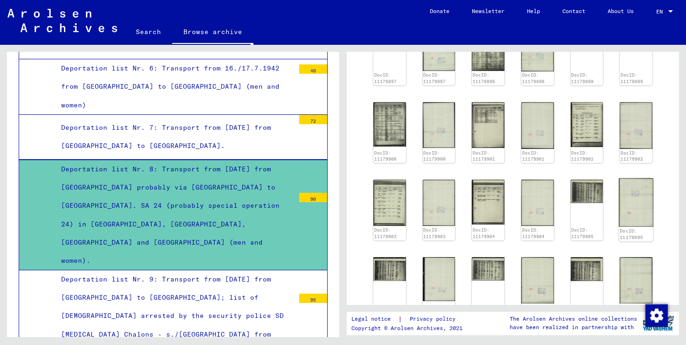
scroll to position [561, 0]
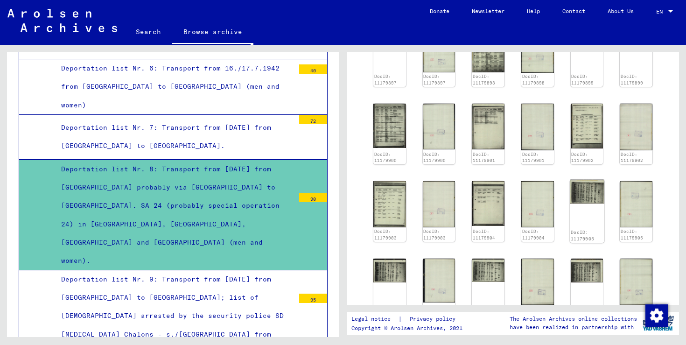
click at [586, 180] on img at bounding box center [587, 192] width 34 height 24
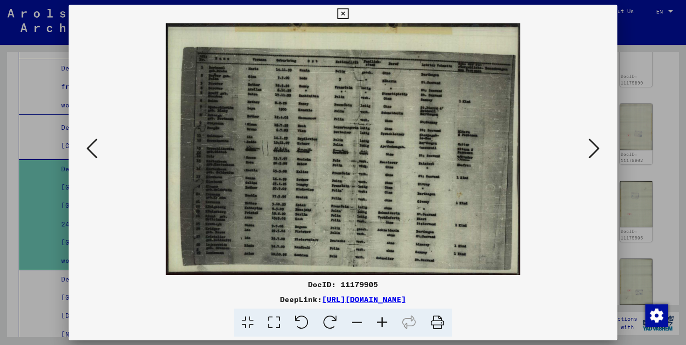
click at [383, 322] on icon at bounding box center [382, 322] width 25 height 28
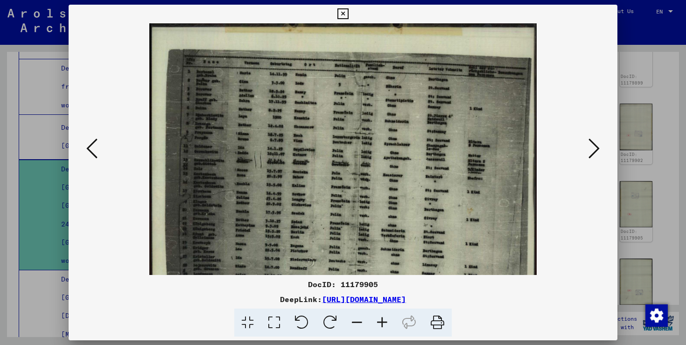
click at [383, 322] on icon at bounding box center [382, 322] width 25 height 28
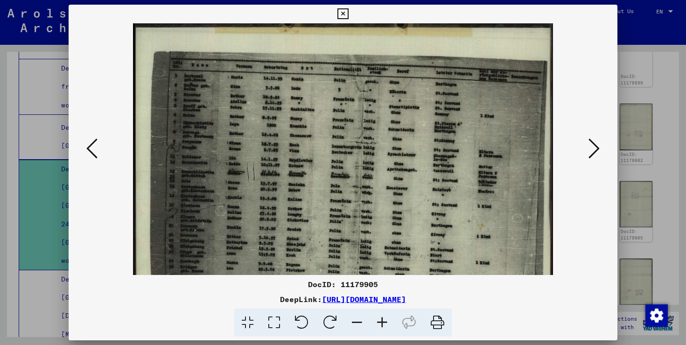
click at [383, 322] on icon at bounding box center [382, 322] width 25 height 28
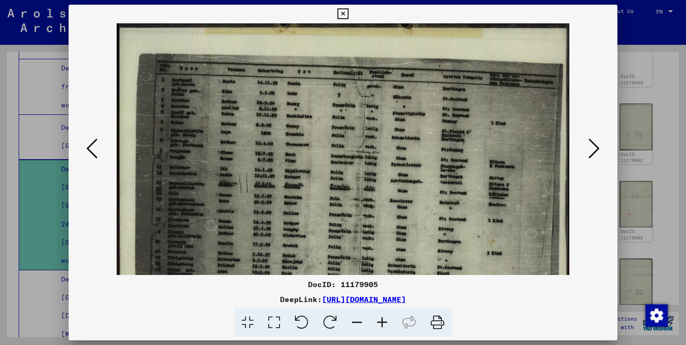
click at [383, 322] on icon at bounding box center [382, 322] width 25 height 28
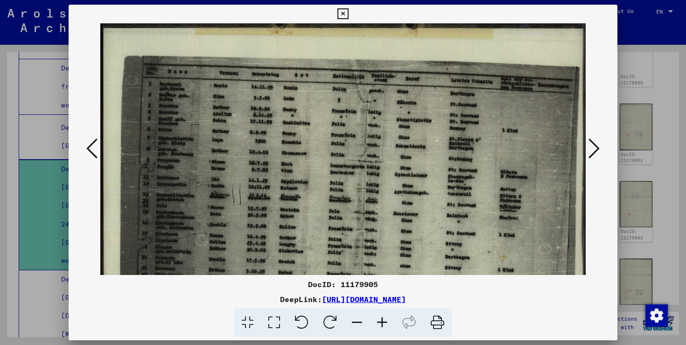
click at [383, 322] on icon at bounding box center [382, 322] width 25 height 28
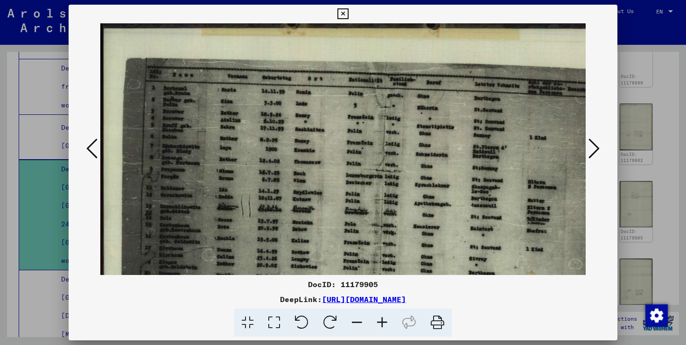
click at [383, 322] on icon at bounding box center [382, 322] width 25 height 28
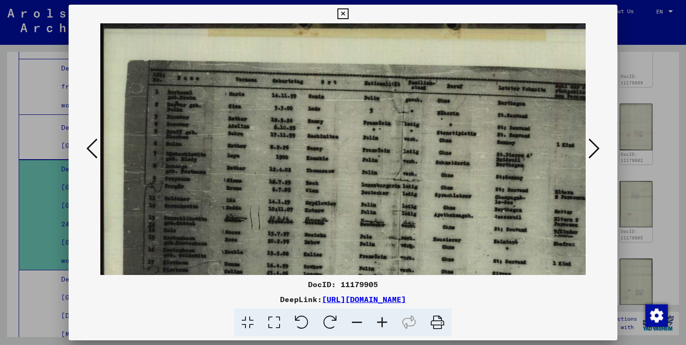
click at [383, 322] on icon at bounding box center [382, 322] width 25 height 28
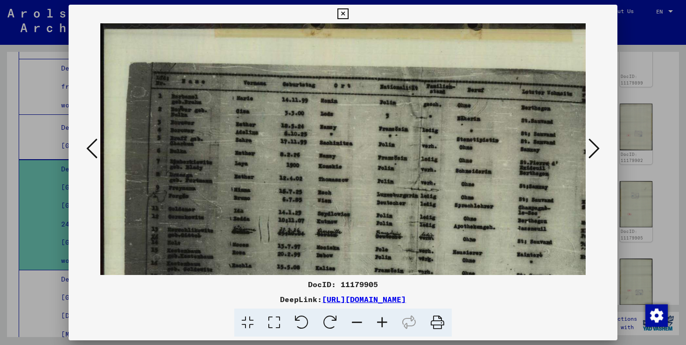
click at [383, 322] on icon at bounding box center [382, 322] width 25 height 28
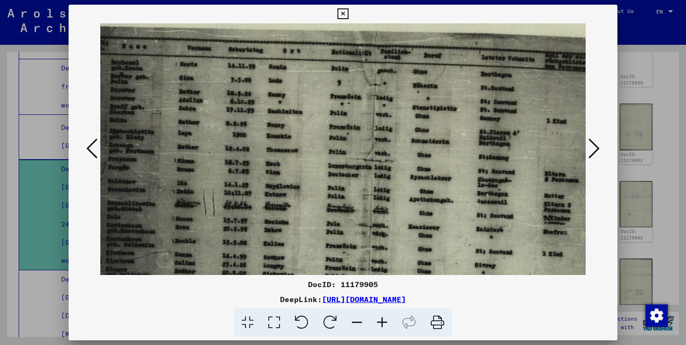
scroll to position [38, 65]
drag, startPoint x: 481, startPoint y: 163, endPoint x: 436, endPoint y: 124, distance: 59.2
click at [436, 125] on img at bounding box center [343, 204] width 617 height 438
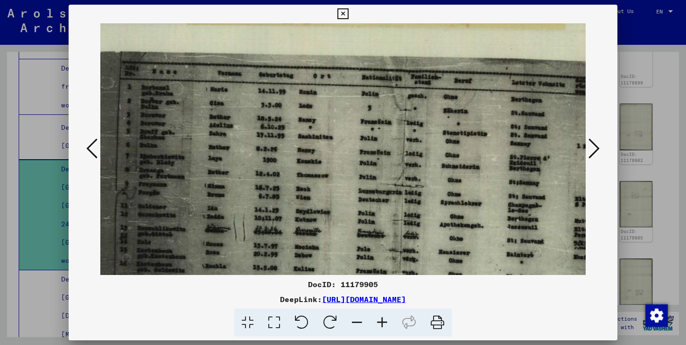
scroll to position [0, 44]
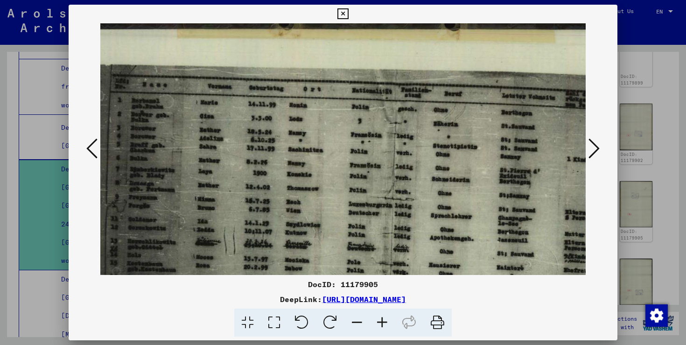
drag, startPoint x: 517, startPoint y: 148, endPoint x: 557, endPoint y: 195, distance: 60.9
click at [557, 195] on img at bounding box center [364, 242] width 617 height 438
click at [596, 147] on icon at bounding box center [593, 148] width 11 height 22
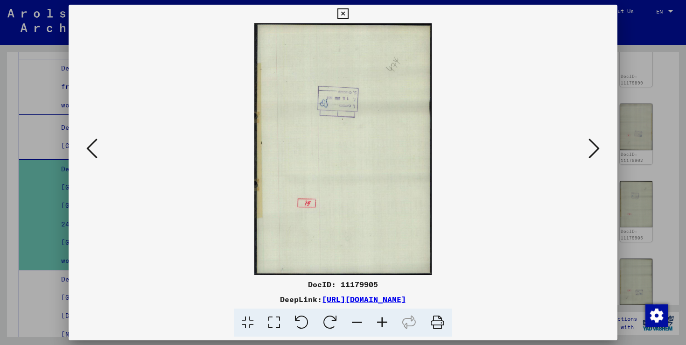
scroll to position [0, 0]
click at [596, 147] on icon at bounding box center [593, 148] width 11 height 22
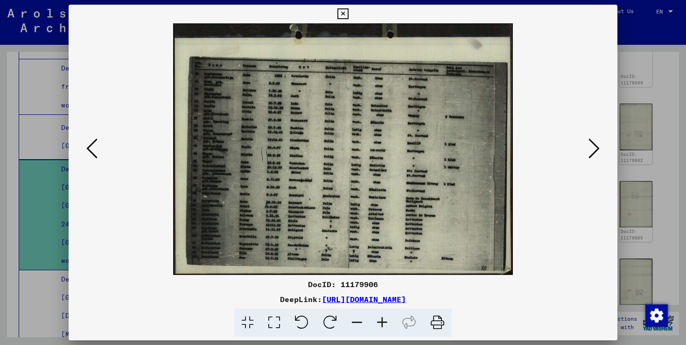
click at [596, 147] on icon at bounding box center [593, 148] width 11 height 22
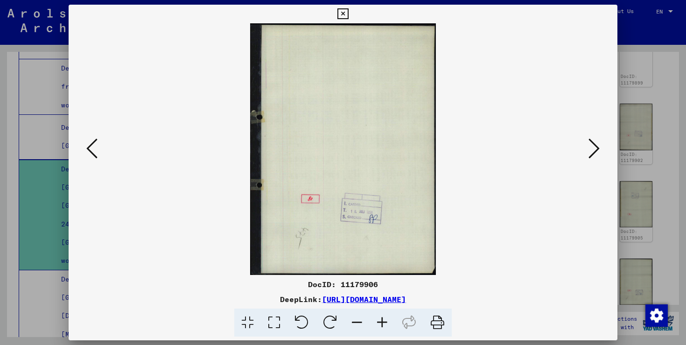
click at [596, 147] on icon at bounding box center [593, 148] width 11 height 22
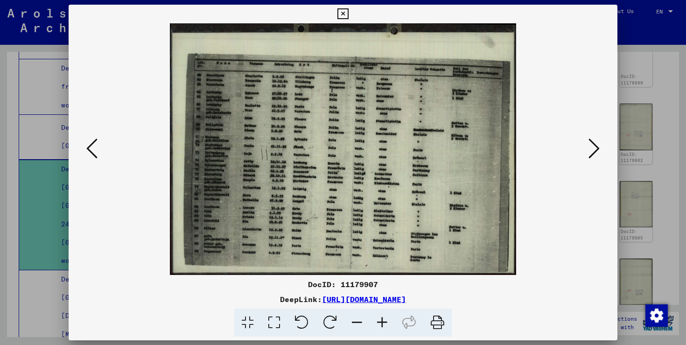
click at [596, 147] on icon at bounding box center [593, 148] width 11 height 22
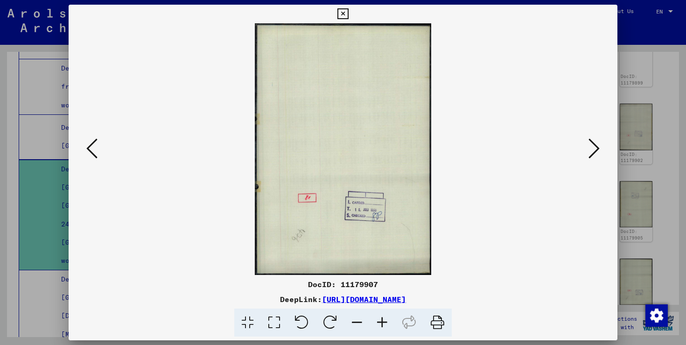
click at [596, 147] on icon at bounding box center [593, 148] width 11 height 22
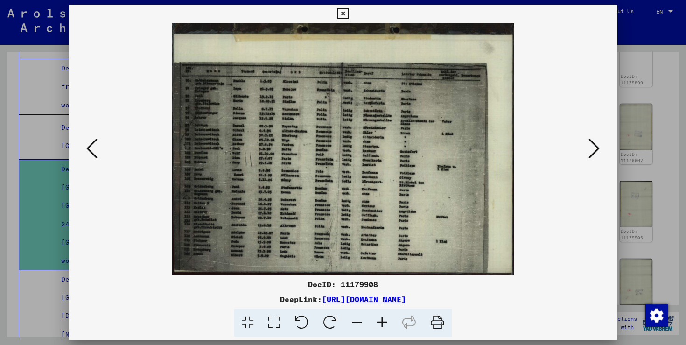
click at [96, 154] on icon at bounding box center [91, 148] width 11 height 22
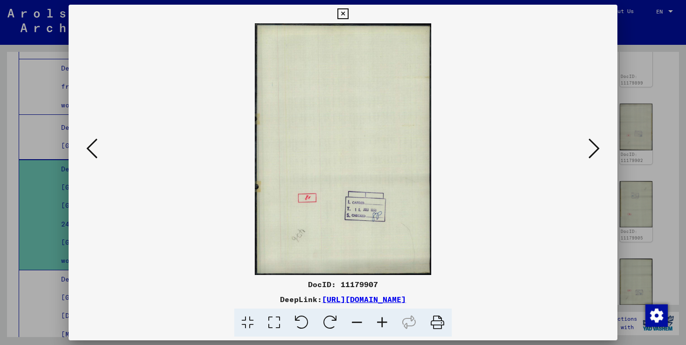
click at [96, 154] on icon at bounding box center [91, 148] width 11 height 22
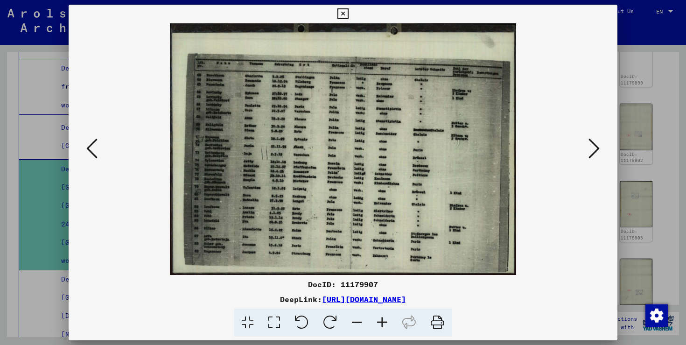
click at [96, 154] on icon at bounding box center [91, 148] width 11 height 22
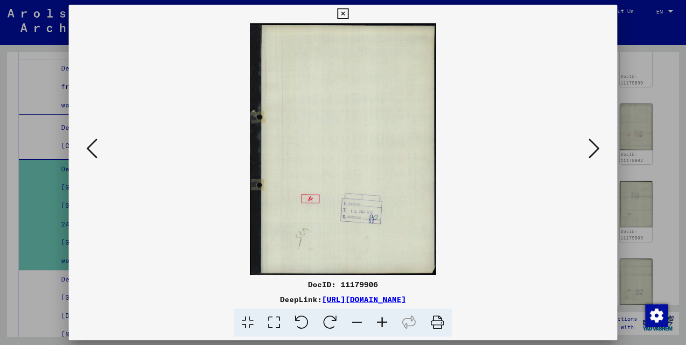
click at [96, 154] on icon at bounding box center [91, 148] width 11 height 22
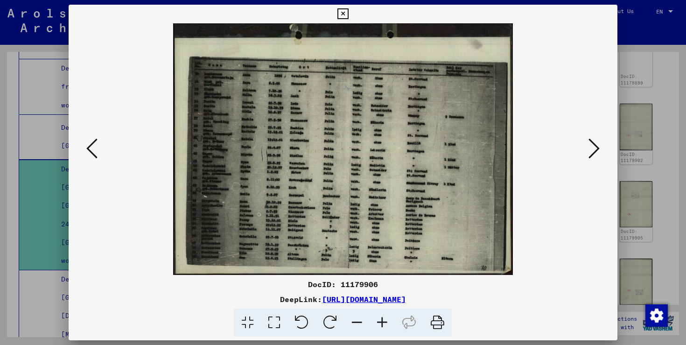
click at [96, 154] on icon at bounding box center [91, 148] width 11 height 22
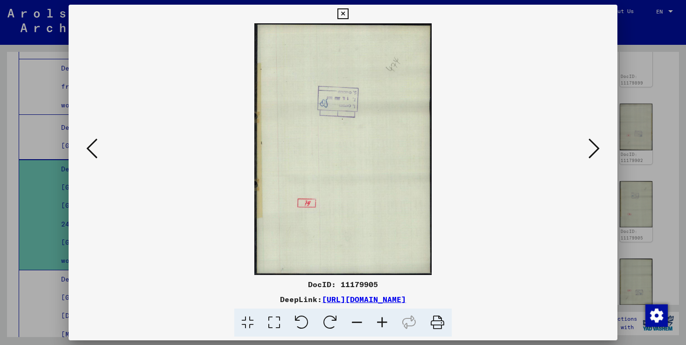
click at [96, 154] on icon at bounding box center [91, 148] width 11 height 22
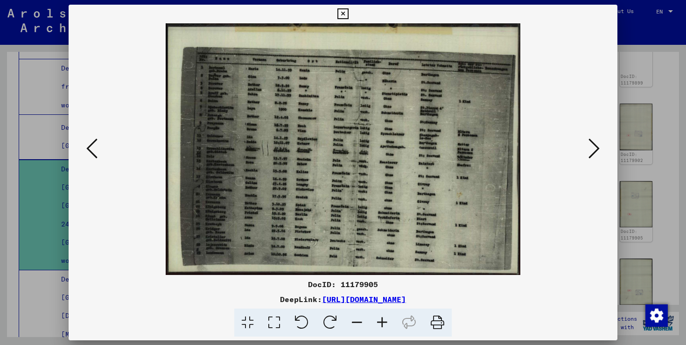
click at [384, 324] on icon at bounding box center [382, 322] width 25 height 28
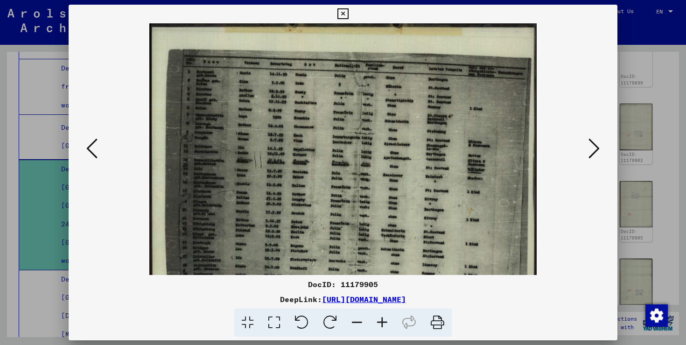
click at [384, 324] on icon at bounding box center [382, 322] width 25 height 28
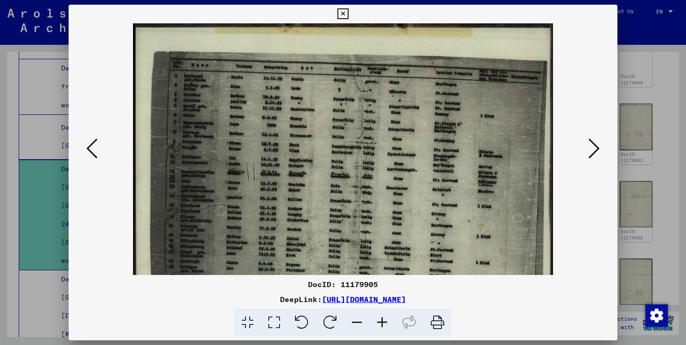
click at [384, 324] on icon at bounding box center [382, 322] width 25 height 28
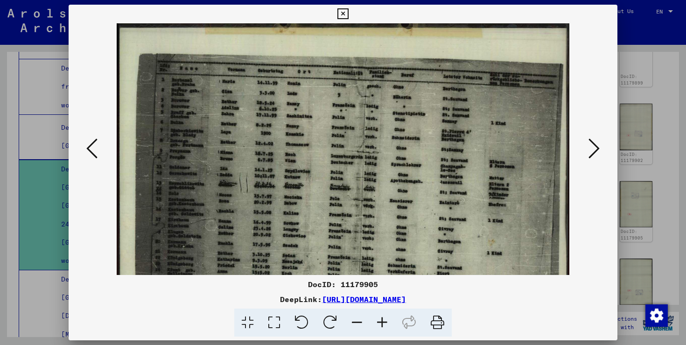
click at [384, 324] on icon at bounding box center [382, 322] width 25 height 28
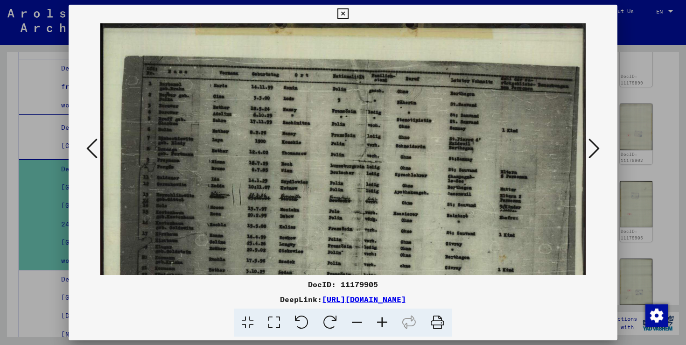
click at [384, 324] on icon at bounding box center [382, 322] width 25 height 28
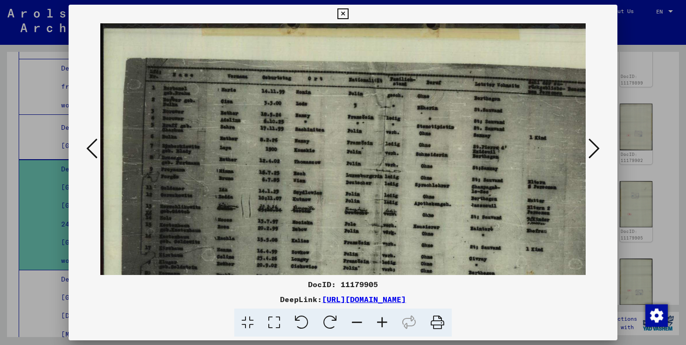
click at [384, 324] on icon at bounding box center [382, 322] width 25 height 28
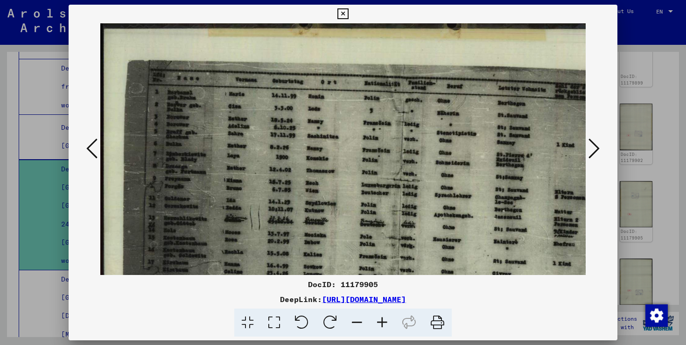
click at [384, 325] on icon at bounding box center [382, 322] width 25 height 28
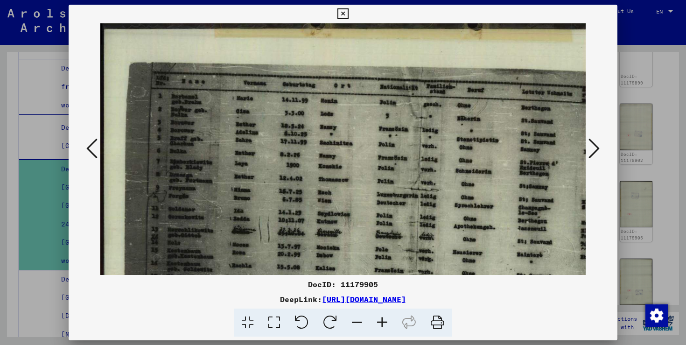
click at [384, 325] on icon at bounding box center [382, 322] width 25 height 28
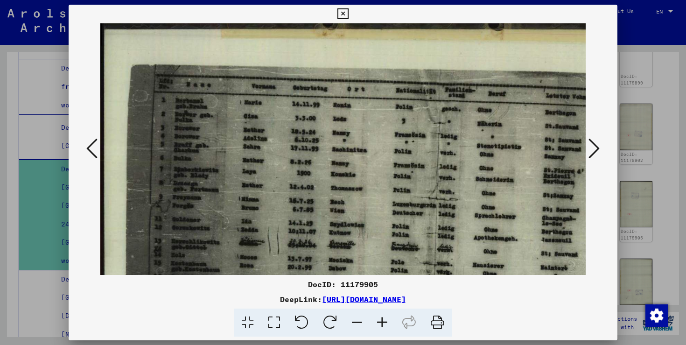
click at [384, 325] on icon at bounding box center [382, 322] width 25 height 28
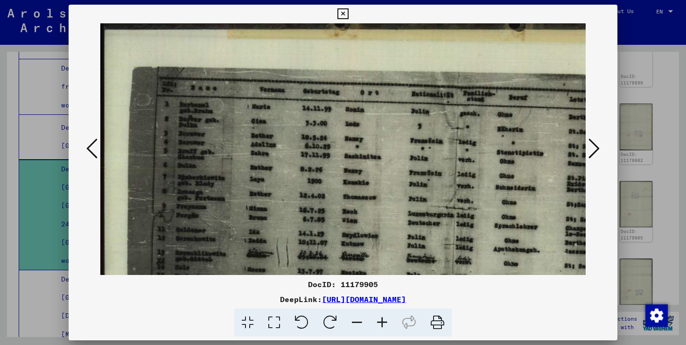
click at [384, 325] on icon at bounding box center [382, 322] width 25 height 28
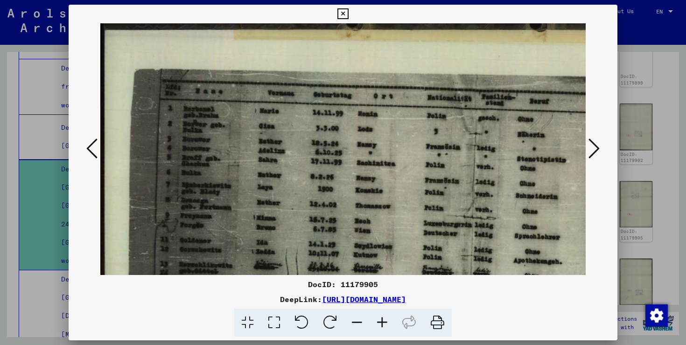
click at [384, 325] on icon at bounding box center [382, 322] width 25 height 28
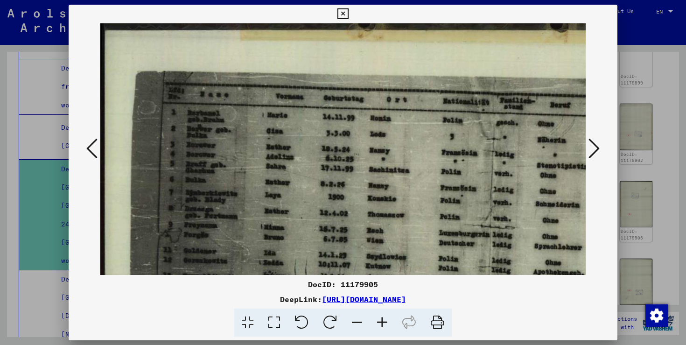
click at [384, 325] on icon at bounding box center [382, 322] width 25 height 28
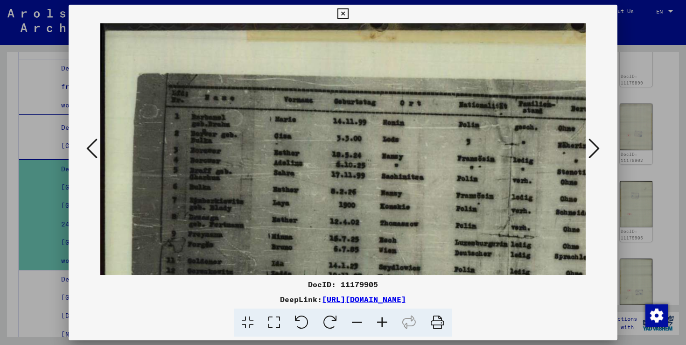
click at [593, 152] on icon at bounding box center [593, 148] width 11 height 22
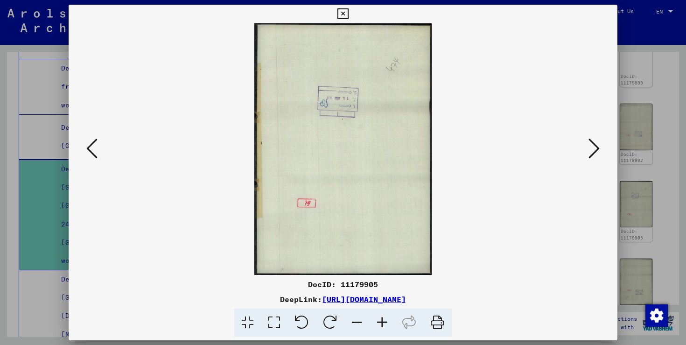
click at [593, 152] on icon at bounding box center [593, 148] width 11 height 22
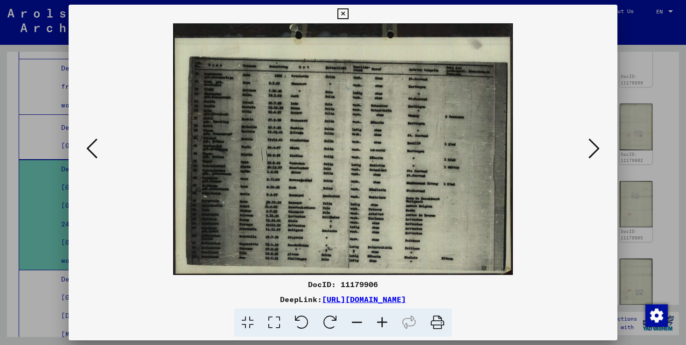
click at [593, 152] on icon at bounding box center [593, 148] width 11 height 22
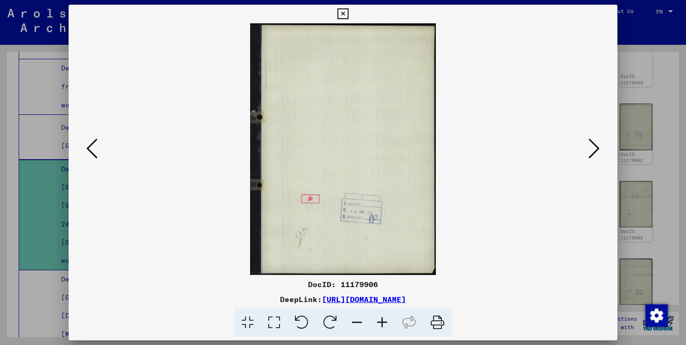
click at [593, 152] on icon at bounding box center [593, 148] width 11 height 22
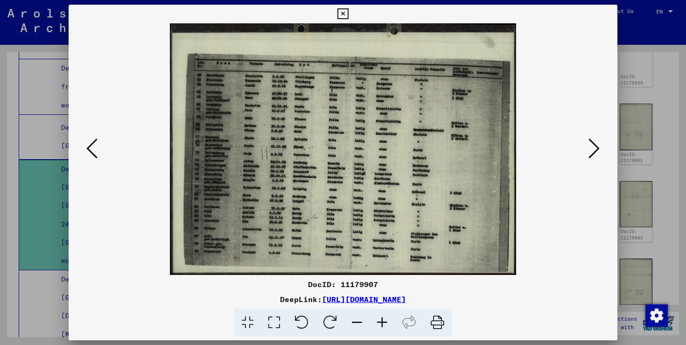
click at [593, 152] on icon at bounding box center [593, 148] width 11 height 22
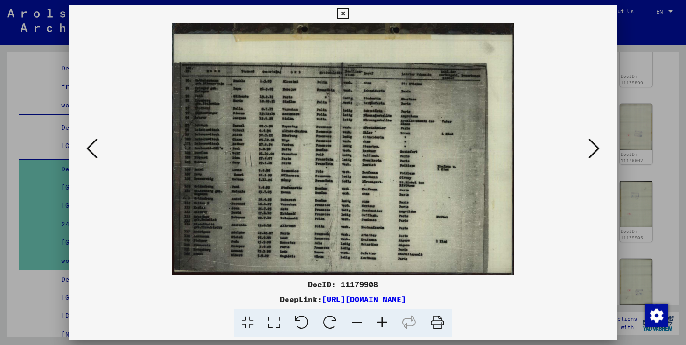
click at [593, 152] on icon at bounding box center [593, 148] width 11 height 22
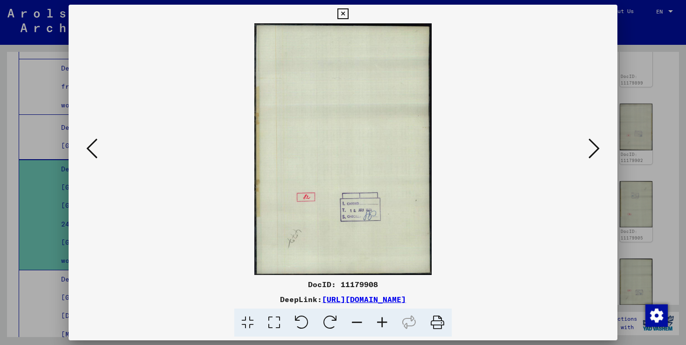
click at [593, 152] on icon at bounding box center [593, 148] width 11 height 22
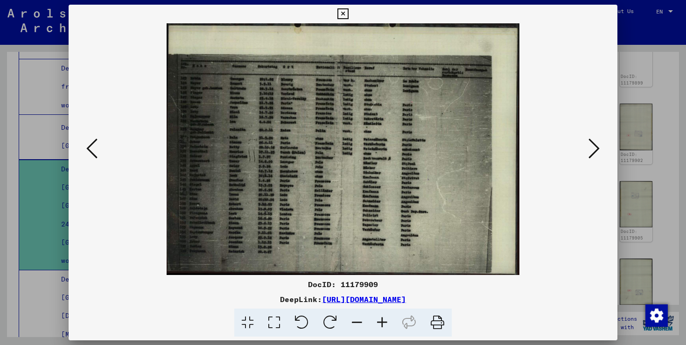
click at [593, 152] on icon at bounding box center [593, 148] width 11 height 22
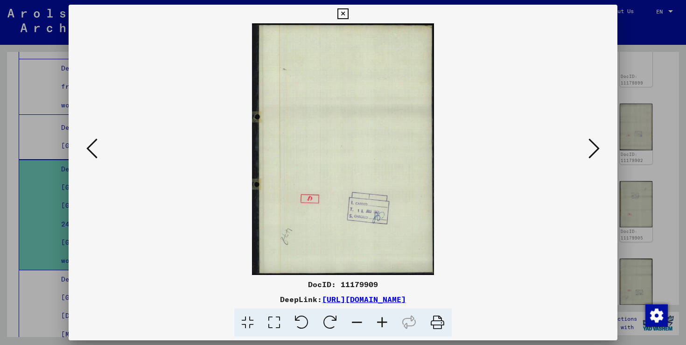
click at [593, 152] on icon at bounding box center [593, 148] width 11 height 22
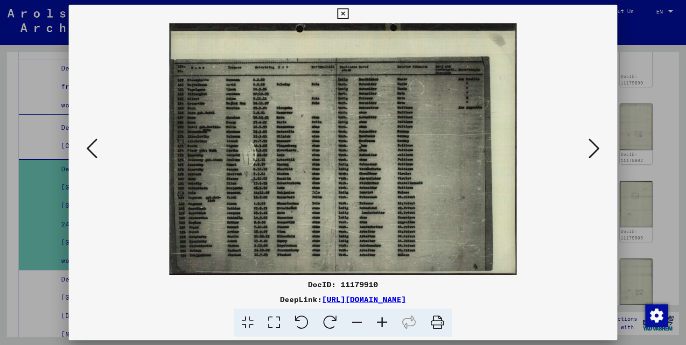
click at [593, 152] on icon at bounding box center [593, 148] width 11 height 22
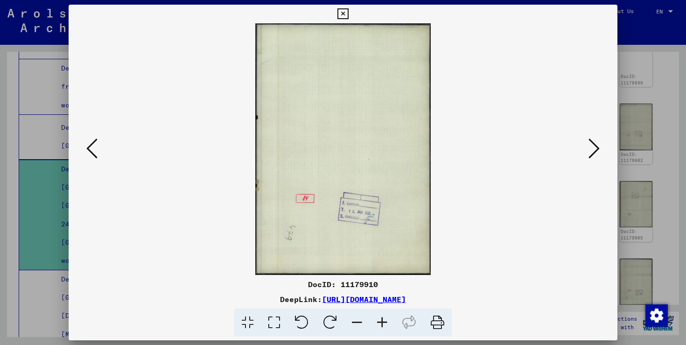
click at [593, 152] on icon at bounding box center [593, 148] width 11 height 22
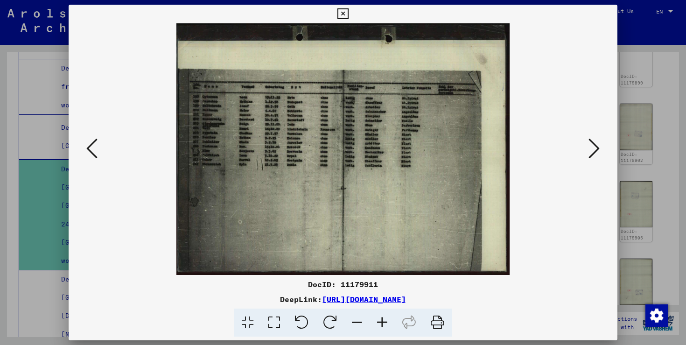
click at [593, 152] on icon at bounding box center [593, 148] width 11 height 22
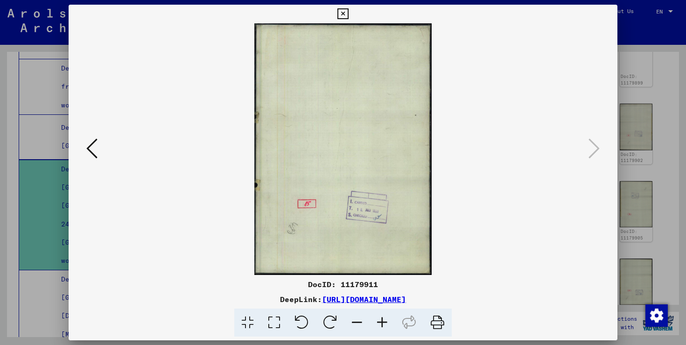
click at [664, 87] on div at bounding box center [343, 172] width 686 height 345
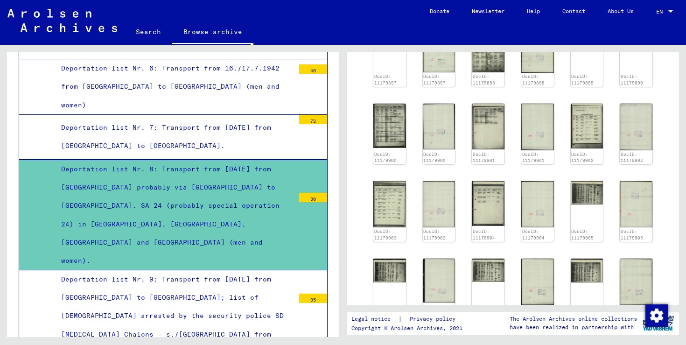
click at [140, 160] on div "Deportation list Nr. 8: Transport from [DATE] from [GEOGRAPHIC_DATA] probably v…" at bounding box center [174, 215] width 240 height 110
click at [225, 160] on div "Deportation list Nr. 8: Transport from [DATE] from [GEOGRAPHIC_DATA] probably v…" at bounding box center [174, 215] width 240 height 110
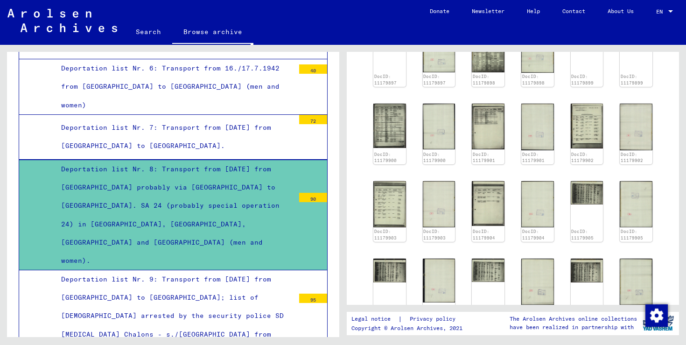
click at [309, 193] on div "90" at bounding box center [313, 197] width 28 height 9
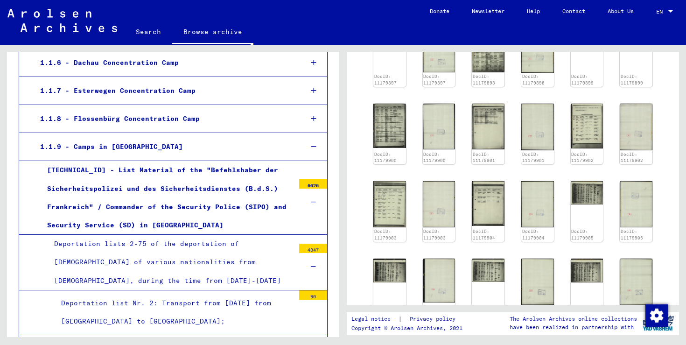
scroll to position [328, 0]
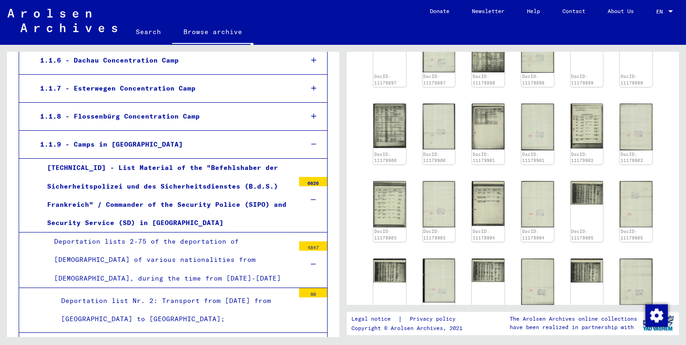
click at [137, 241] on div "Deportation lists 2-75 of the deportation of [DEMOGRAPHIC_DATA] of various nati…" at bounding box center [170, 259] width 247 height 55
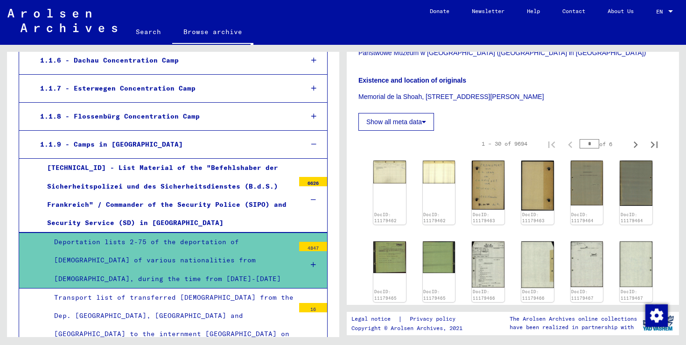
scroll to position [214, 0]
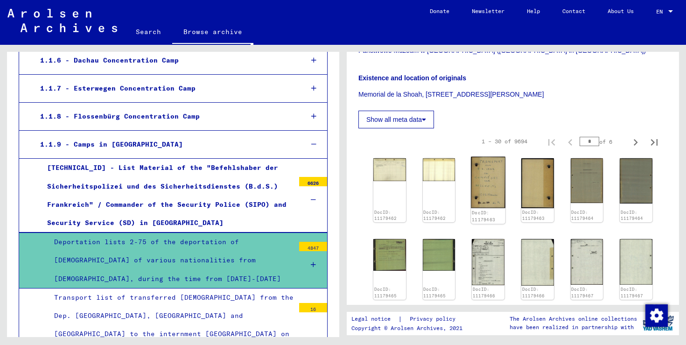
click at [497, 157] on img at bounding box center [488, 182] width 34 height 51
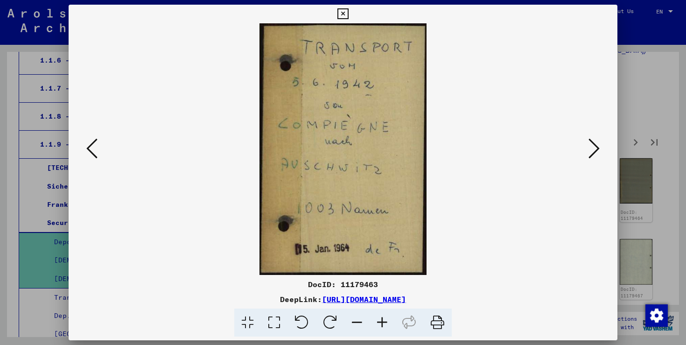
click at [596, 149] on icon at bounding box center [593, 148] width 11 height 22
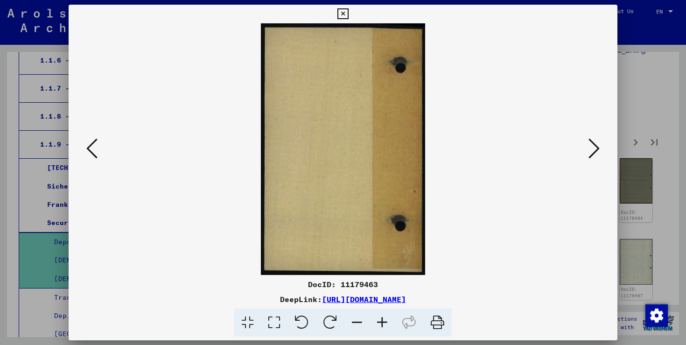
click at [596, 149] on icon at bounding box center [593, 148] width 11 height 22
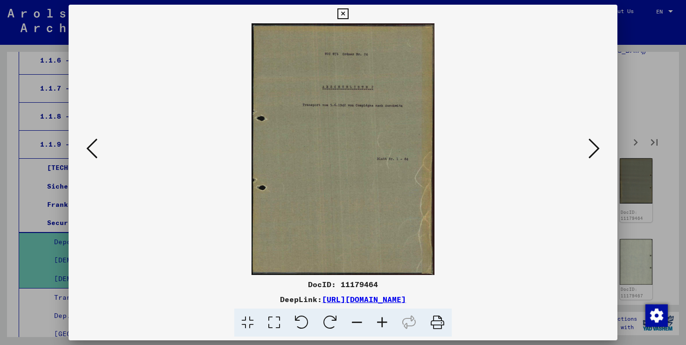
click at [596, 149] on icon at bounding box center [593, 148] width 11 height 22
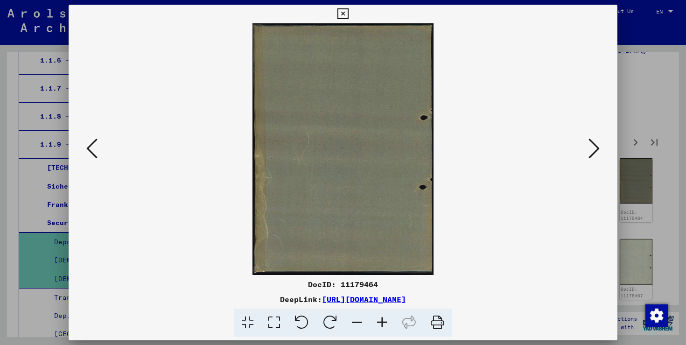
click at [596, 149] on icon at bounding box center [593, 148] width 11 height 22
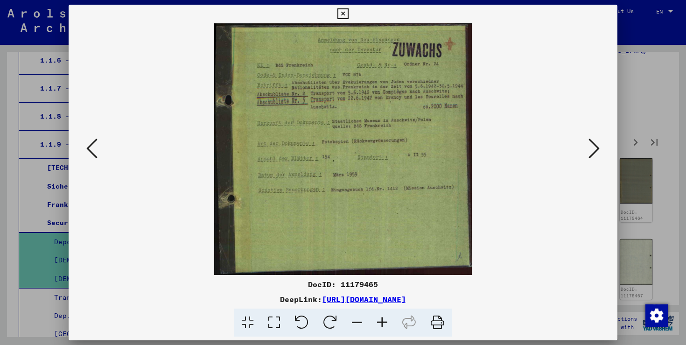
click at [596, 149] on icon at bounding box center [593, 148] width 11 height 22
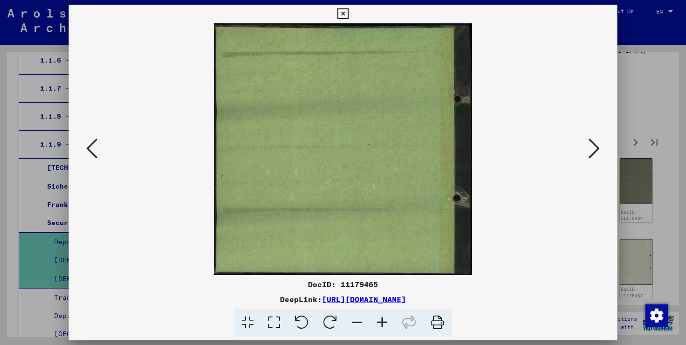
click at [596, 149] on icon at bounding box center [593, 148] width 11 height 22
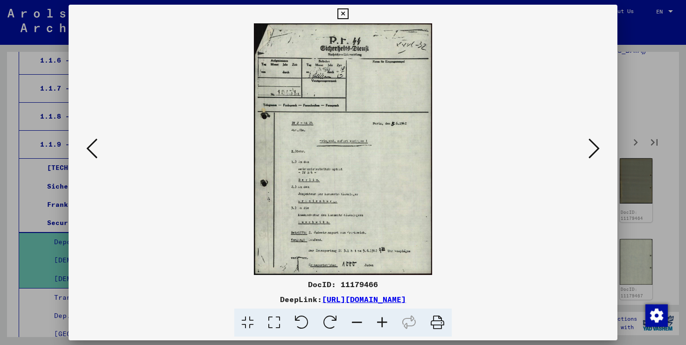
click at [596, 149] on icon at bounding box center [593, 148] width 11 height 22
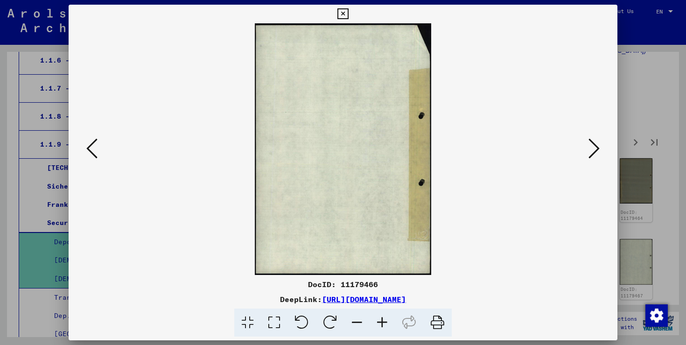
click at [596, 149] on icon at bounding box center [593, 148] width 11 height 22
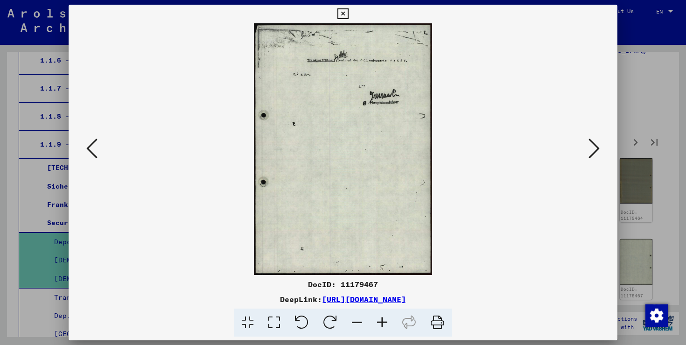
click at [596, 149] on icon at bounding box center [593, 148] width 11 height 22
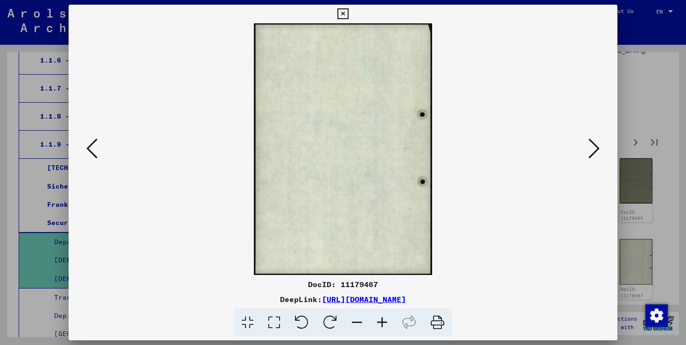
click at [596, 149] on icon at bounding box center [593, 148] width 11 height 22
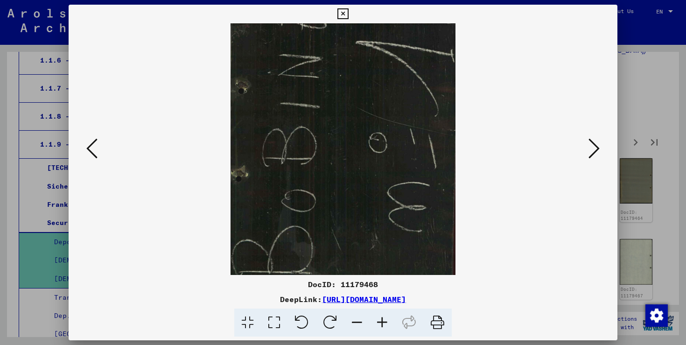
click at [596, 149] on icon at bounding box center [593, 148] width 11 height 22
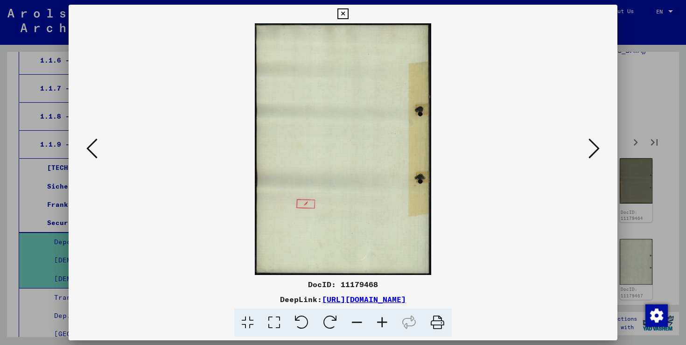
click at [596, 149] on icon at bounding box center [593, 148] width 11 height 22
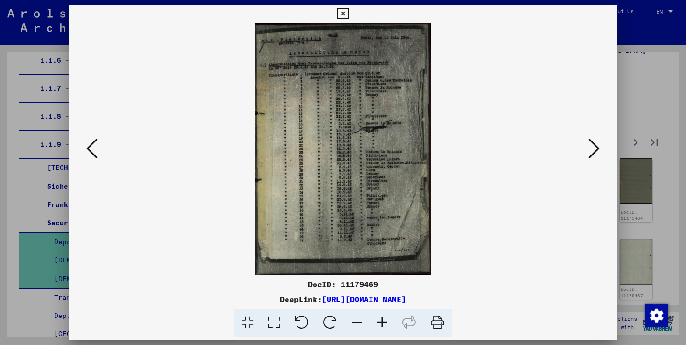
click at [596, 149] on icon at bounding box center [593, 148] width 11 height 22
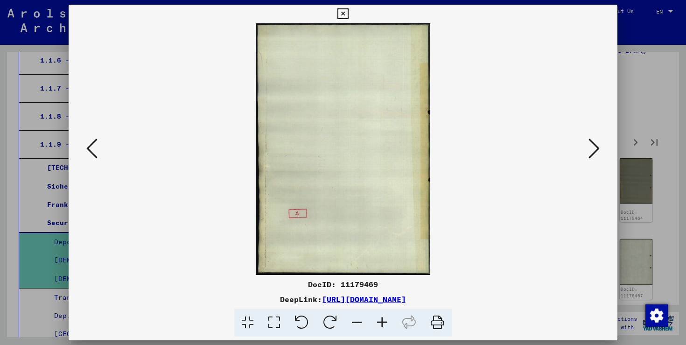
click at [596, 149] on icon at bounding box center [593, 148] width 11 height 22
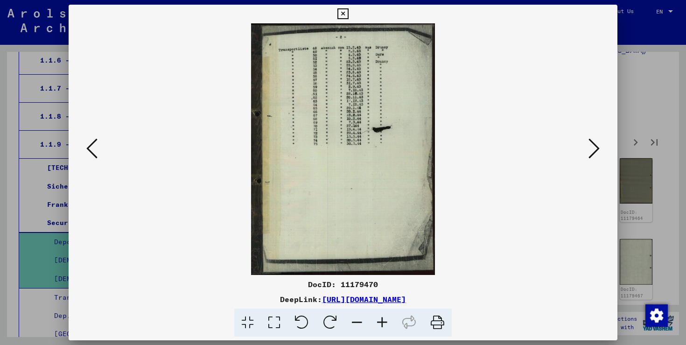
click at [596, 149] on icon at bounding box center [593, 148] width 11 height 22
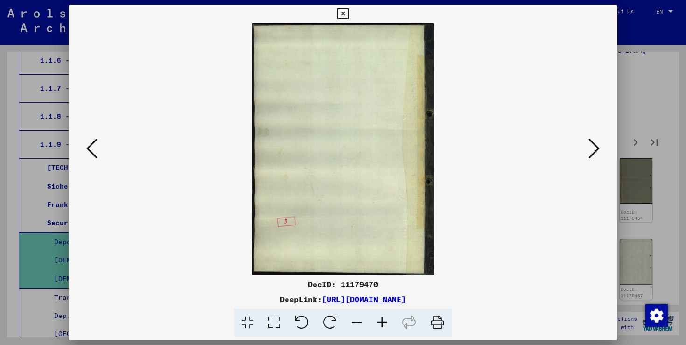
click at [596, 149] on icon at bounding box center [593, 148] width 11 height 22
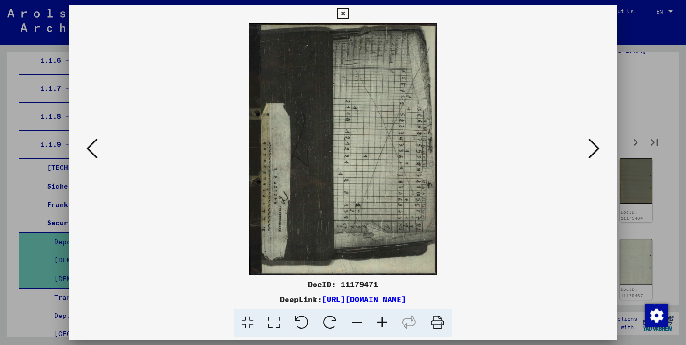
click at [596, 149] on icon at bounding box center [593, 148] width 11 height 22
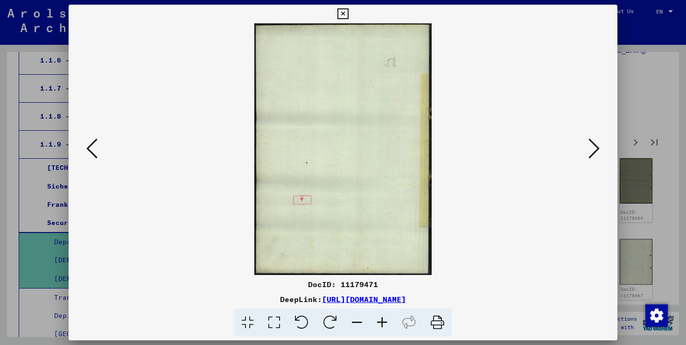
click at [596, 149] on icon at bounding box center [593, 148] width 11 height 22
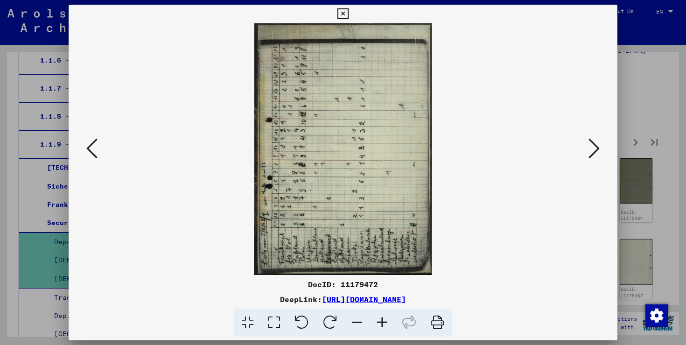
click at [596, 149] on icon at bounding box center [593, 148] width 11 height 22
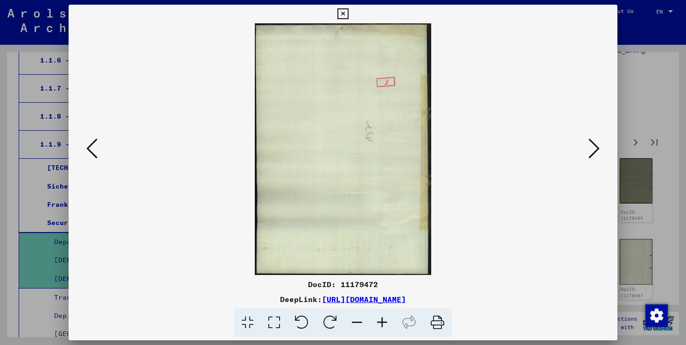
click at [596, 149] on icon at bounding box center [593, 148] width 11 height 22
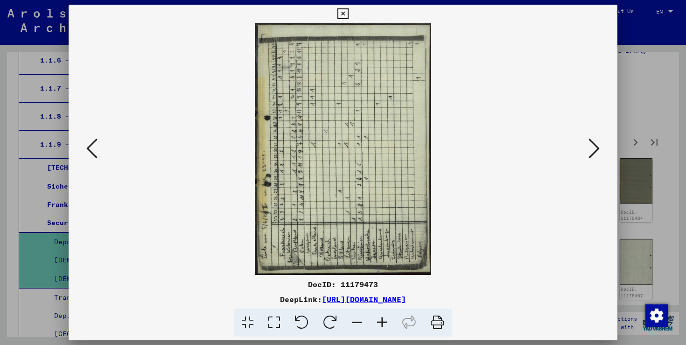
click at [596, 149] on icon at bounding box center [593, 148] width 11 height 22
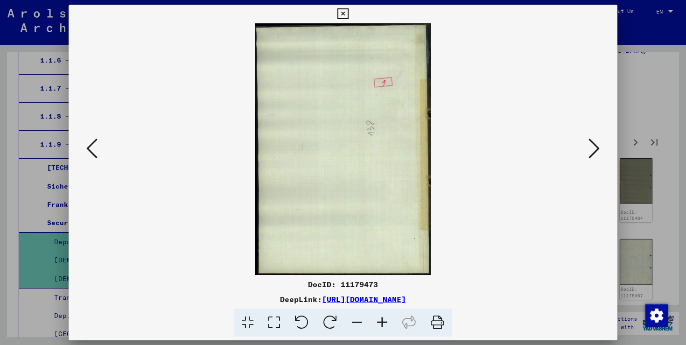
click at [596, 149] on icon at bounding box center [593, 148] width 11 height 22
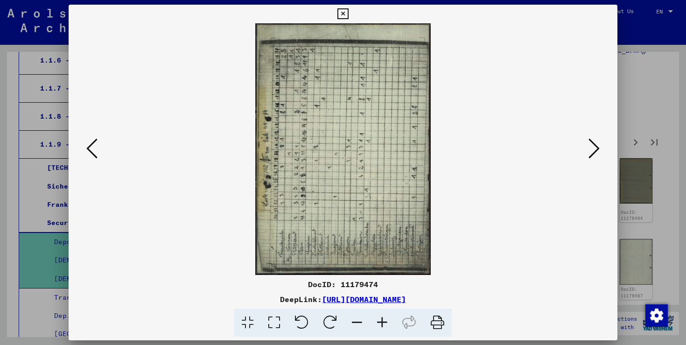
click at [596, 149] on icon at bounding box center [593, 148] width 11 height 22
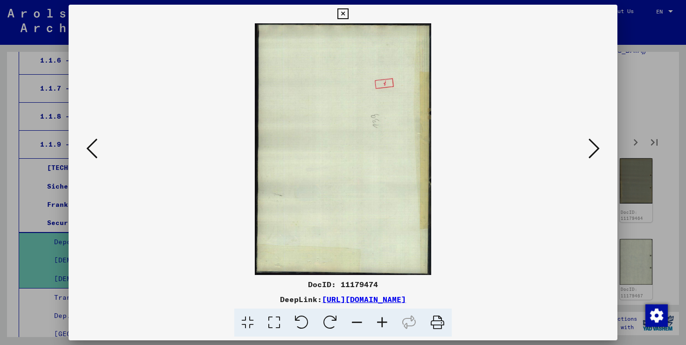
click at [596, 149] on icon at bounding box center [593, 148] width 11 height 22
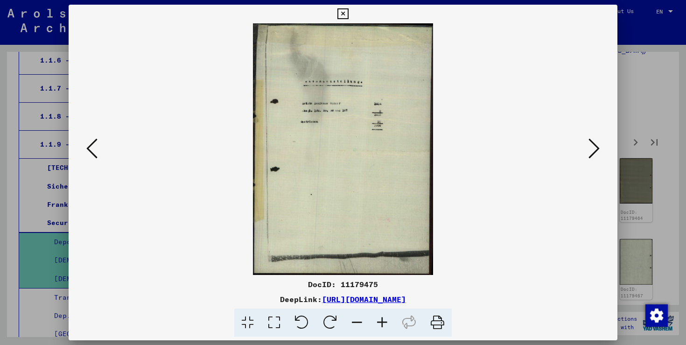
click at [596, 149] on icon at bounding box center [593, 148] width 11 height 22
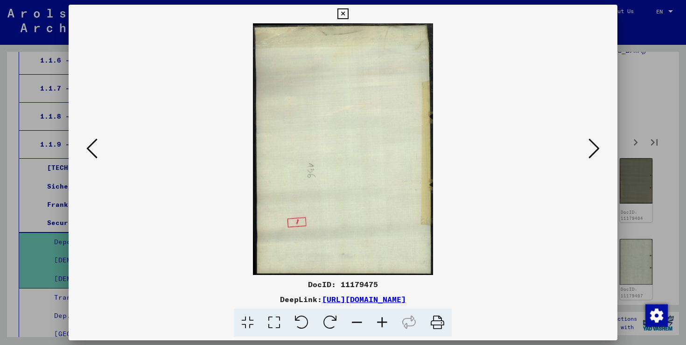
click at [596, 149] on icon at bounding box center [593, 148] width 11 height 22
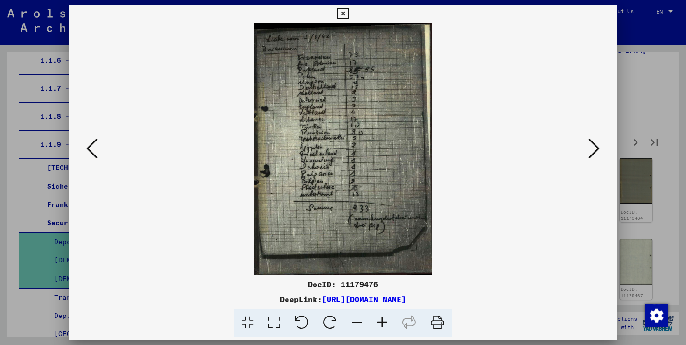
click at [646, 78] on div at bounding box center [343, 172] width 686 height 345
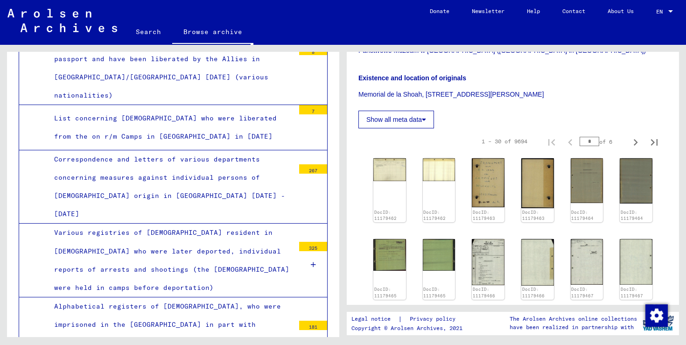
scroll to position [1379, 0]
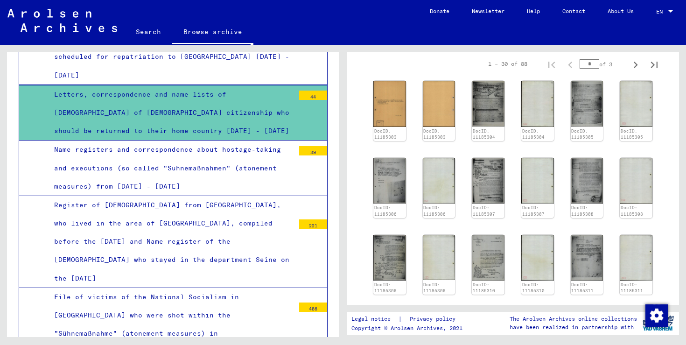
scroll to position [1760, 0]
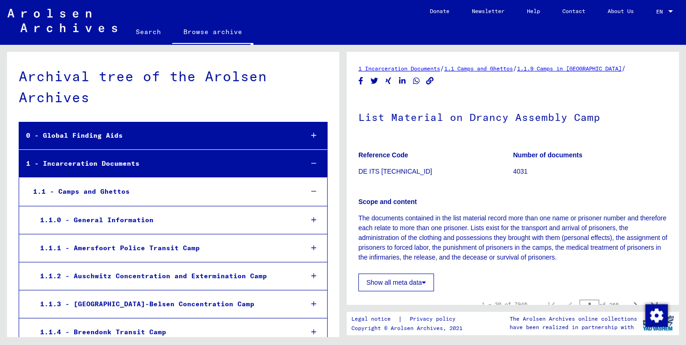
click at [315, 162] on icon at bounding box center [313, 163] width 5 height 7
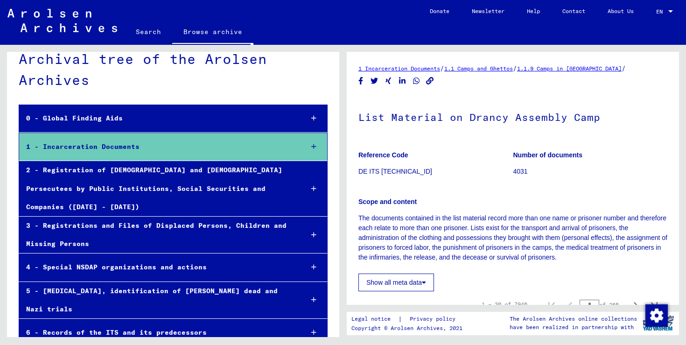
scroll to position [67, 0]
